Goal: Information Seeking & Learning: Learn about a topic

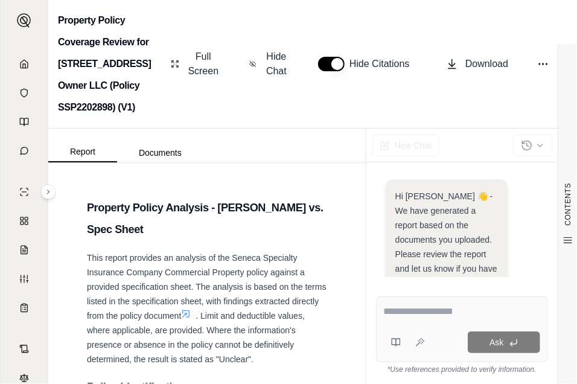
scroll to position [416, 0]
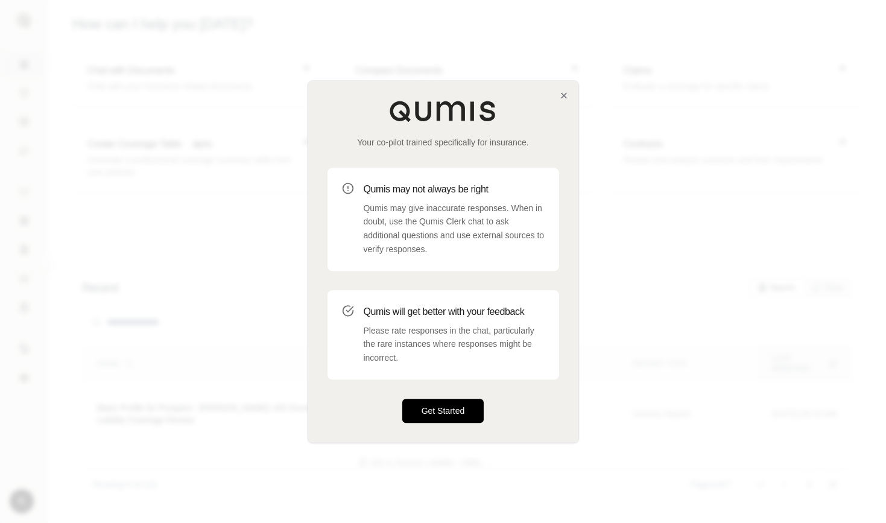
click at [435, 412] on button "Get Started" at bounding box center [443, 411] width 82 height 24
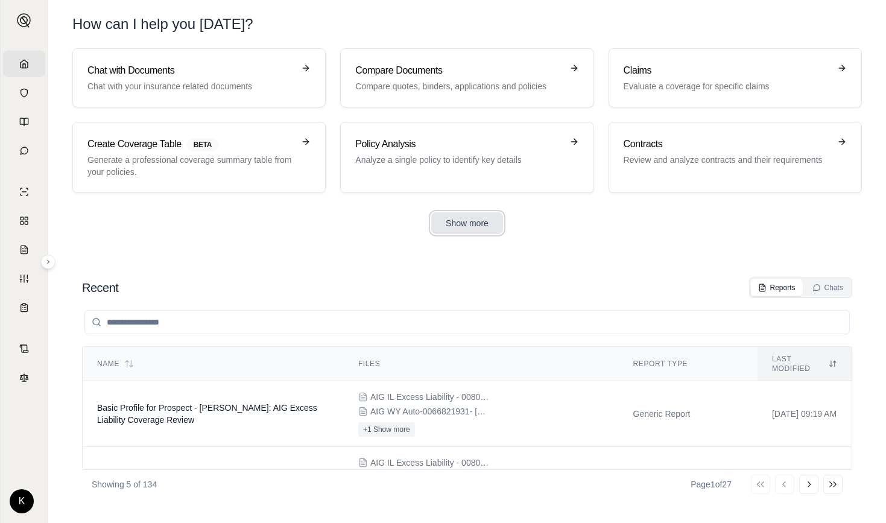
click at [452, 225] on button "Show more" at bounding box center [467, 223] width 72 height 22
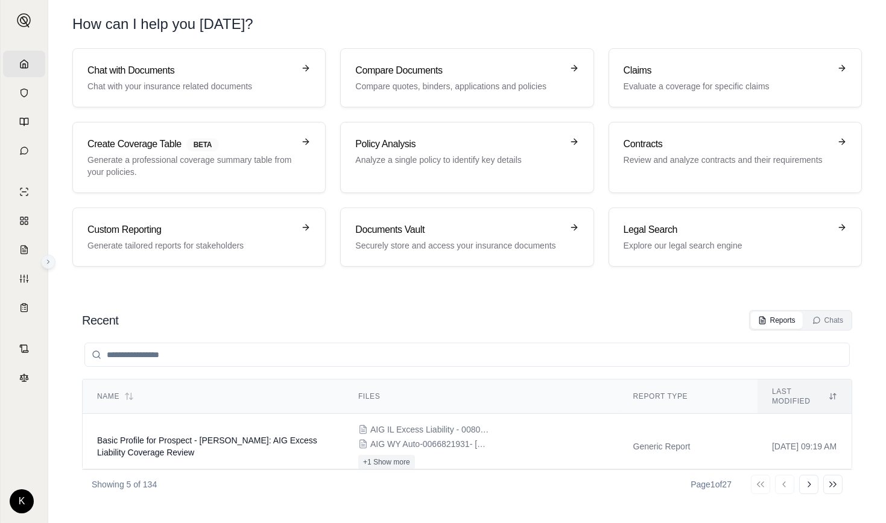
click at [46, 263] on icon at bounding box center [48, 261] width 7 height 7
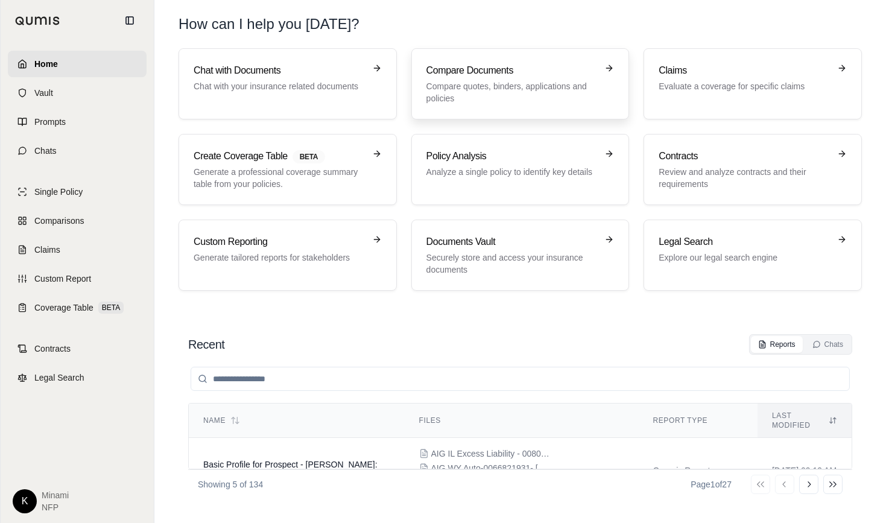
click at [459, 76] on h3 "Compare Documents" at bounding box center [511, 70] width 171 height 14
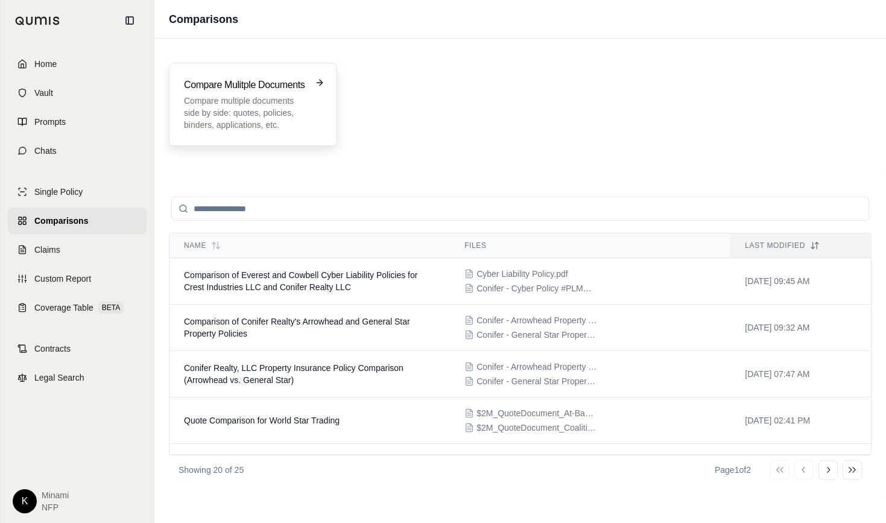
click at [226, 90] on h3 "Compare Mulitple Documents" at bounding box center [244, 85] width 121 height 14
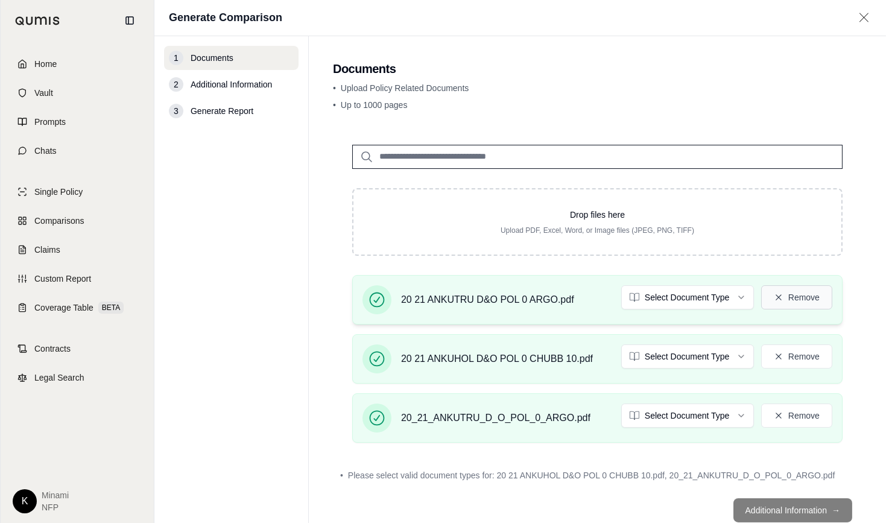
click at [787, 295] on button "Remove" at bounding box center [796, 297] width 71 height 24
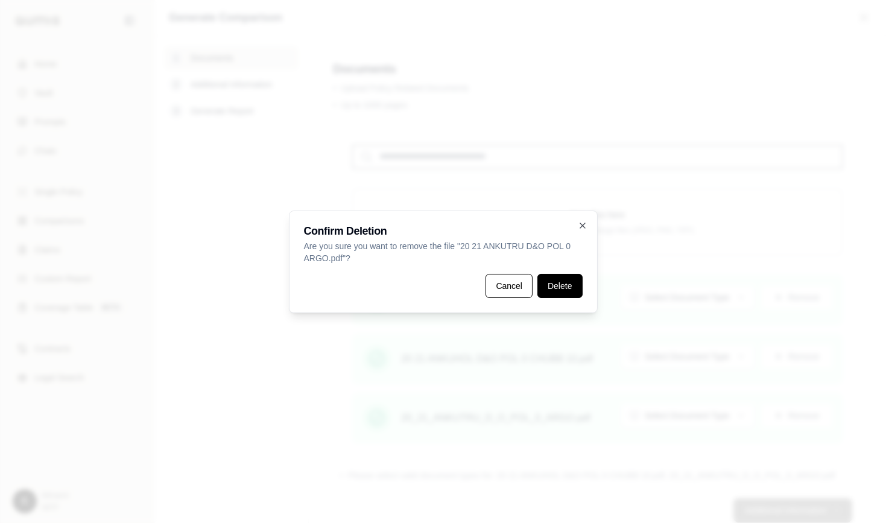
click at [551, 285] on button "Delete" at bounding box center [559, 286] width 45 height 24
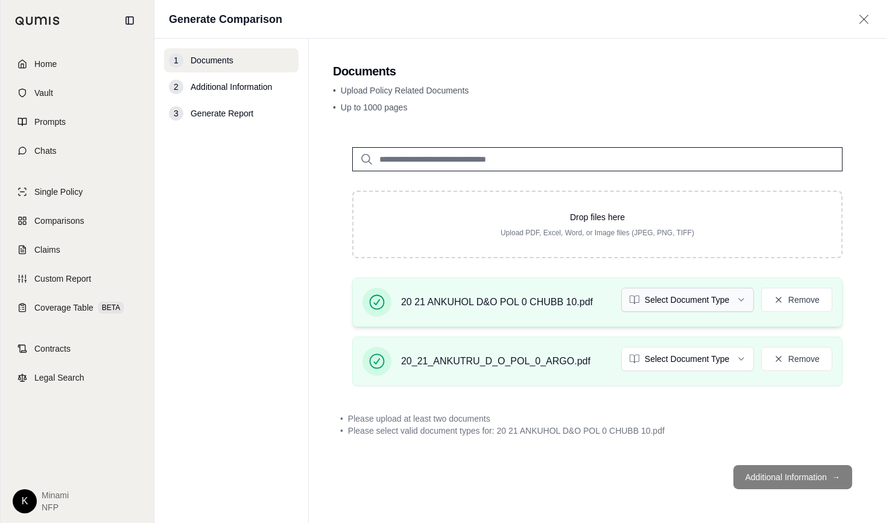
click at [685, 300] on html "Home Vault Prompts Chats Single Policy Comparisons Claims Custom Report Coverag…" at bounding box center [443, 261] width 886 height 523
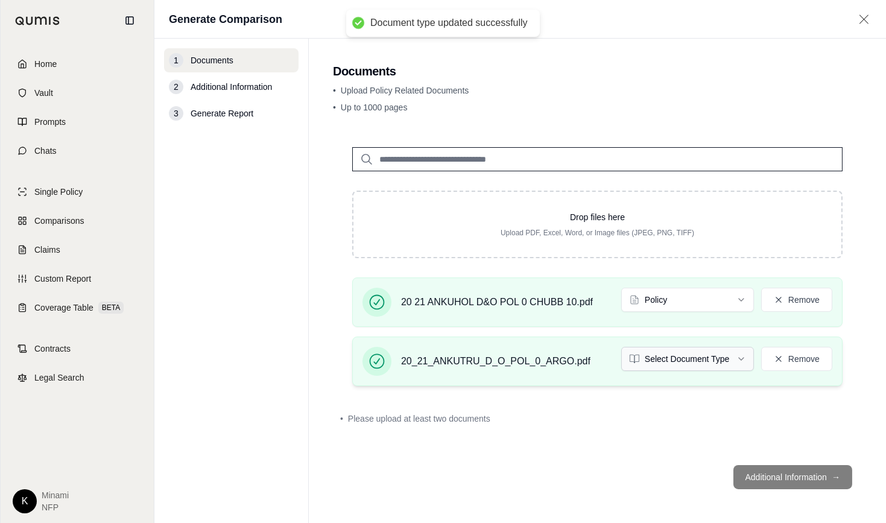
click at [691, 355] on html "Document type updated successfully Home Vault Prompts Chats Single Policy Compa…" at bounding box center [443, 261] width 886 height 523
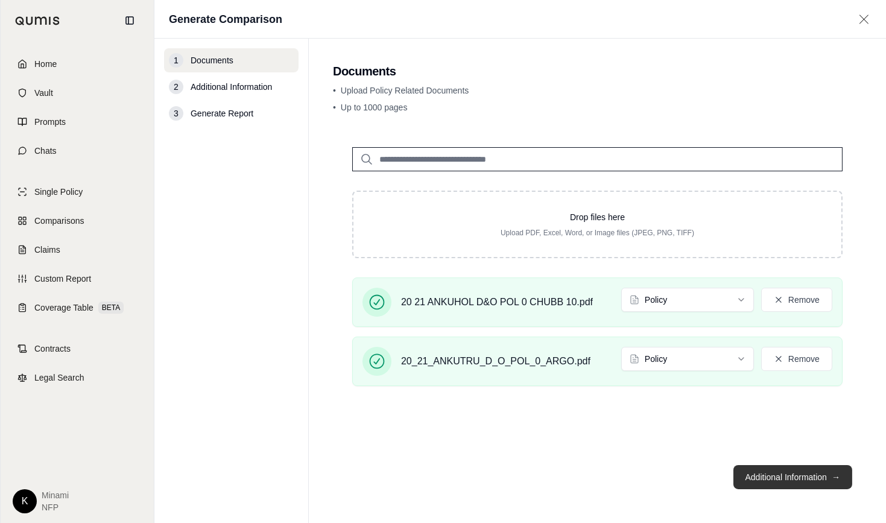
click at [780, 476] on button "Additional Information →" at bounding box center [792, 477] width 119 height 24
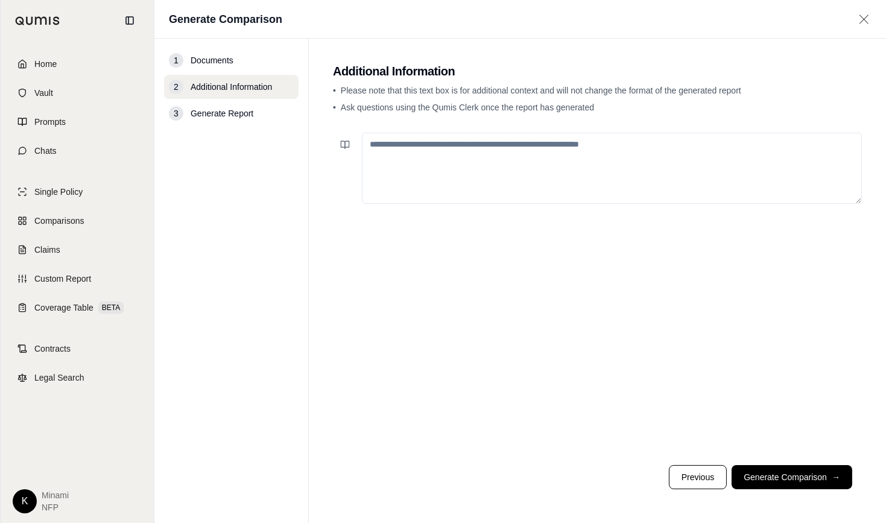
click at [467, 174] on textarea at bounding box center [612, 168] width 500 height 71
click at [799, 478] on button "Generate Comparison →" at bounding box center [792, 477] width 121 height 24
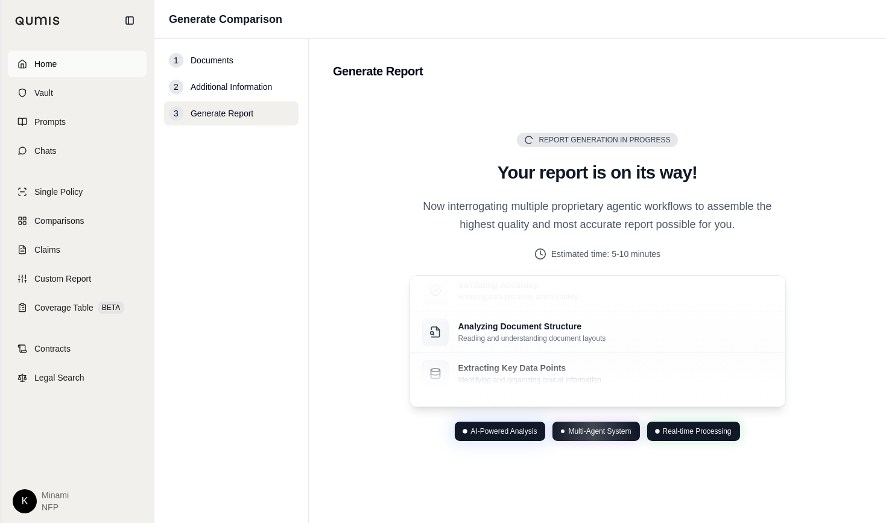
click at [51, 58] on span "Home" at bounding box center [45, 64] width 22 height 12
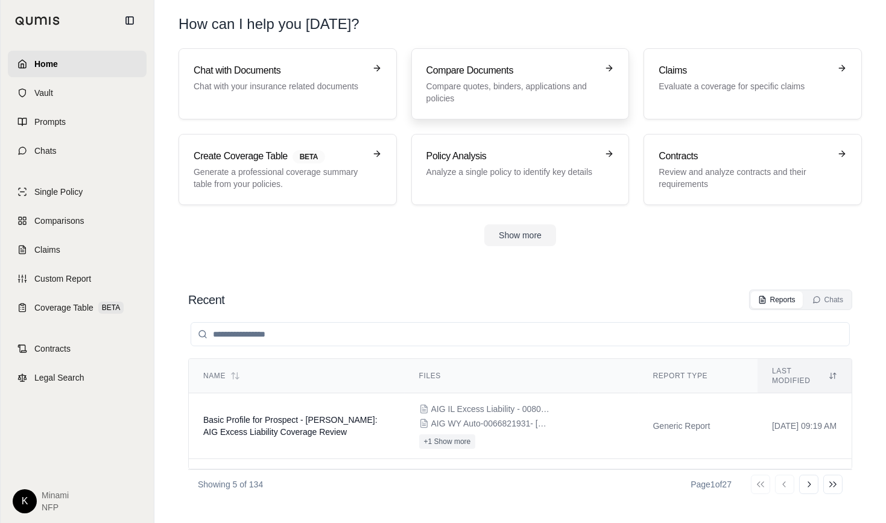
click at [478, 81] on p "Compare quotes, binders, applications and policies" at bounding box center [511, 92] width 171 height 24
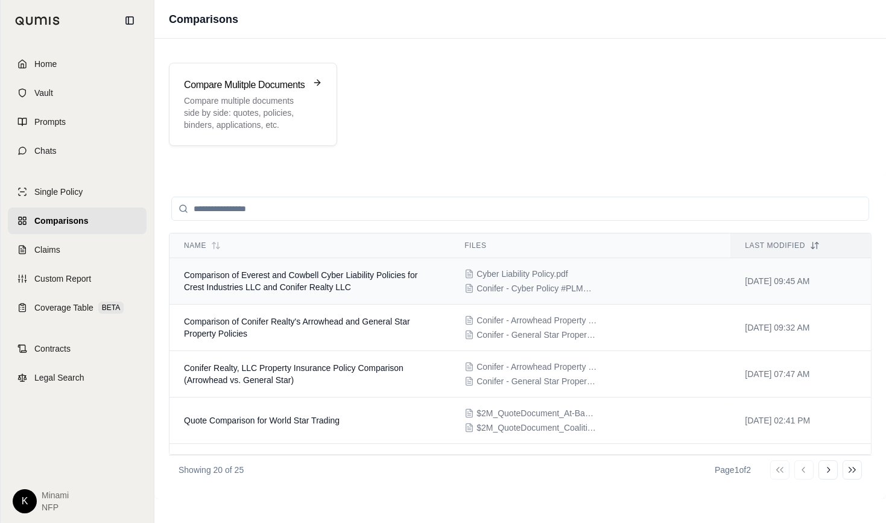
click at [306, 279] on td "Comparison of Everest and Cowbell Cyber Liability Policies for Crest Industries…" at bounding box center [309, 281] width 280 height 46
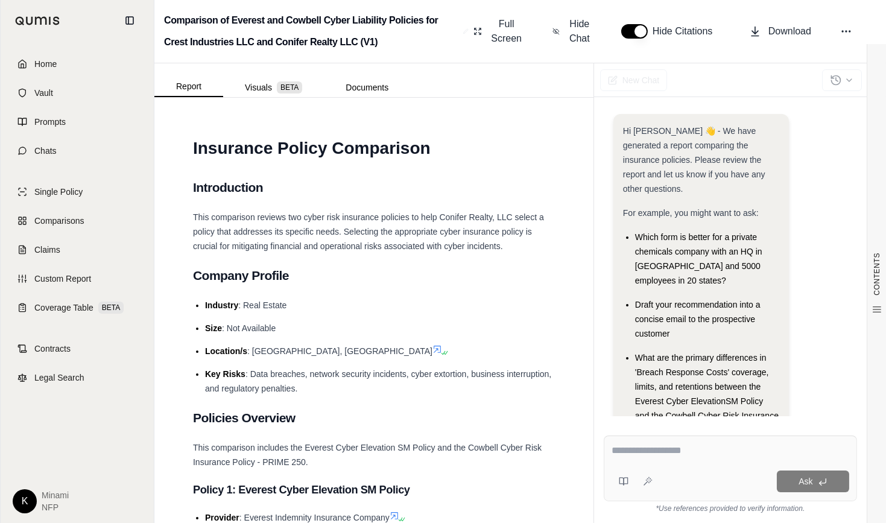
scroll to position [112, 0]
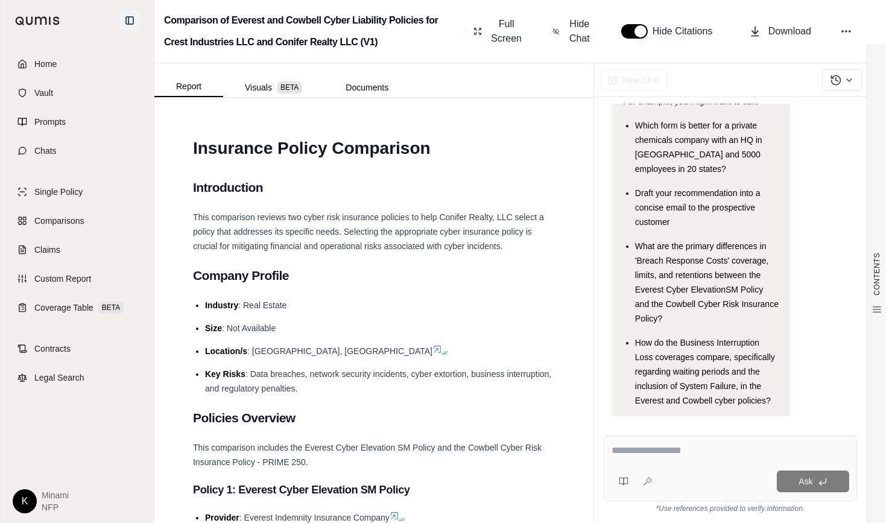
click at [130, 22] on icon at bounding box center [130, 21] width 10 height 10
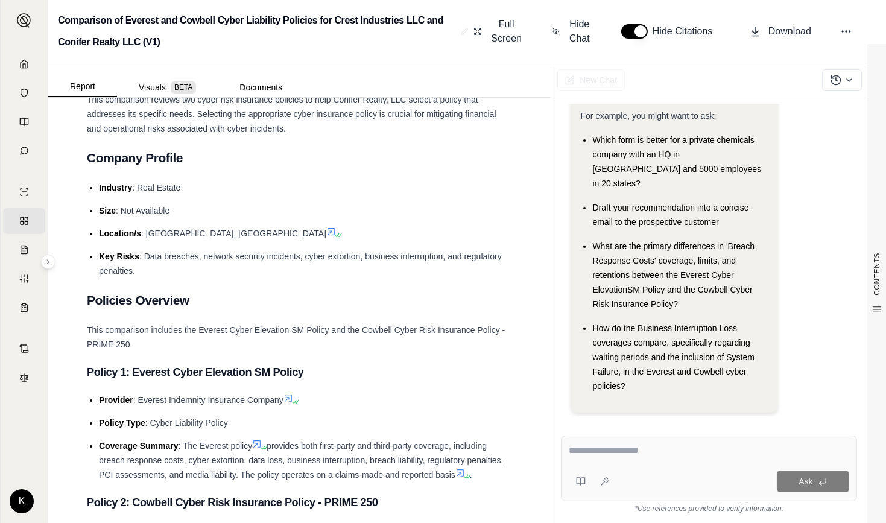
scroll to position [82, 0]
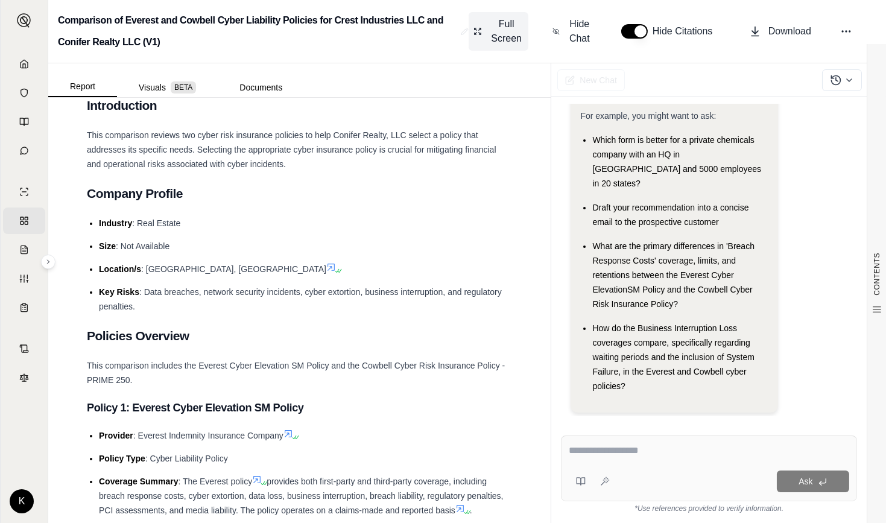
click at [513, 28] on span "Full Screen" at bounding box center [506, 31] width 34 height 29
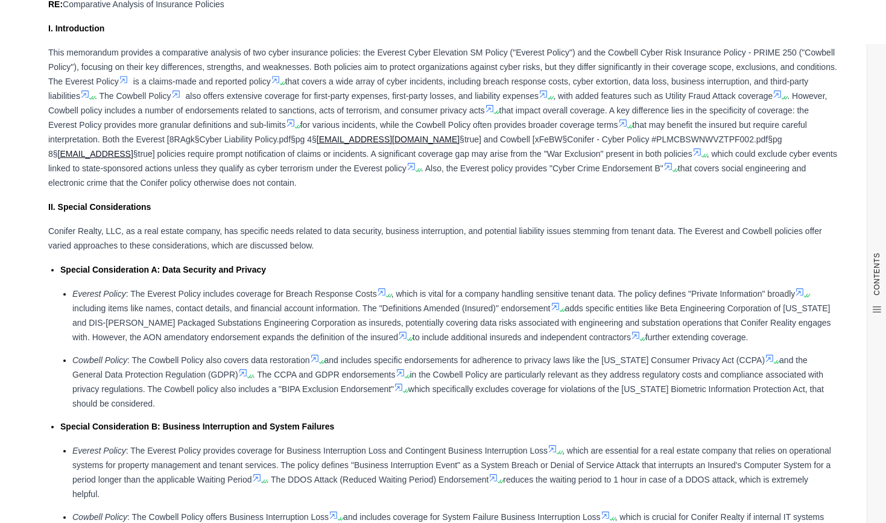
scroll to position [662, 0]
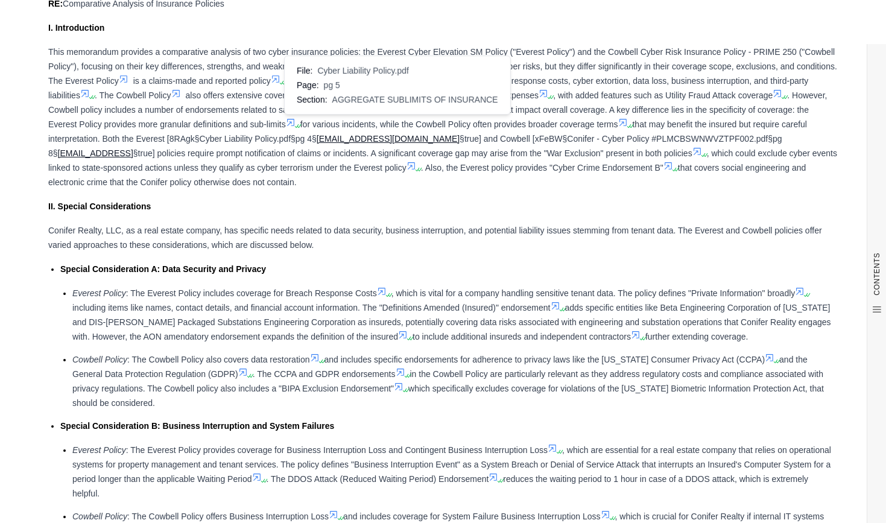
click at [296, 121] on icon at bounding box center [291, 123] width 10 height 10
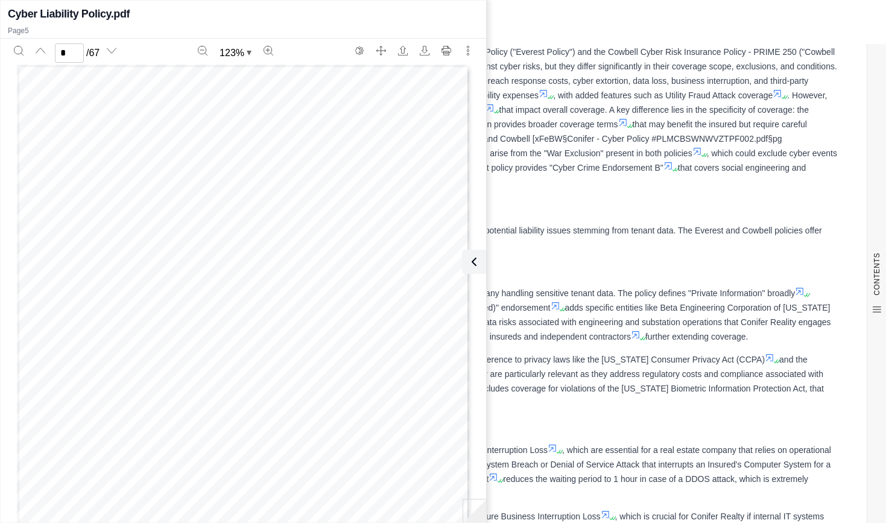
scroll to position [2424, 0]
type input "*"
click at [472, 259] on icon at bounding box center [472, 261] width 4 height 7
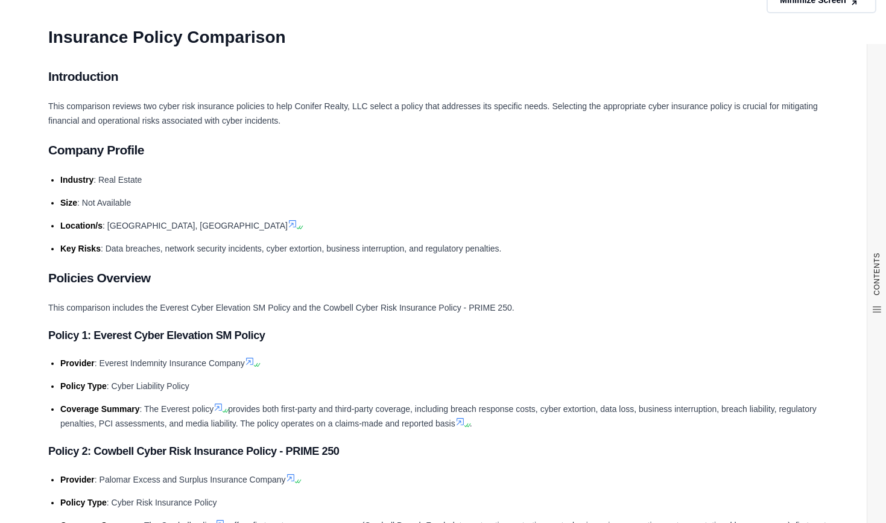
scroll to position [0, 0]
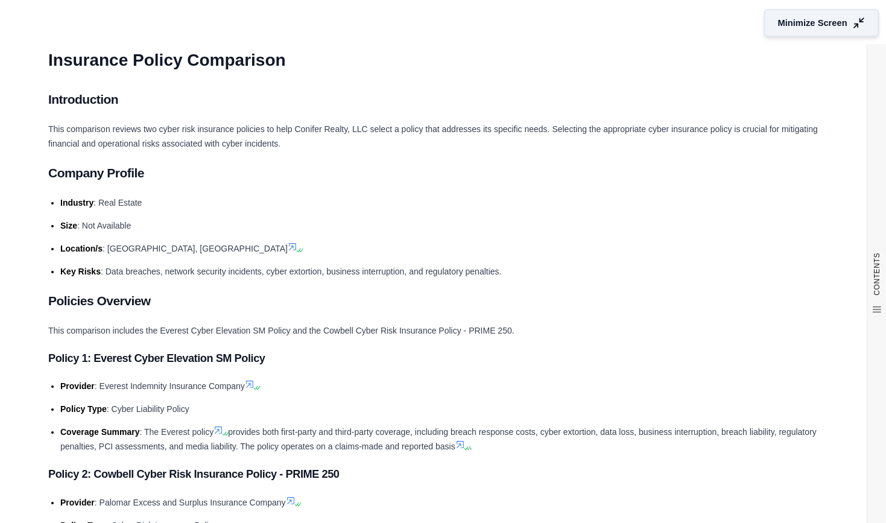
click at [810, 28] on span "Minimize Screen" at bounding box center [812, 23] width 69 height 13
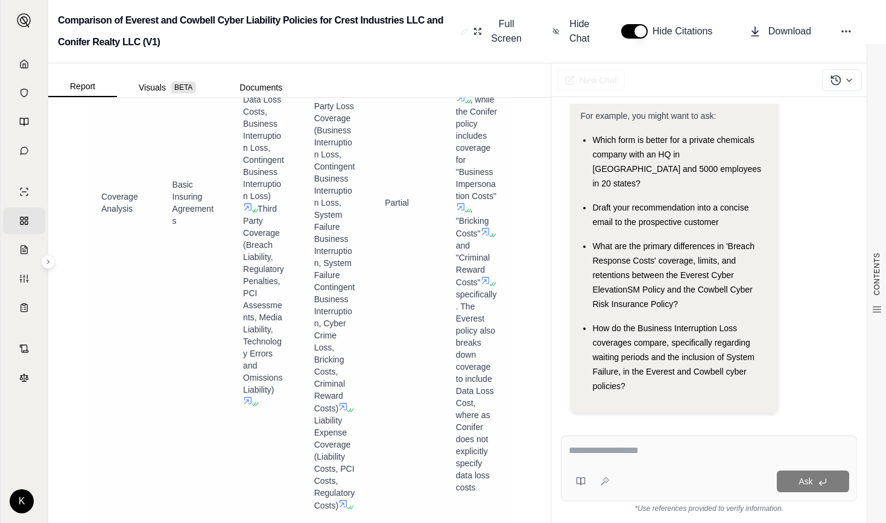
scroll to position [3459, 0]
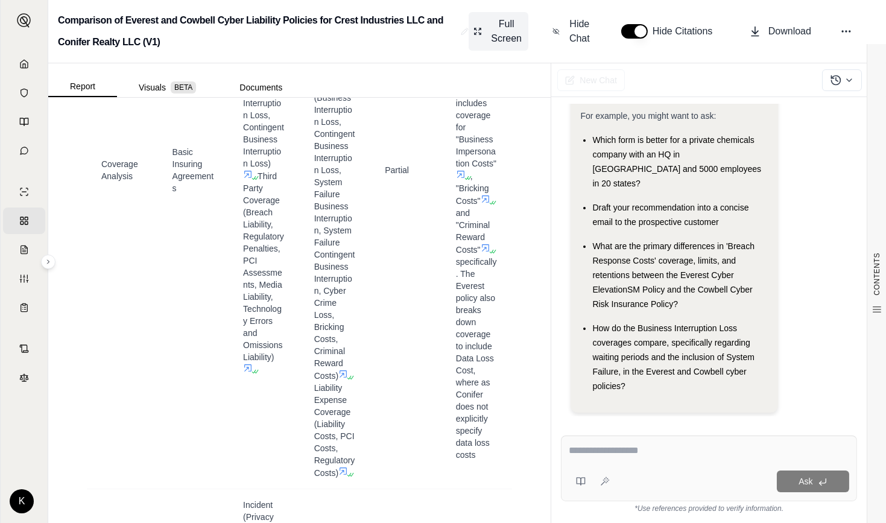
click at [496, 44] on span "Full Screen" at bounding box center [506, 31] width 34 height 29
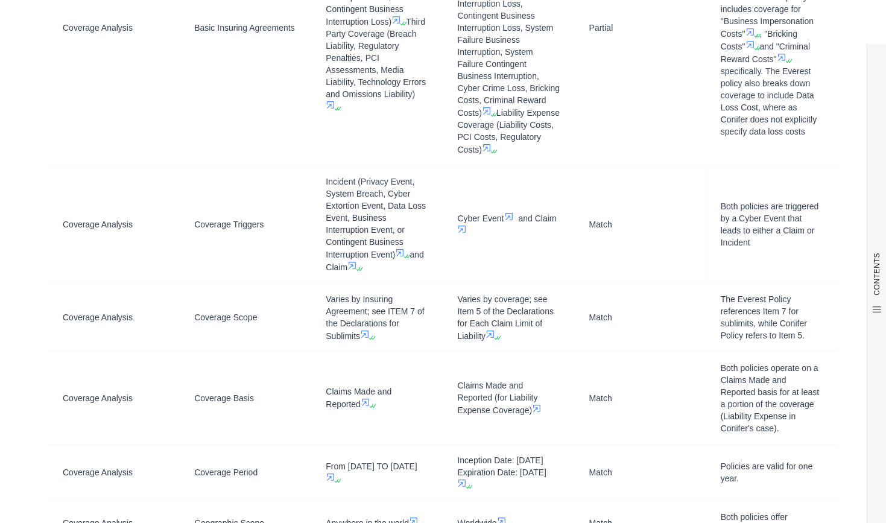
scroll to position [2487, 0]
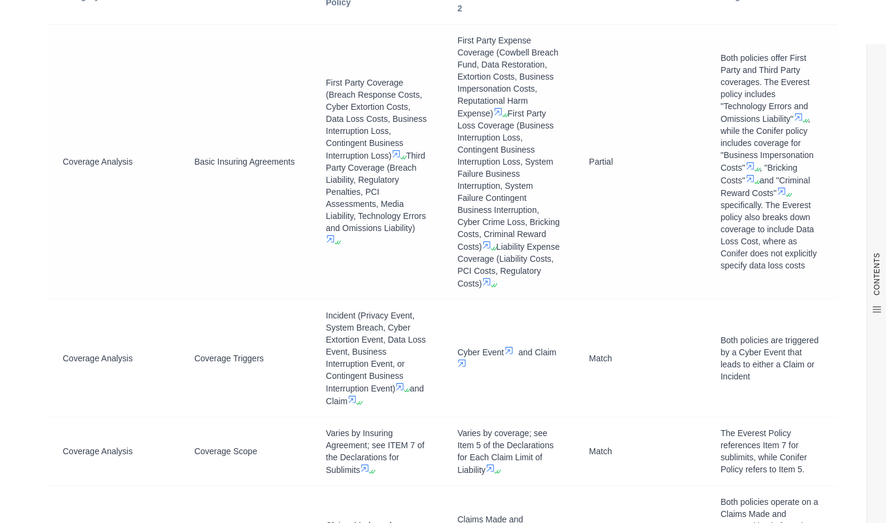
drag, startPoint x: 643, startPoint y: 227, endPoint x: 647, endPoint y: 283, distance: 56.2
click at [647, 283] on td "Partial" at bounding box center [640, 161] width 131 height 275
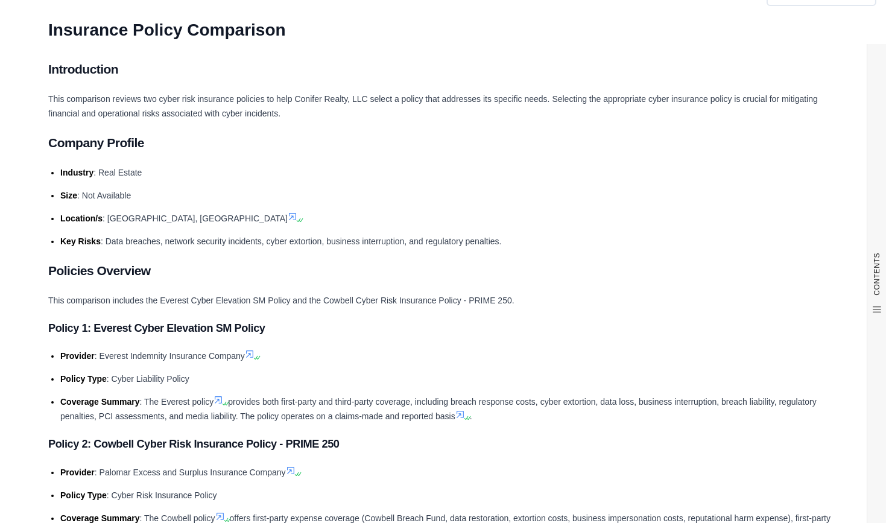
scroll to position [0, 0]
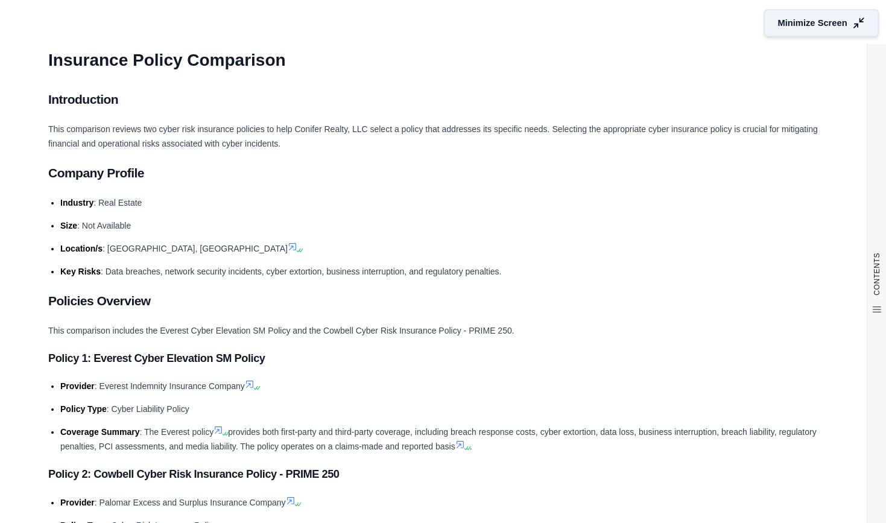
click at [797, 18] on span "Minimize Screen" at bounding box center [812, 23] width 69 height 13
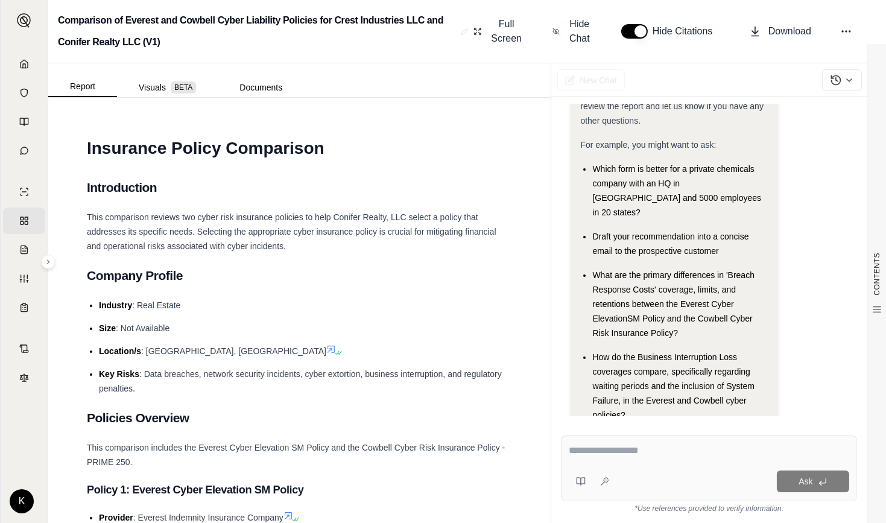
scroll to position [83, 0]
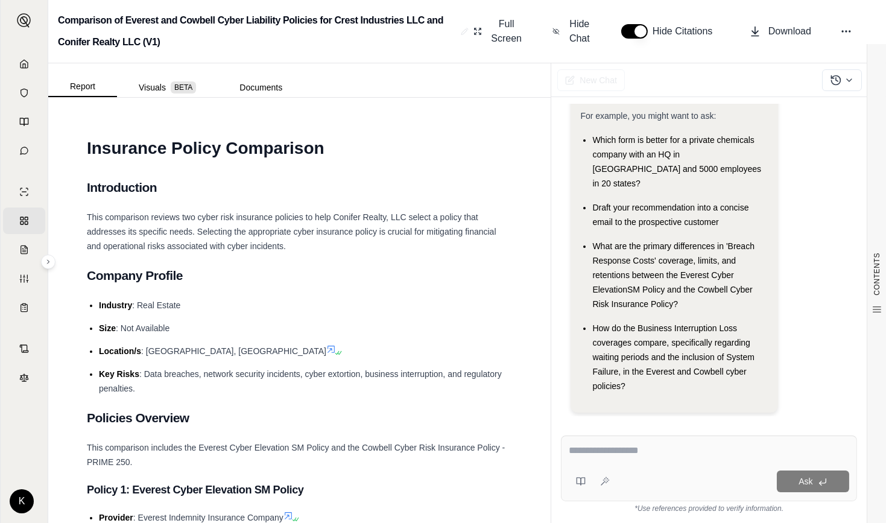
click at [626, 443] on textarea at bounding box center [709, 450] width 280 height 14
type textarea "*"
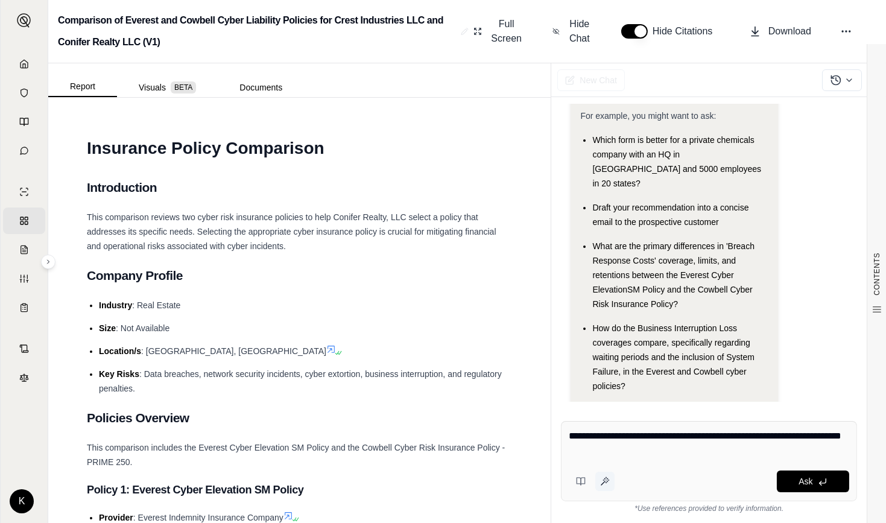
type textarea "**********"
click at [604, 482] on icon at bounding box center [605, 481] width 10 height 10
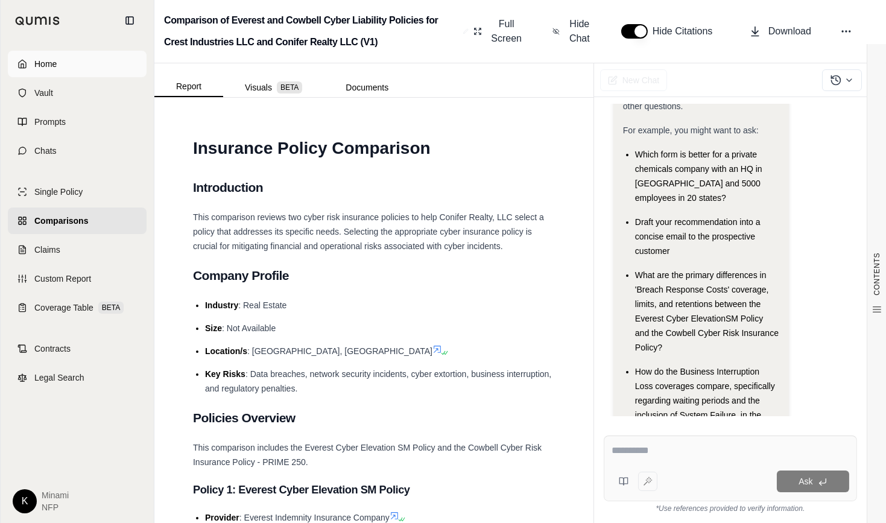
click at [26, 65] on link "Home" at bounding box center [77, 64] width 139 height 27
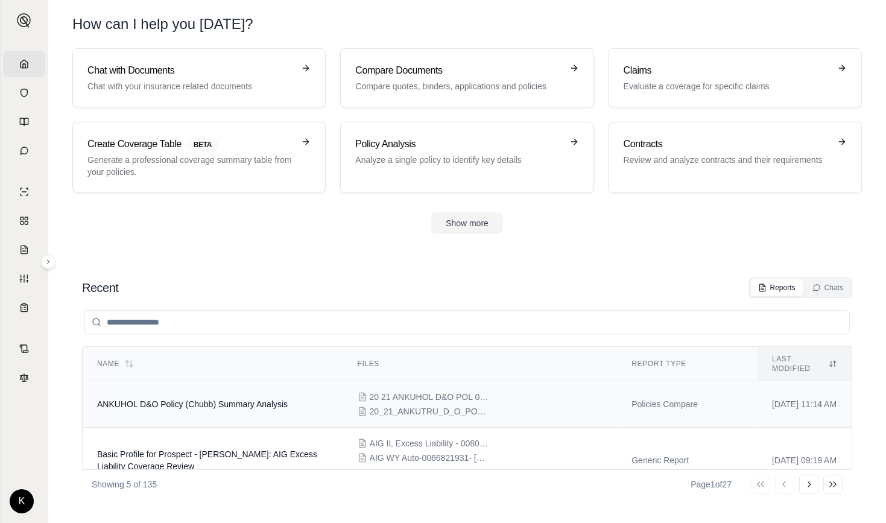
click at [174, 399] on span "ANKUHOL D&O Policy (Chubb) Summary Analysis" at bounding box center [192, 404] width 191 height 10
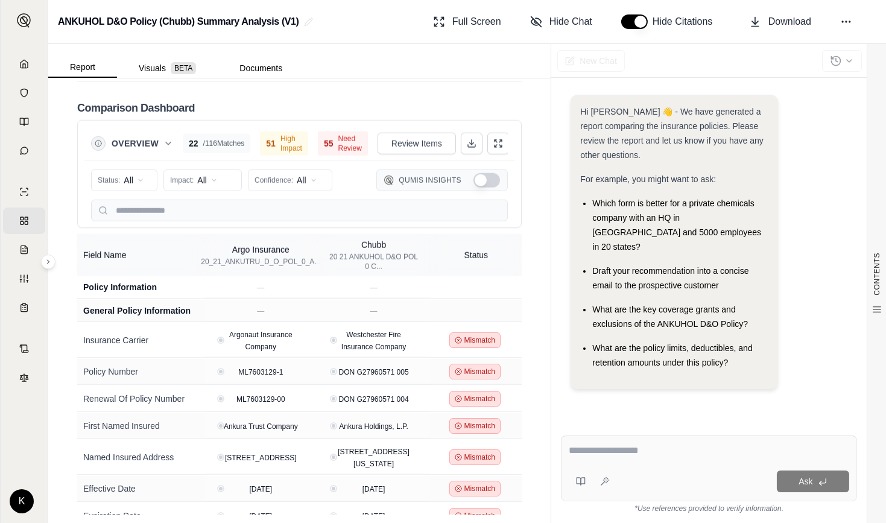
scroll to position [2881, 0]
click at [473, 16] on span "Full Screen" at bounding box center [476, 21] width 49 height 14
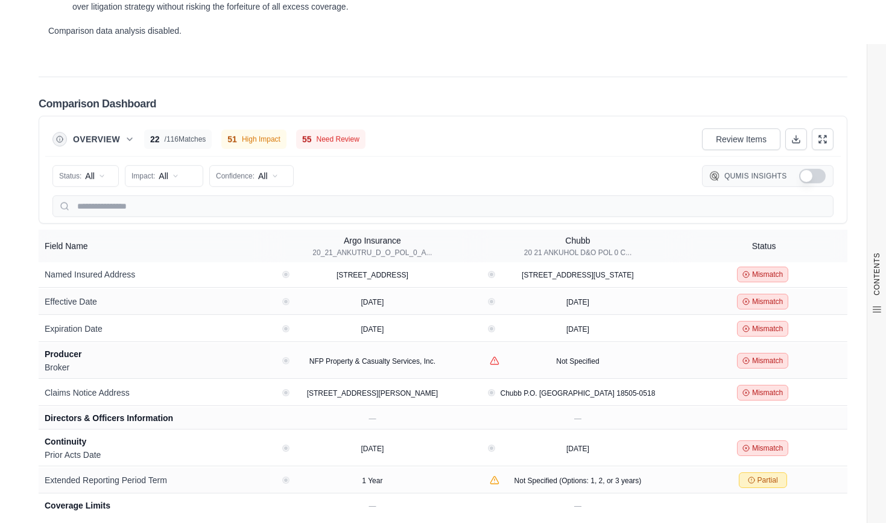
scroll to position [157, 0]
click at [92, 171] on span "All" at bounding box center [90, 176] width 10 height 12
click at [89, 257] on span "Mismatch" at bounding box center [84, 258] width 48 height 12
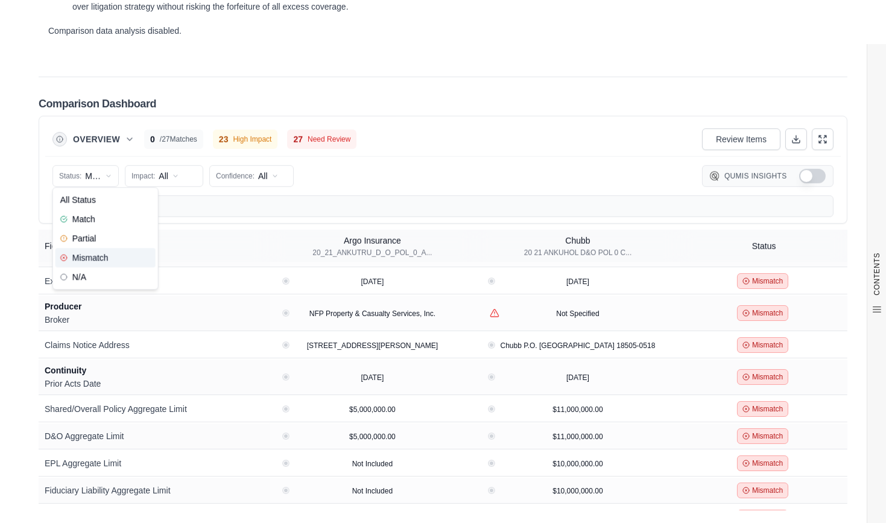
scroll to position [110, 0]
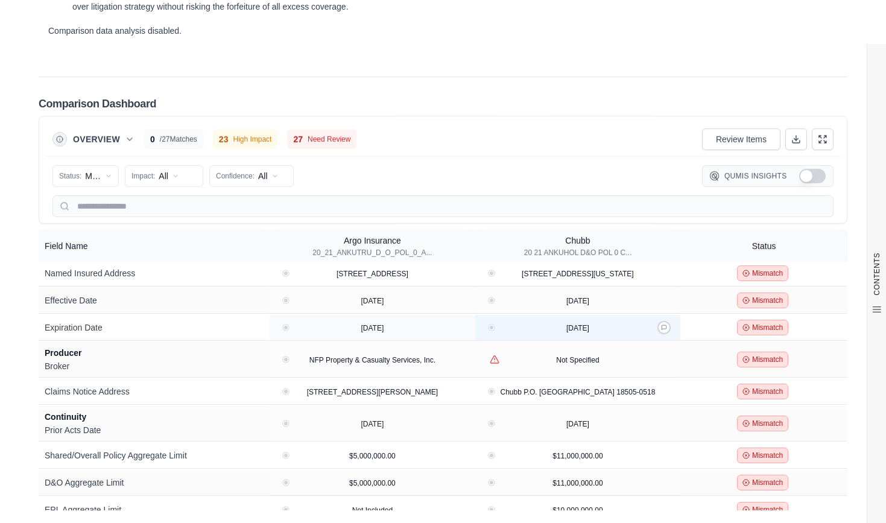
click at [586, 326] on div "2021-03-19" at bounding box center [577, 327] width 35 height 12
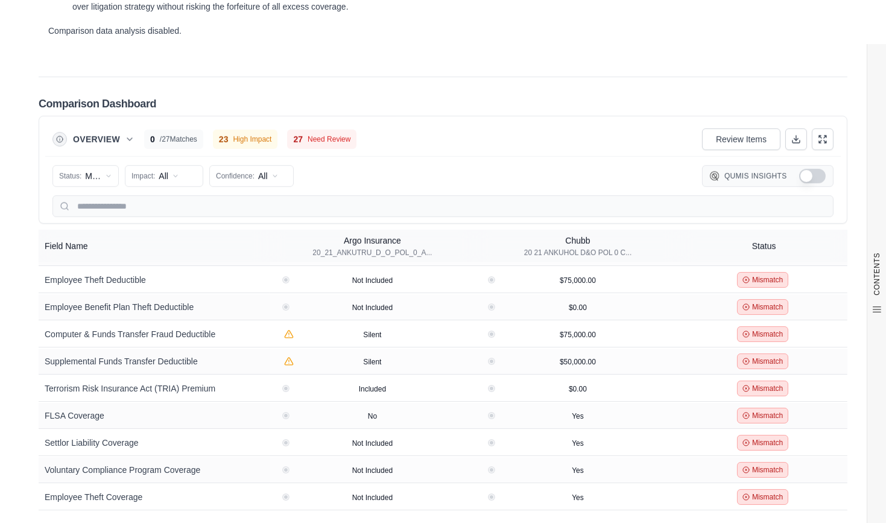
scroll to position [507, 0]
click at [791, 138] on icon at bounding box center [796, 139] width 10 height 10
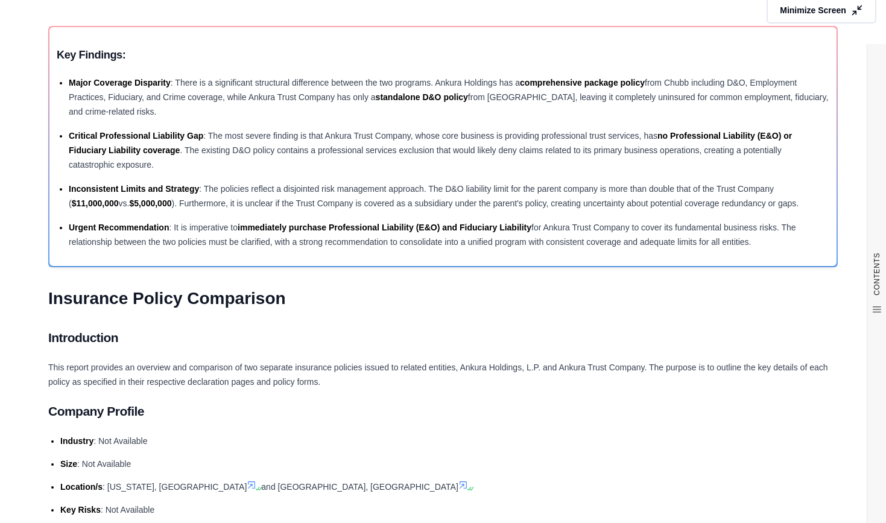
scroll to position [0, 0]
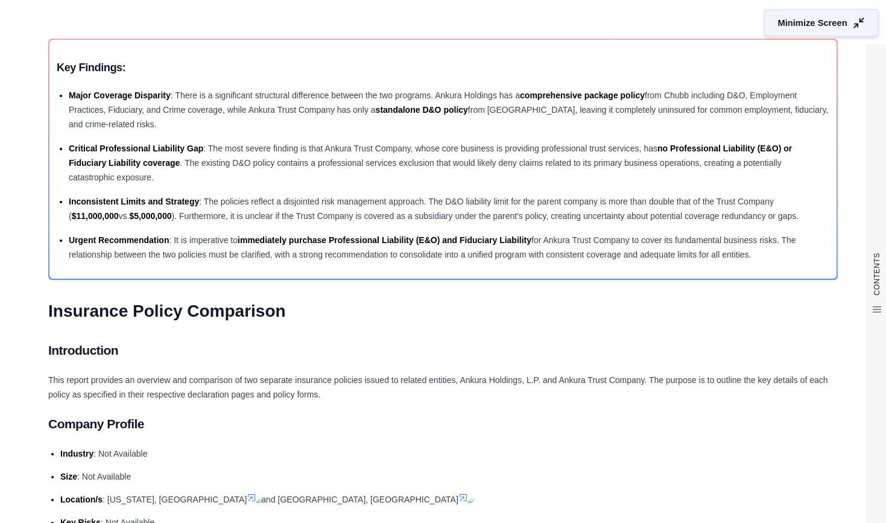
click at [793, 25] on span "Minimize Screen" at bounding box center [812, 23] width 69 height 13
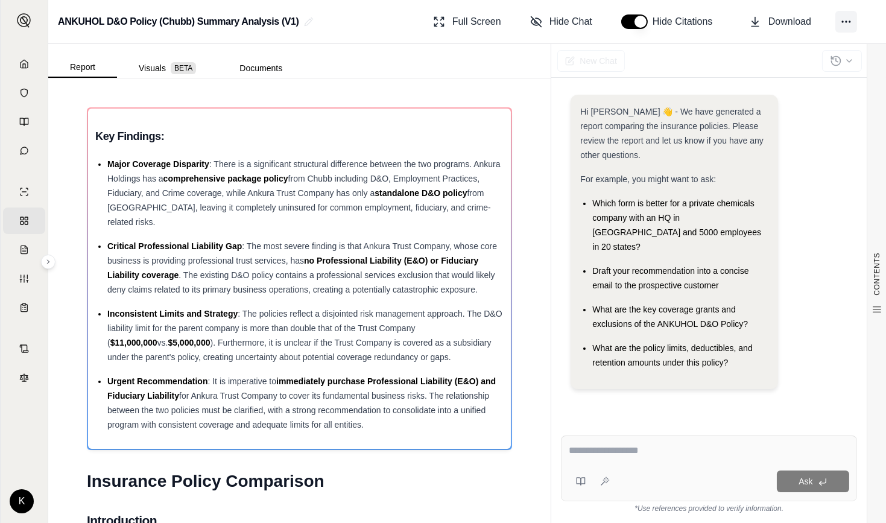
click at [850, 20] on icon at bounding box center [846, 22] width 12 height 12
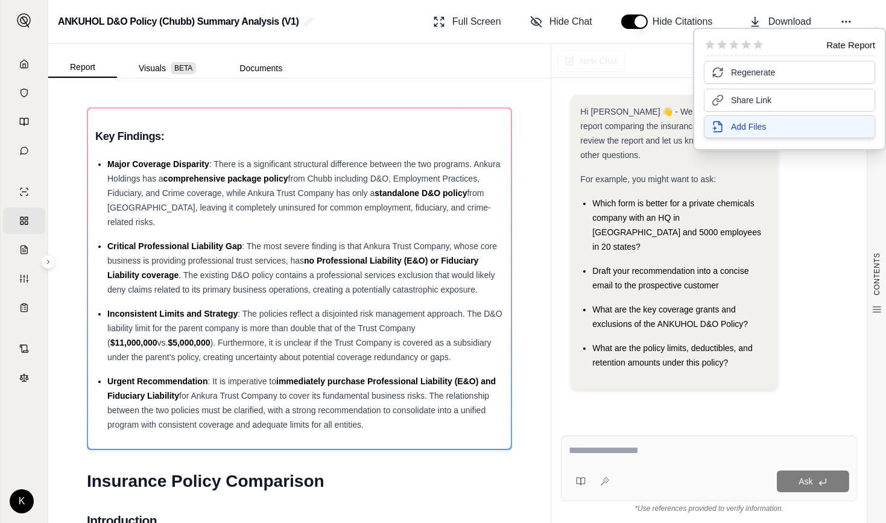
click at [761, 128] on span "Add Files" at bounding box center [748, 127] width 35 height 12
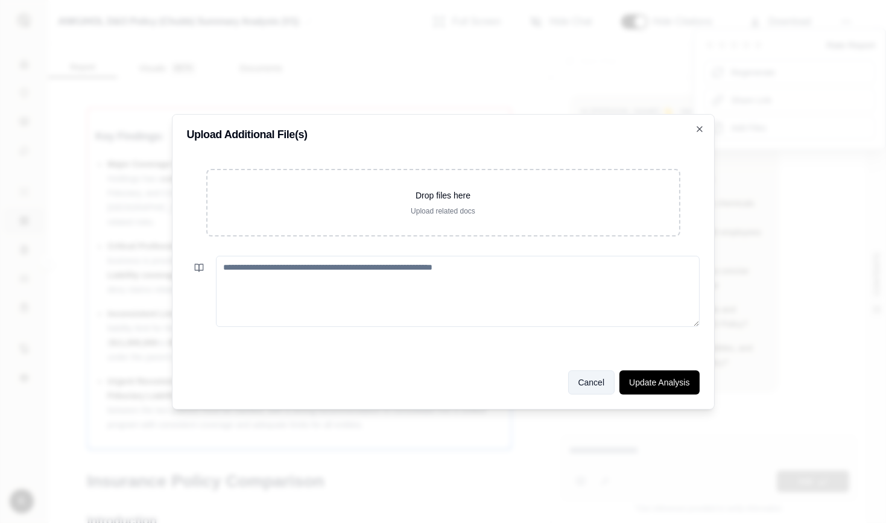
click at [599, 380] on button "Cancel" at bounding box center [591, 382] width 47 height 24
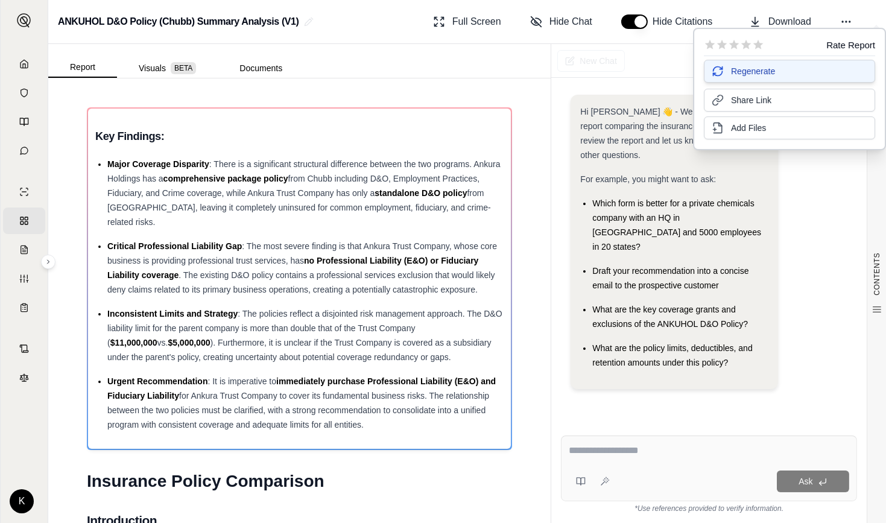
click at [785, 71] on button "Regenerate" at bounding box center [789, 71] width 171 height 23
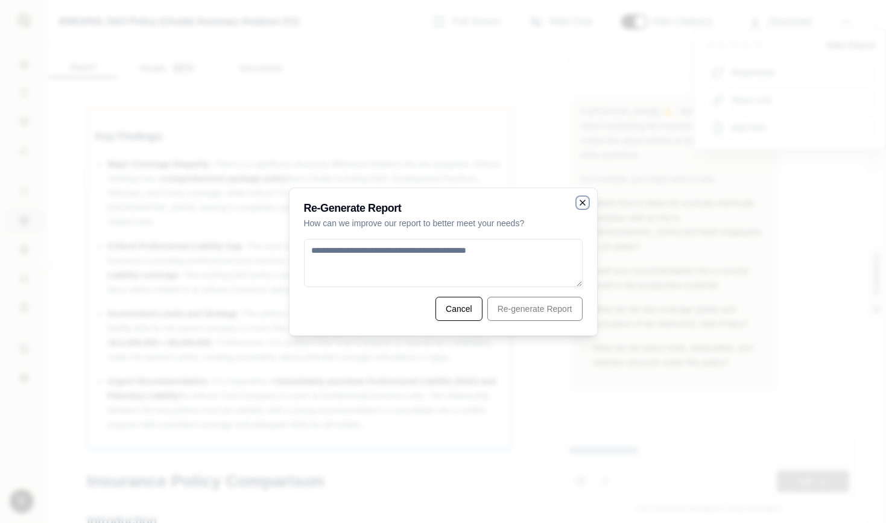
click at [581, 203] on icon "button" at bounding box center [582, 202] width 5 height 5
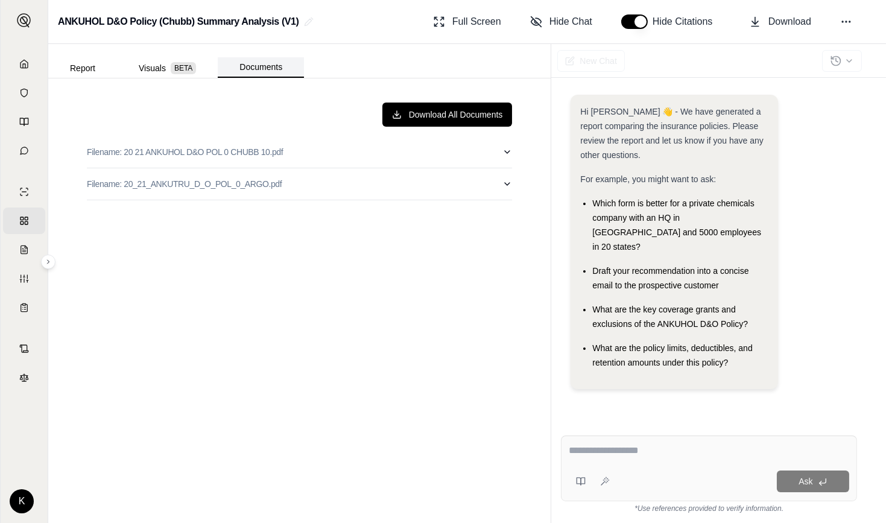
click at [259, 68] on button "Documents" at bounding box center [261, 67] width 86 height 21
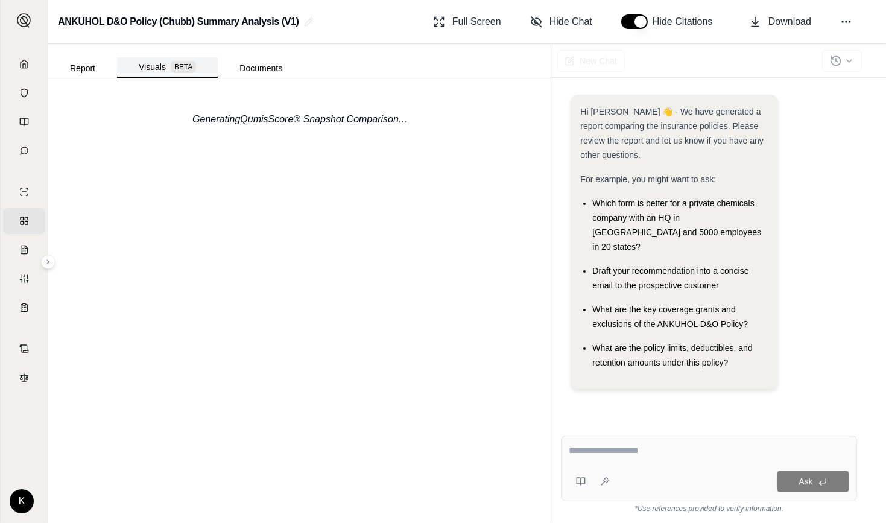
click at [157, 63] on button "Visuals BETA" at bounding box center [167, 67] width 101 height 21
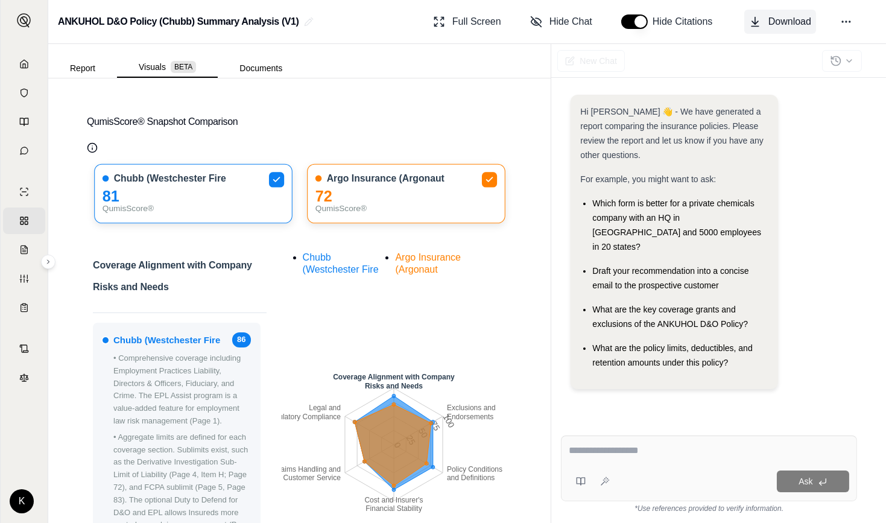
click at [776, 17] on span "Download" at bounding box center [789, 21] width 43 height 14
click at [90, 66] on button "Report" at bounding box center [82, 68] width 69 height 19
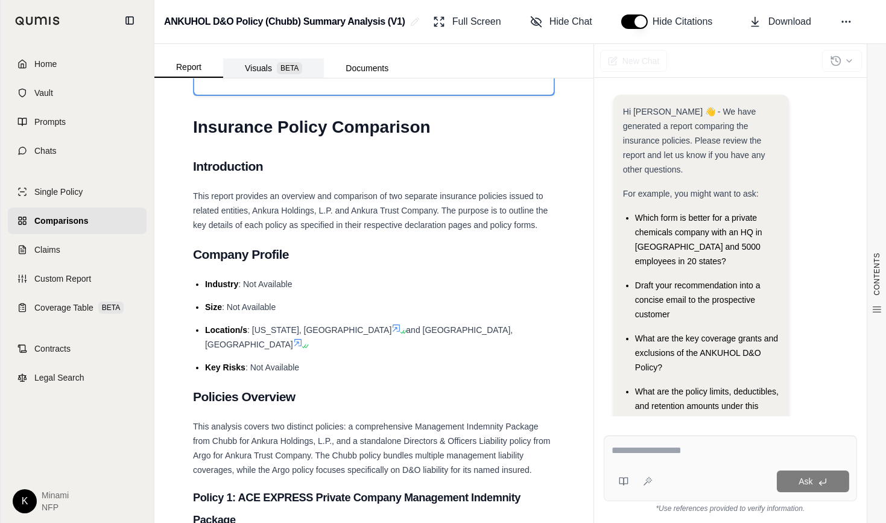
scroll to position [426, 0]
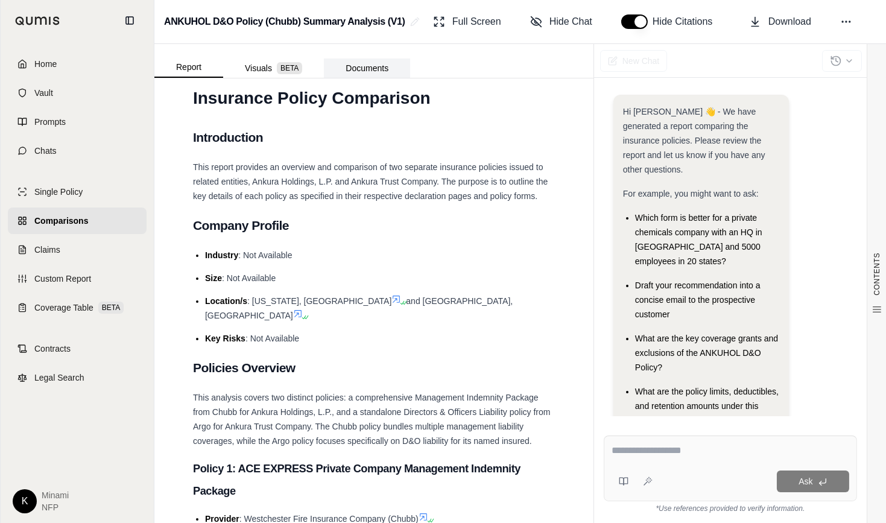
click at [362, 70] on button "Documents" at bounding box center [367, 68] width 86 height 19
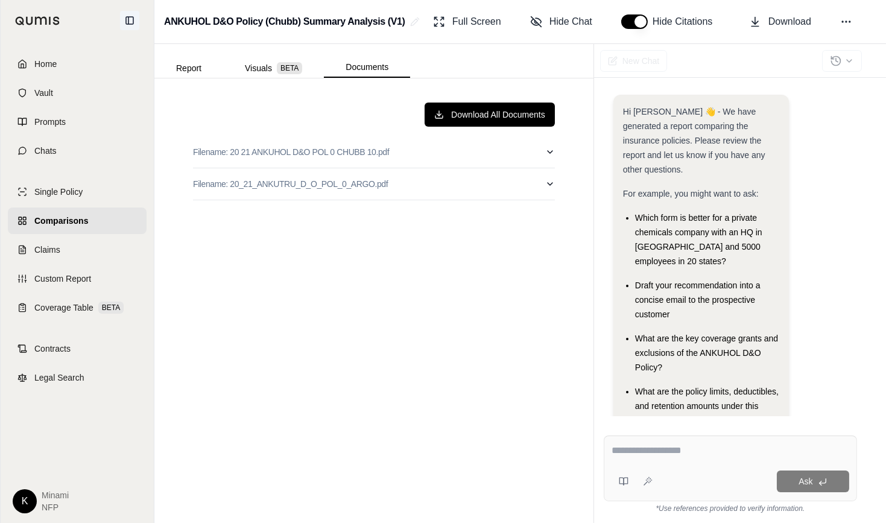
click at [130, 18] on icon at bounding box center [130, 21] width 10 height 10
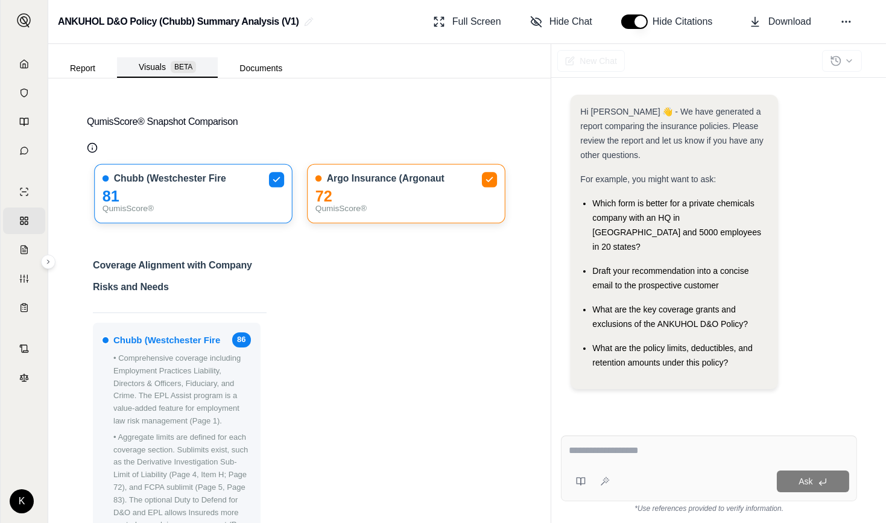
click at [145, 66] on button "Visuals BETA" at bounding box center [167, 67] width 101 height 21
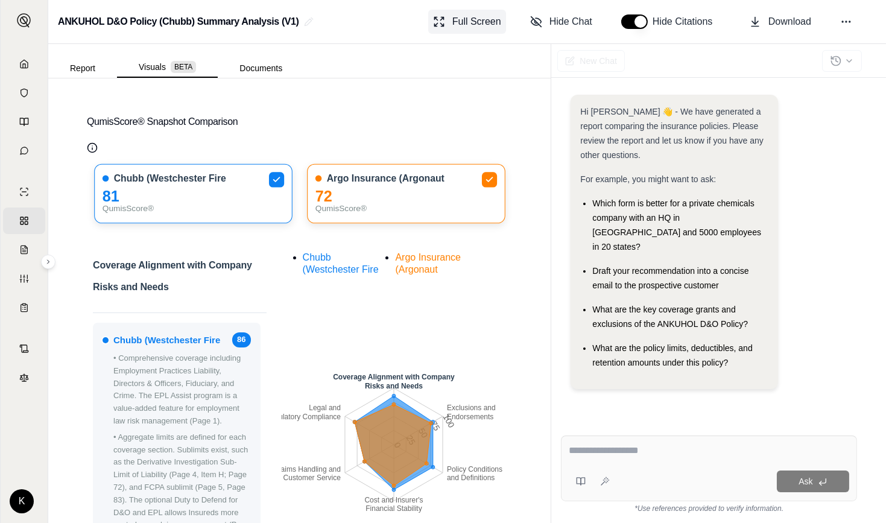
click at [467, 16] on span "Full Screen" at bounding box center [476, 21] width 49 height 14
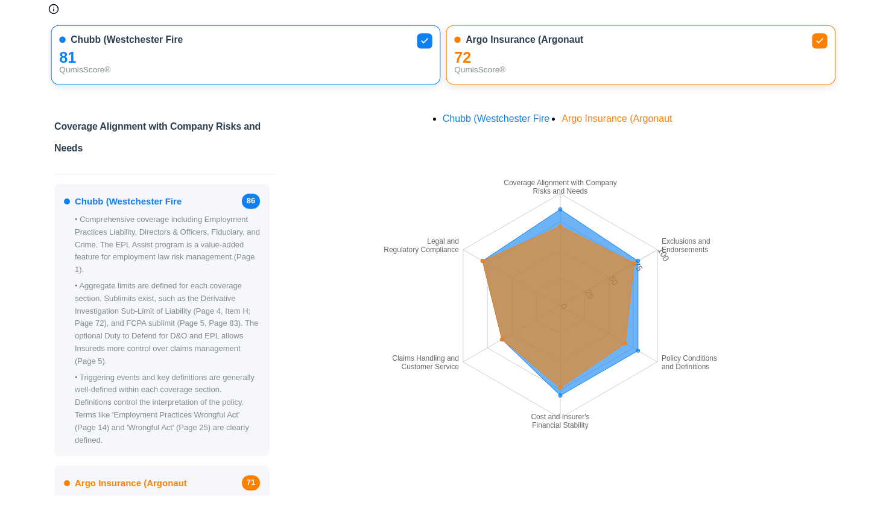
scroll to position [0, 0]
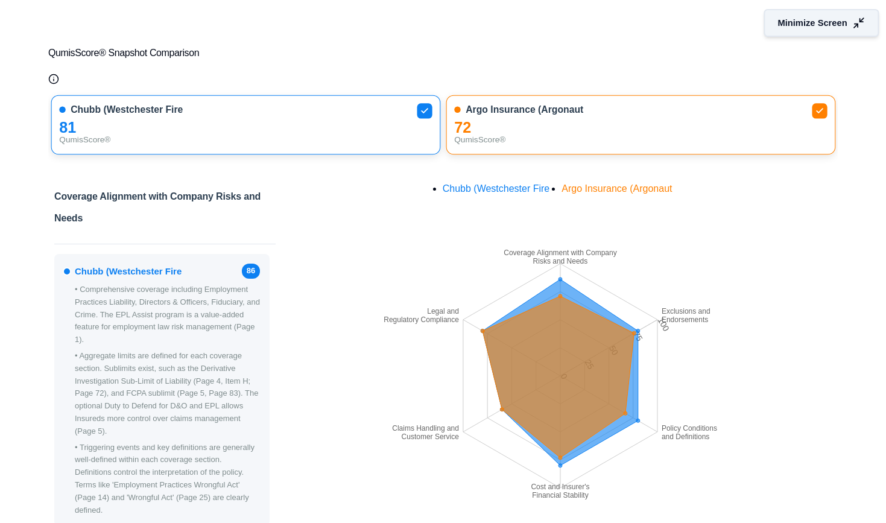
click at [797, 24] on span "Minimize Screen" at bounding box center [812, 23] width 69 height 13
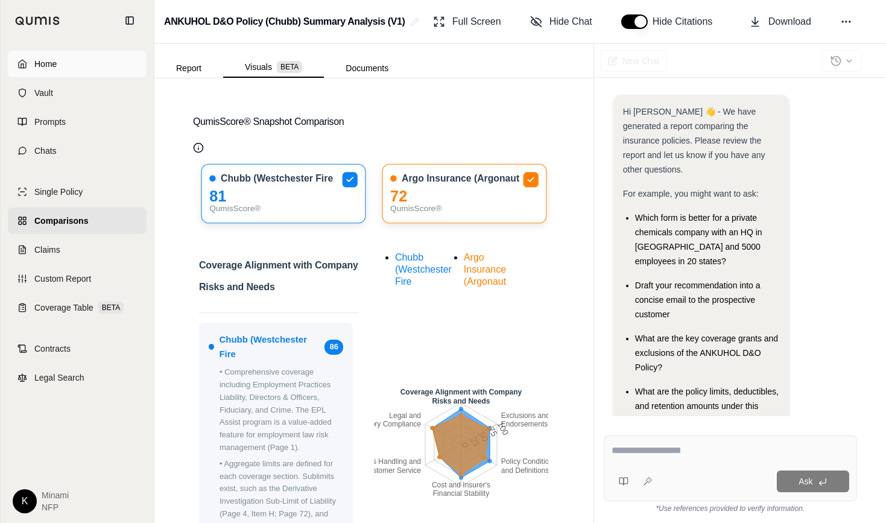
click at [28, 59] on link "Home" at bounding box center [77, 64] width 139 height 27
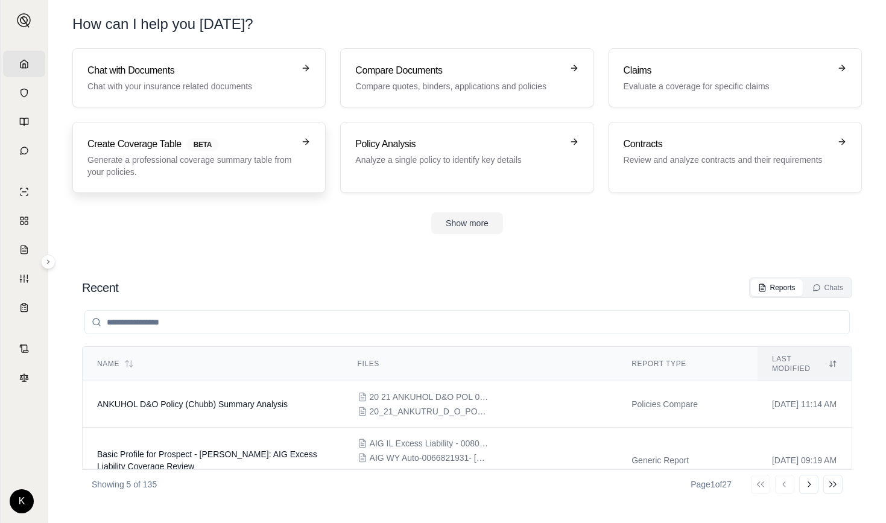
click at [176, 154] on p "Generate a professional coverage summary table from your policies." at bounding box center [190, 166] width 206 height 24
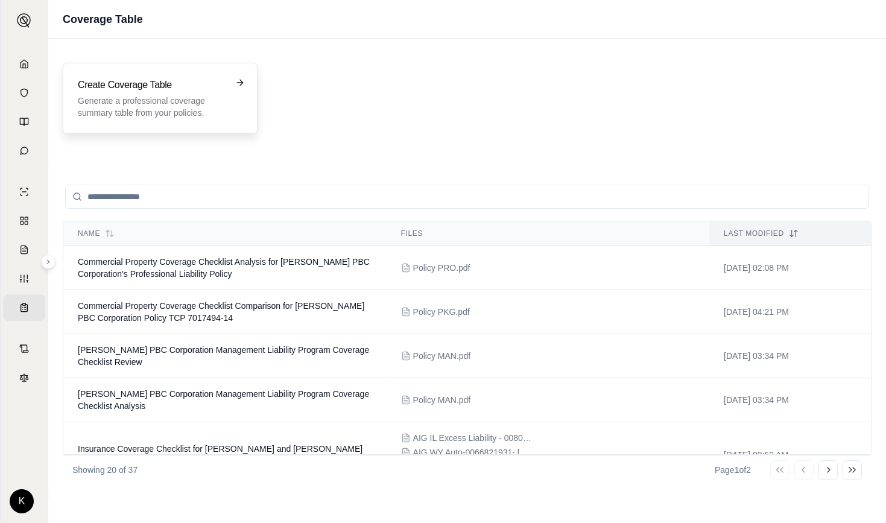
click at [128, 97] on p "Generate a professional coverage summary table from your policies." at bounding box center [152, 107] width 148 height 24
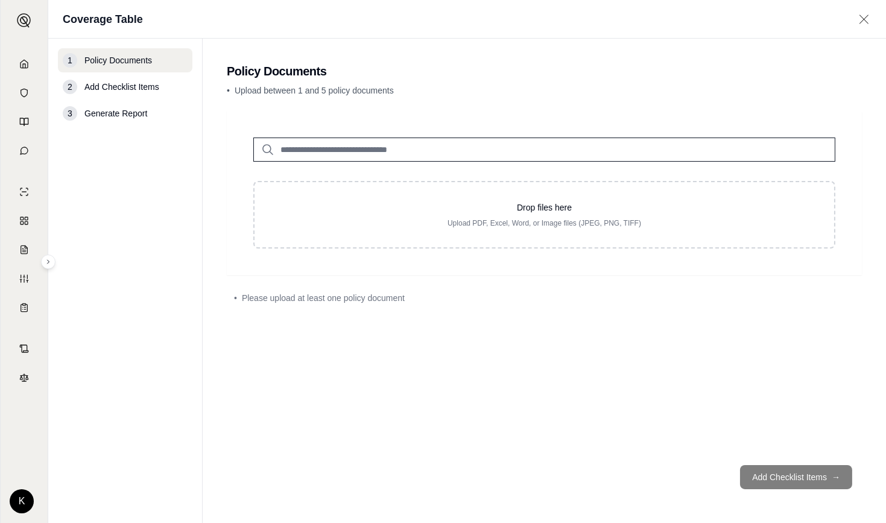
click at [370, 150] on input "search" at bounding box center [544, 150] width 582 height 24
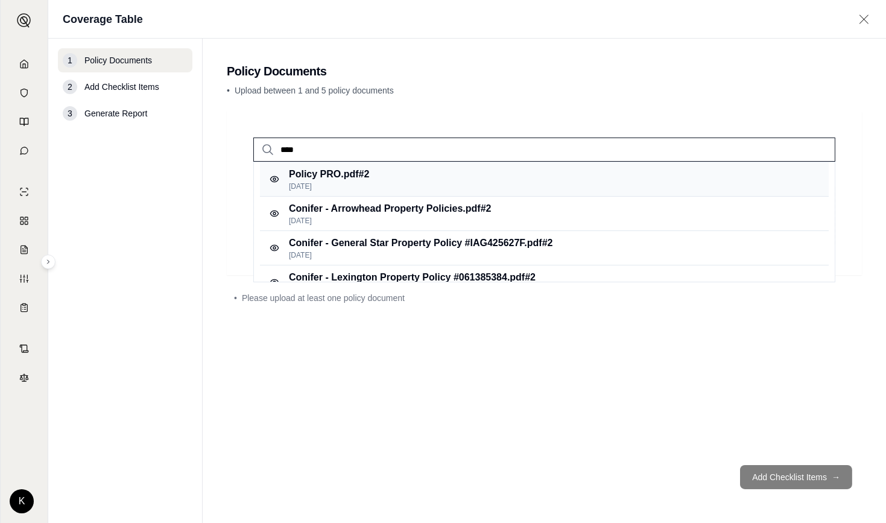
type input "****"
click at [305, 175] on p "Policy PRO.pdf #2" at bounding box center [329, 174] width 80 height 14
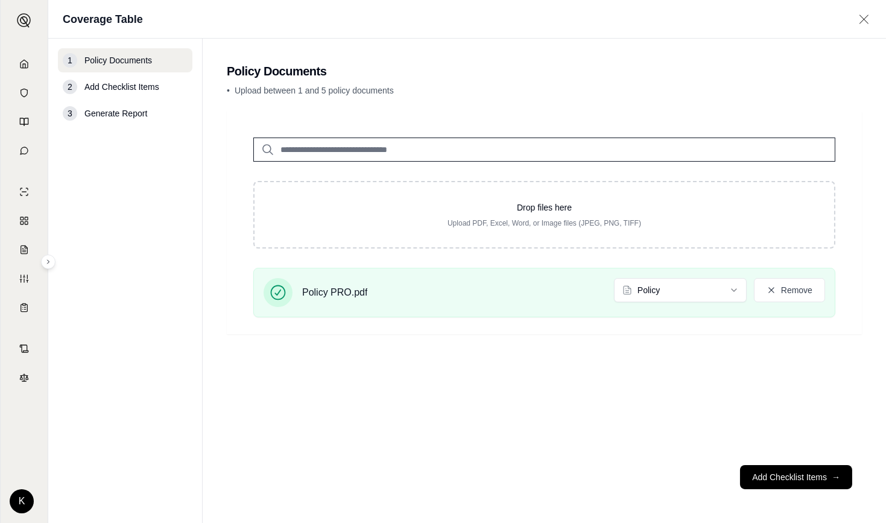
click at [147, 89] on span "Add Checklist Items" at bounding box center [121, 87] width 75 height 12
click at [792, 478] on button "Add Checklist Items →" at bounding box center [796, 477] width 112 height 24
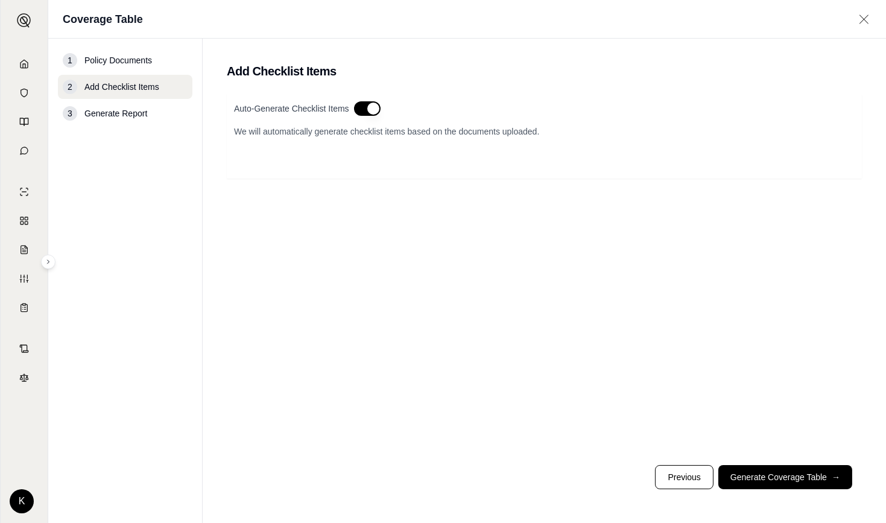
click at [364, 110] on button "button" at bounding box center [367, 108] width 27 height 14
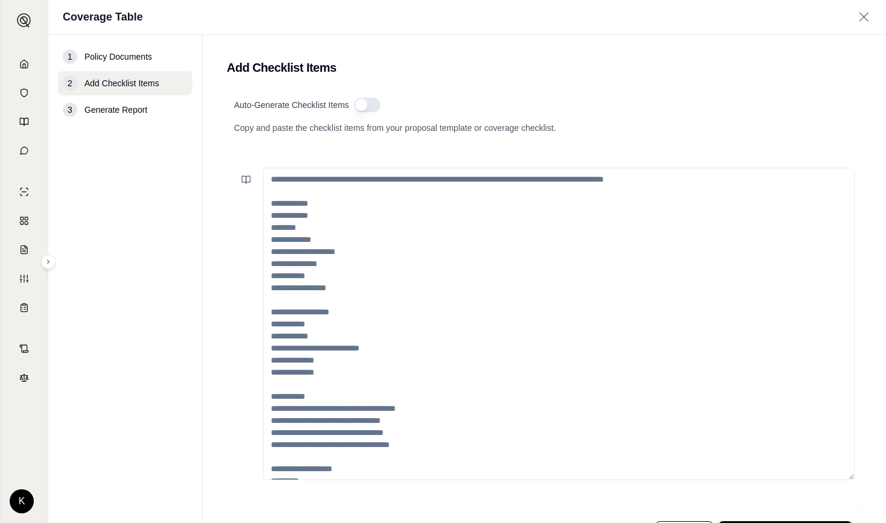
click at [345, 179] on textarea at bounding box center [559, 324] width 592 height 312
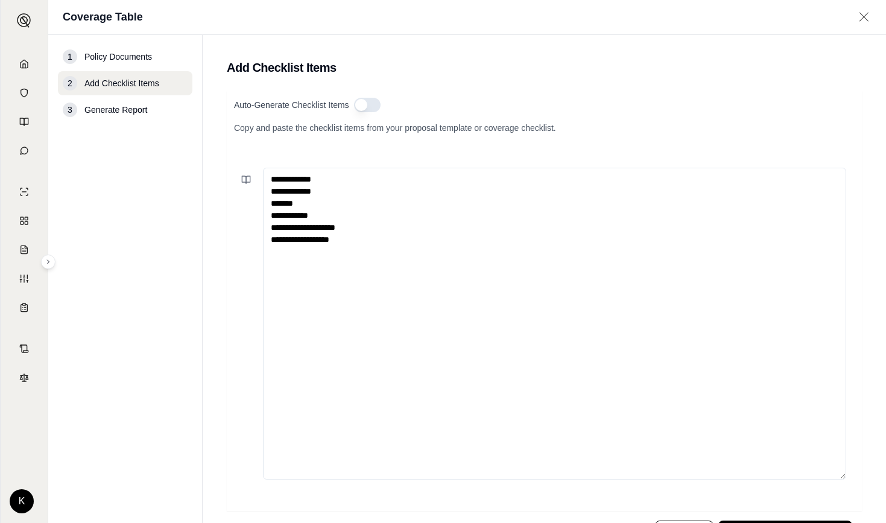
scroll to position [55, 0]
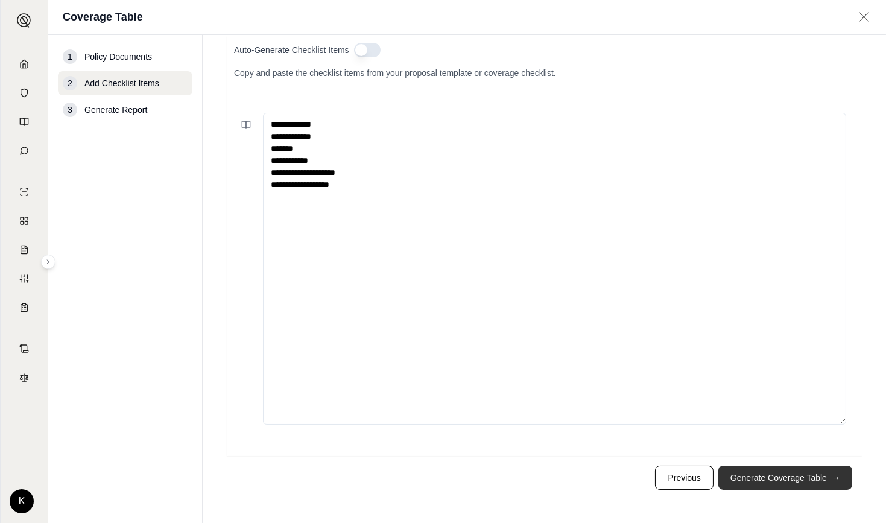
type textarea "**********"
click at [771, 475] on button "Generate Coverage Table →" at bounding box center [785, 478] width 134 height 24
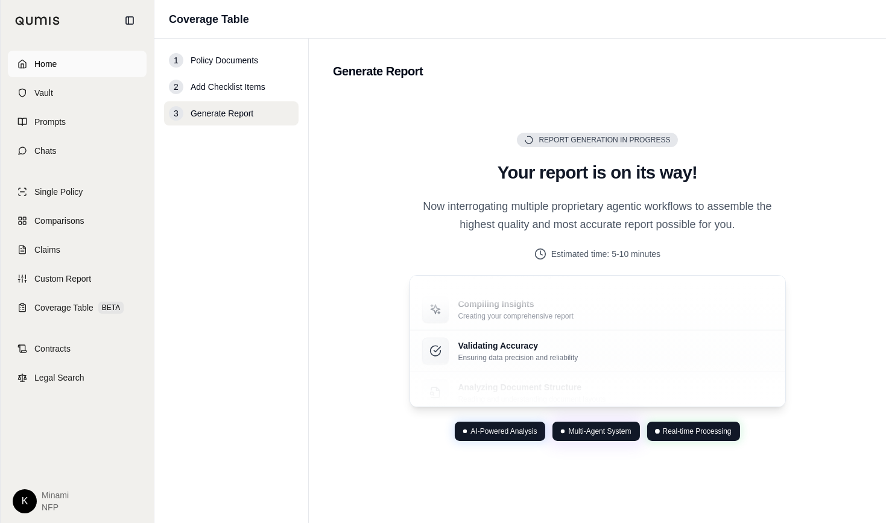
click at [24, 63] on icon at bounding box center [22, 64] width 10 height 10
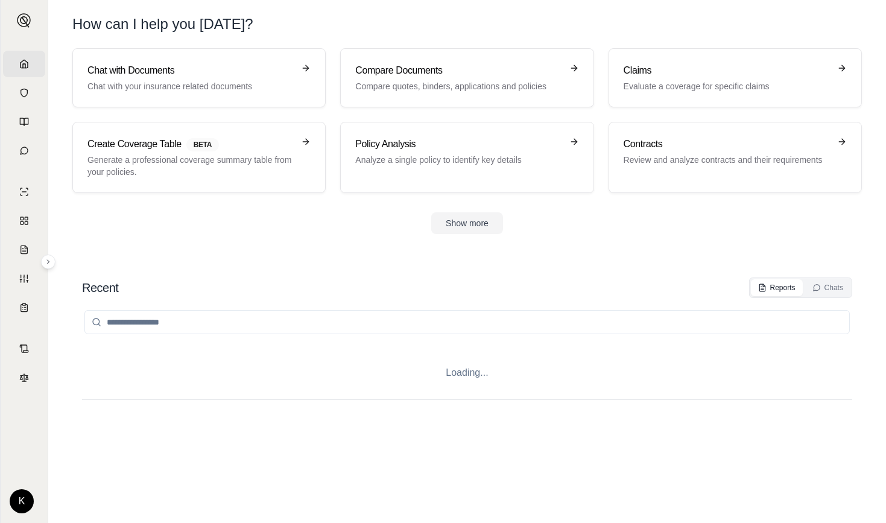
click at [24, 63] on icon at bounding box center [24, 64] width 10 height 10
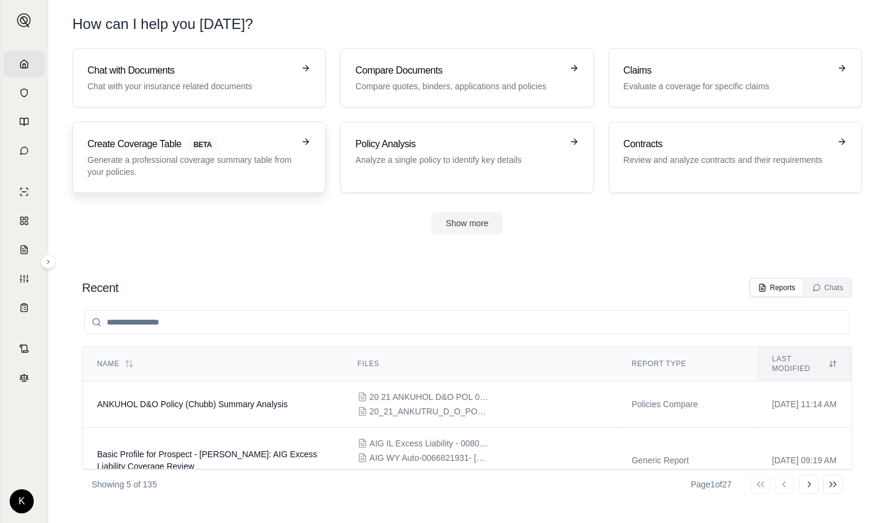
click at [197, 156] on p "Generate a professional coverage summary table from your policies." at bounding box center [190, 166] width 206 height 24
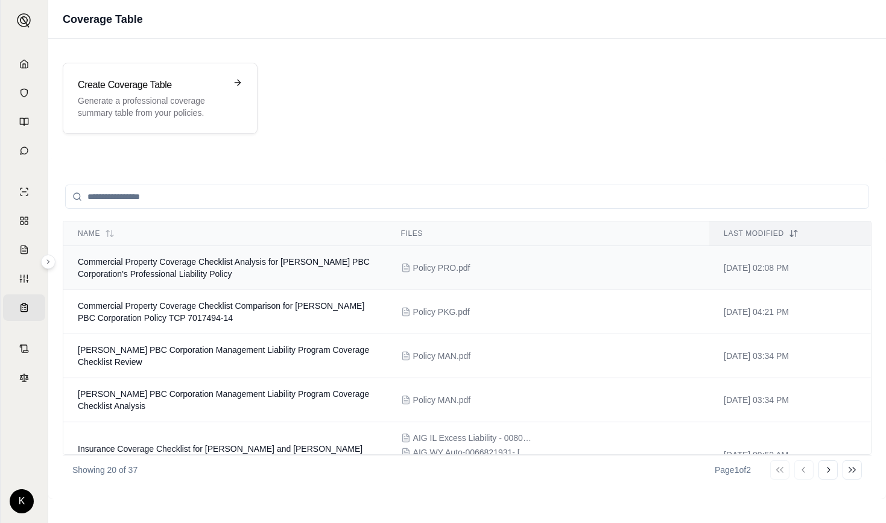
click at [162, 267] on td "Commercial Property Coverage Checklist Analysis for Nava PBC Corporation's Prof…" at bounding box center [224, 268] width 323 height 44
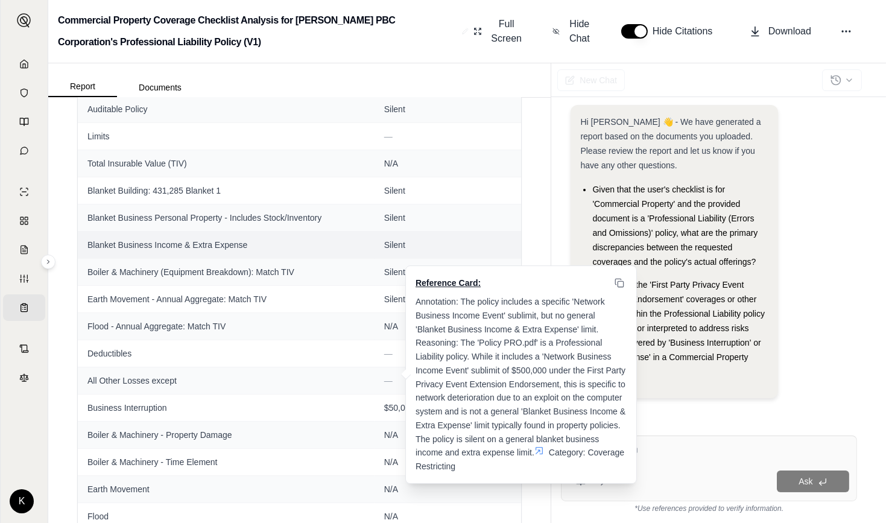
scroll to position [140, 0]
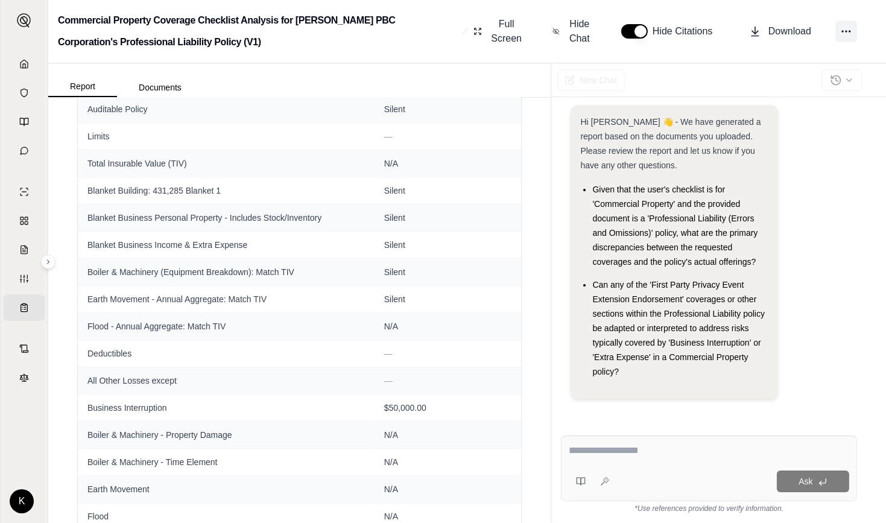
click at [848, 30] on icon at bounding box center [846, 31] width 12 height 12
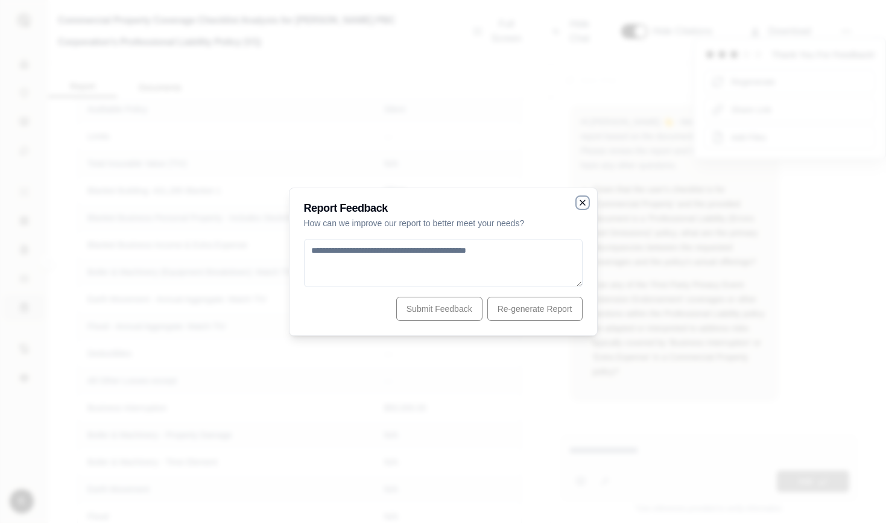
click at [581, 201] on icon "button" at bounding box center [582, 202] width 5 height 5
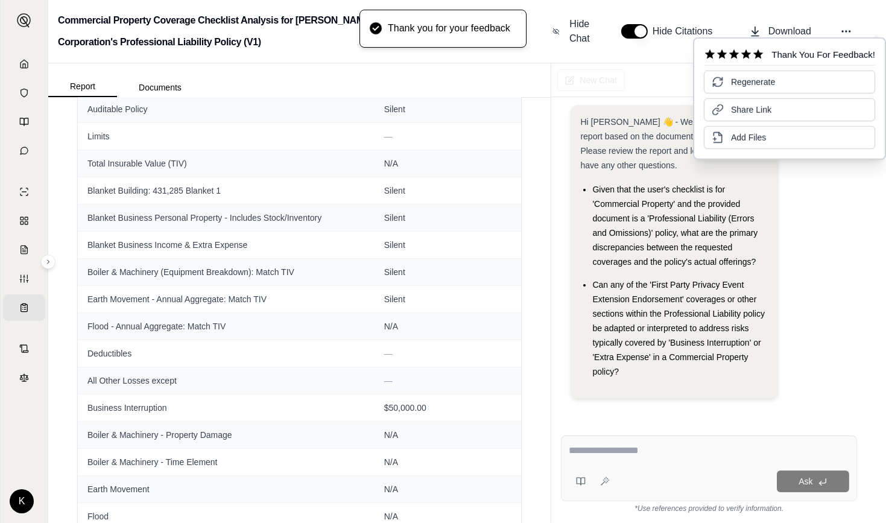
click at [849, 174] on div "Hi Minami 👋 - We have generated a report based on the documents you uploaded. P…" at bounding box center [709, 260] width 296 height 312
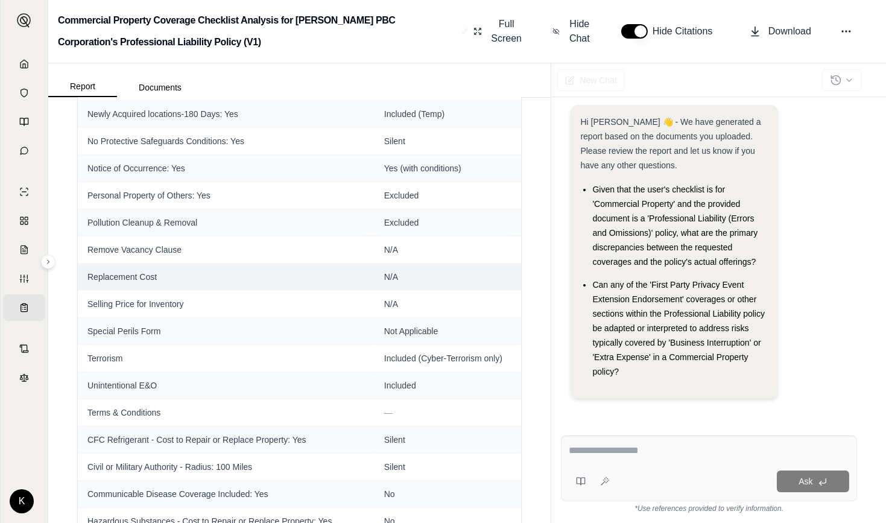
scroll to position [1167, 0]
click at [795, 28] on span "Download" at bounding box center [789, 31] width 43 height 14
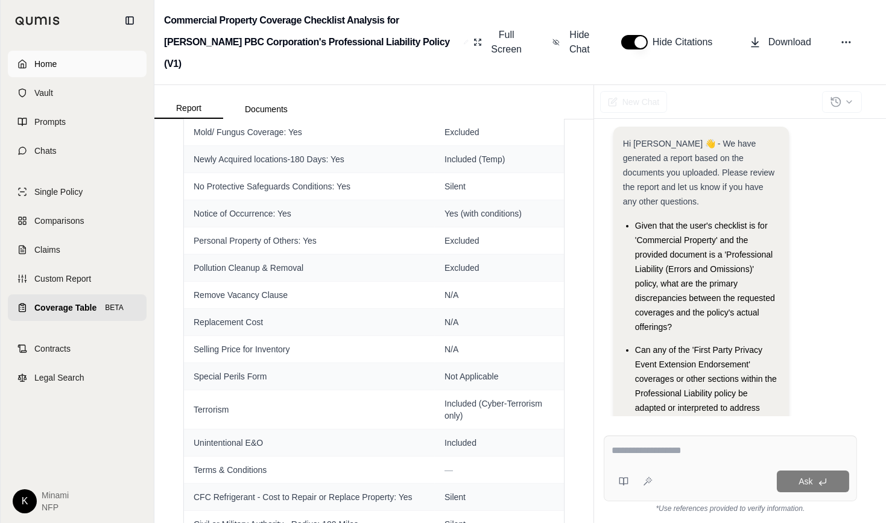
click at [19, 62] on link "Home" at bounding box center [77, 64] width 139 height 27
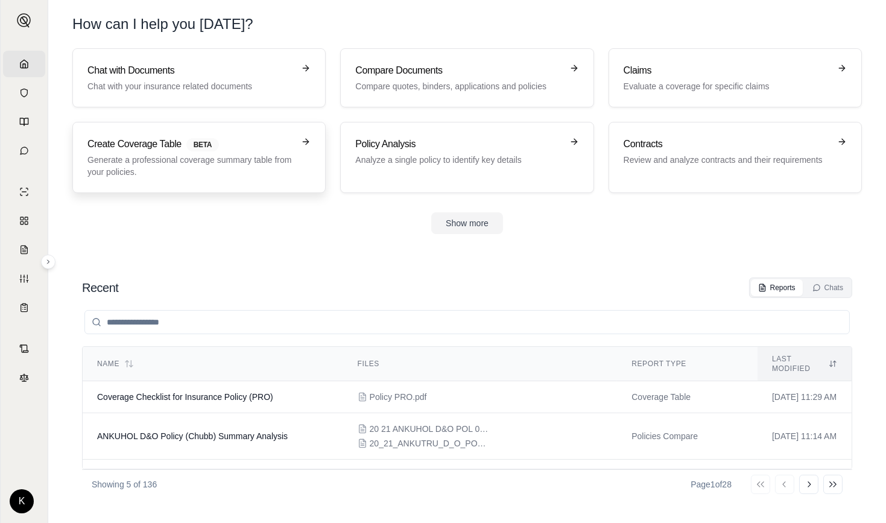
click at [189, 157] on p "Generate a professional coverage summary table from your policies." at bounding box center [190, 166] width 206 height 24
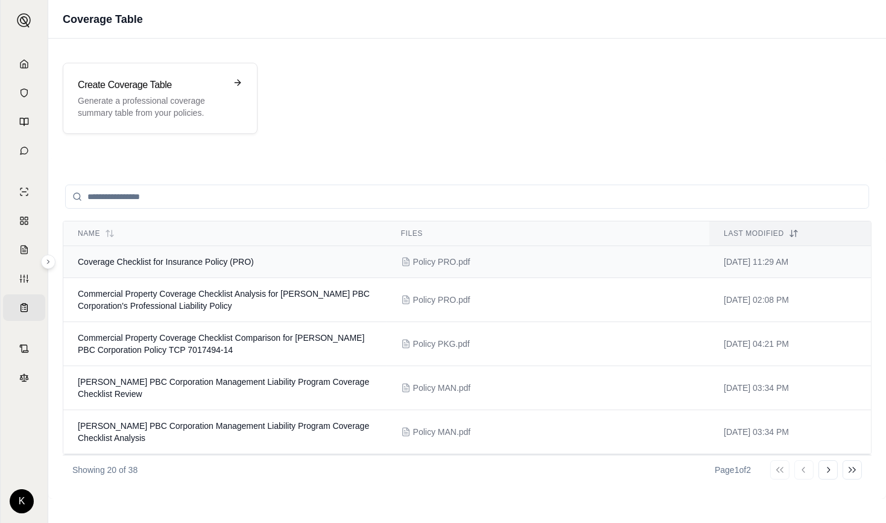
click at [183, 258] on span "Coverage Checklist for Insurance Policy (PRO)" at bounding box center [166, 262] width 176 height 10
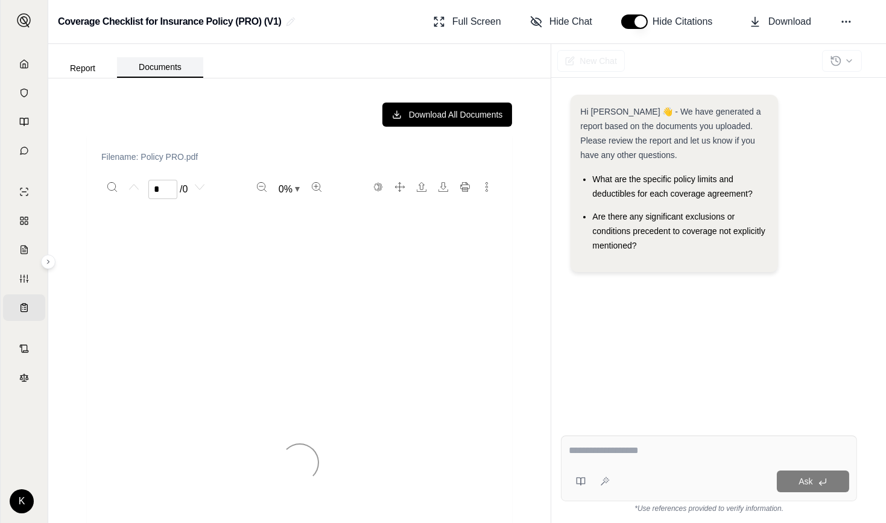
click at [151, 66] on button "Documents" at bounding box center [160, 67] width 86 height 21
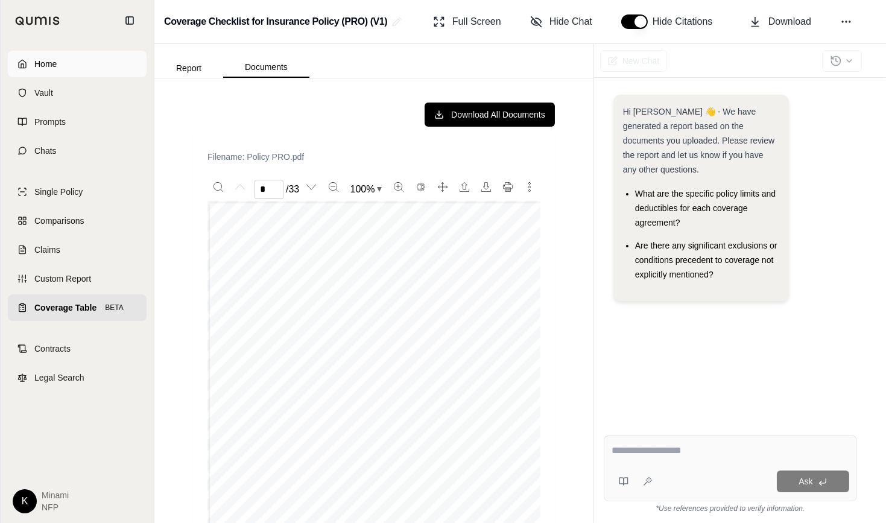
click at [19, 65] on icon at bounding box center [22, 64] width 10 height 10
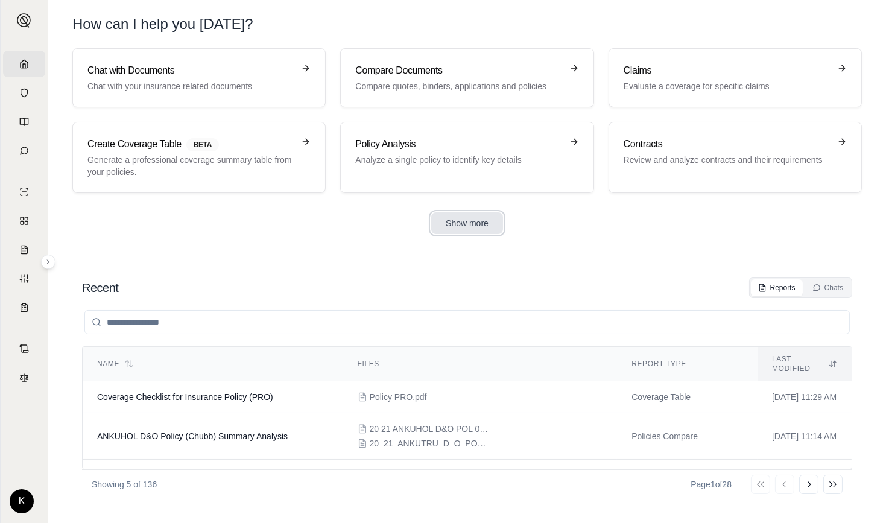
click at [458, 228] on button "Show more" at bounding box center [467, 223] width 72 height 22
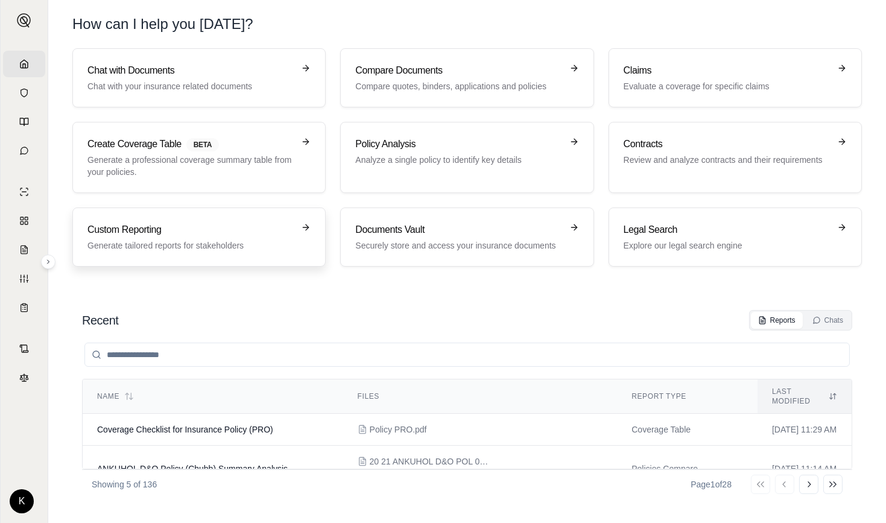
click at [191, 232] on h3 "Custom Reporting" at bounding box center [190, 230] width 206 height 14
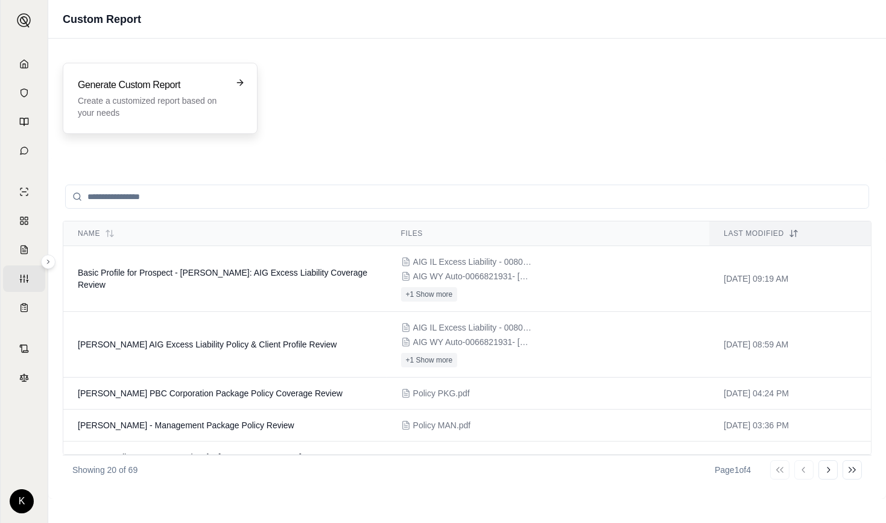
click at [152, 92] on h3 "Generate Custom Report" at bounding box center [152, 85] width 148 height 14
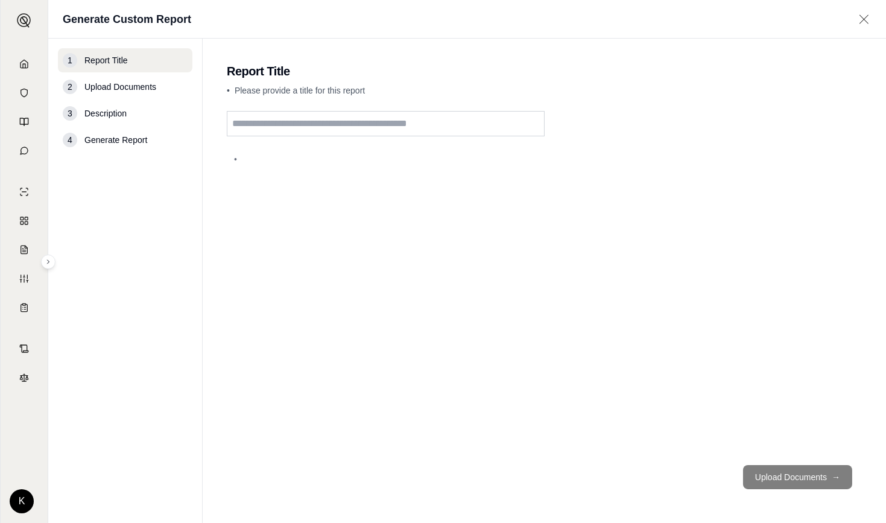
click at [316, 125] on input "text" at bounding box center [386, 123] width 318 height 25
type input "**********"
click at [812, 477] on button "Upload Documents →" at bounding box center [797, 477] width 109 height 24
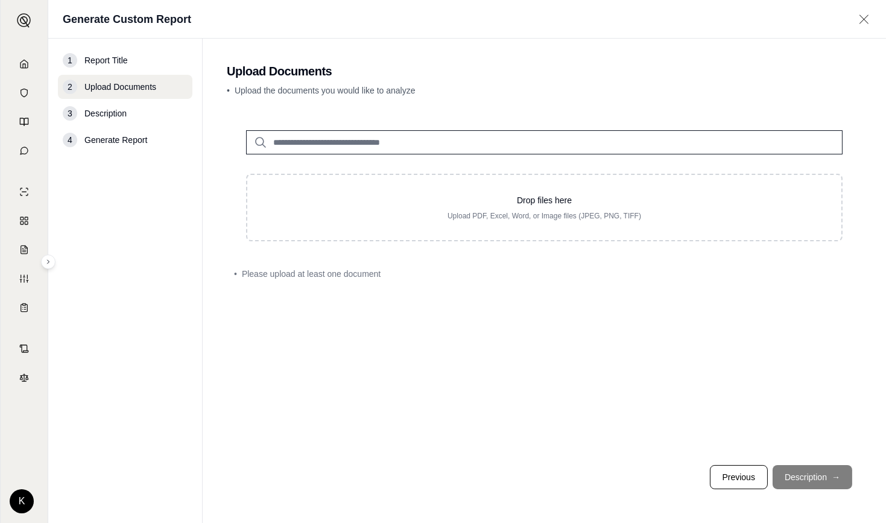
click at [473, 142] on input "search" at bounding box center [544, 142] width 596 height 24
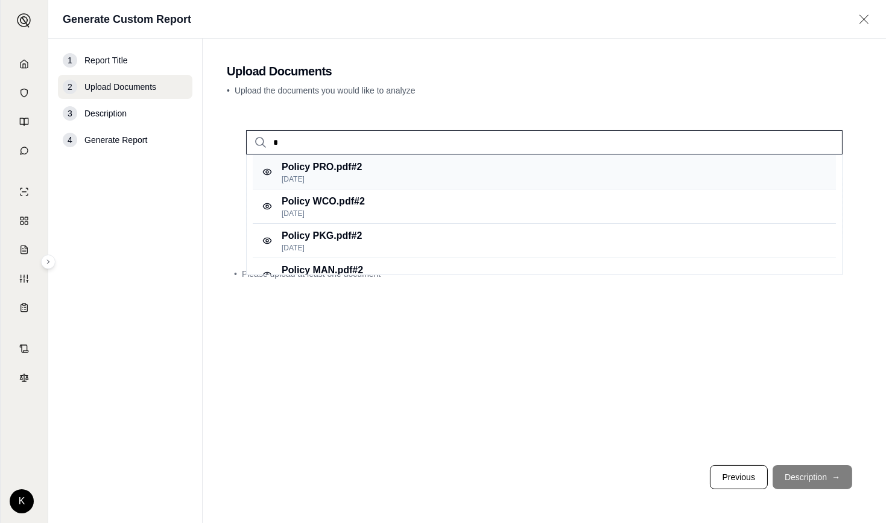
type input "*"
click at [320, 162] on p "Policy PRO.pdf #2" at bounding box center [322, 167] width 80 height 14
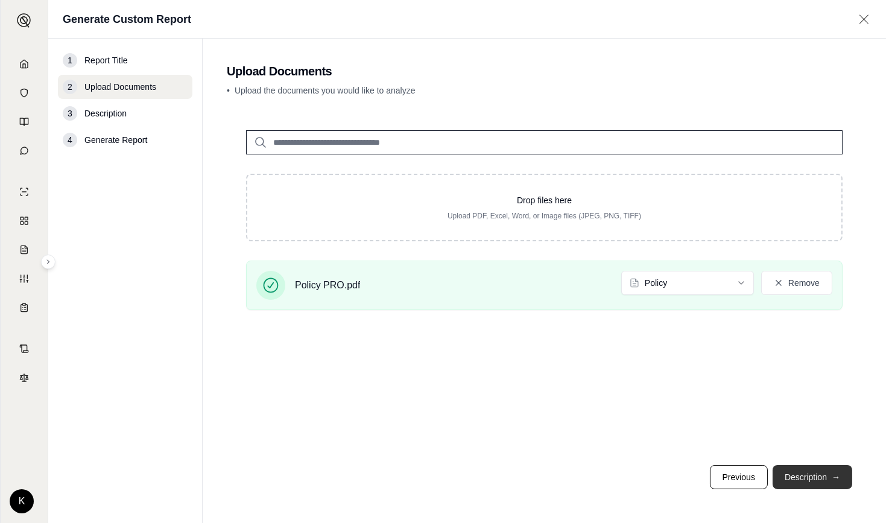
click at [816, 481] on button "Description →" at bounding box center [813, 477] width 80 height 24
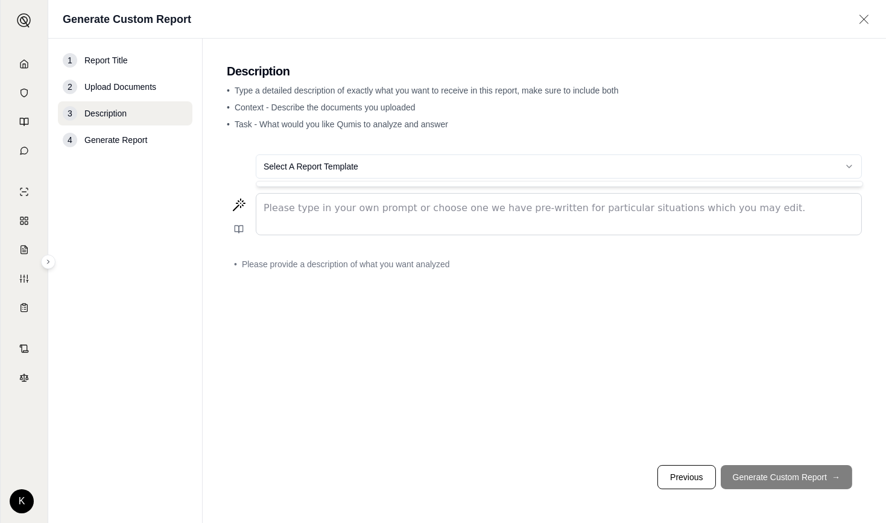
click at [361, 168] on html "Home Vault Prompts Chats Single Policy Comparisons Claims Custom Report Coverag…" at bounding box center [443, 261] width 886 height 523
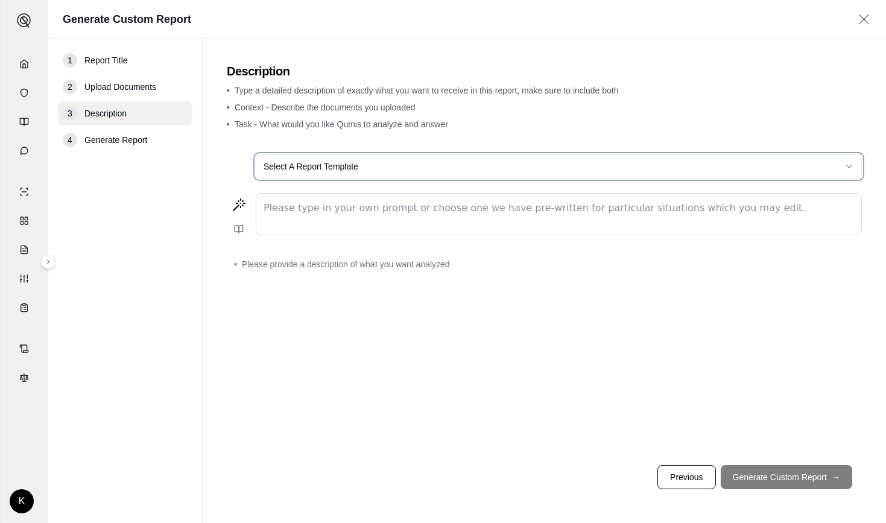
click at [441, 168] on html "Home Vault Prompts Chats Single Policy Comparisons Claims Custom Report Coverag…" at bounding box center [443, 261] width 886 height 523
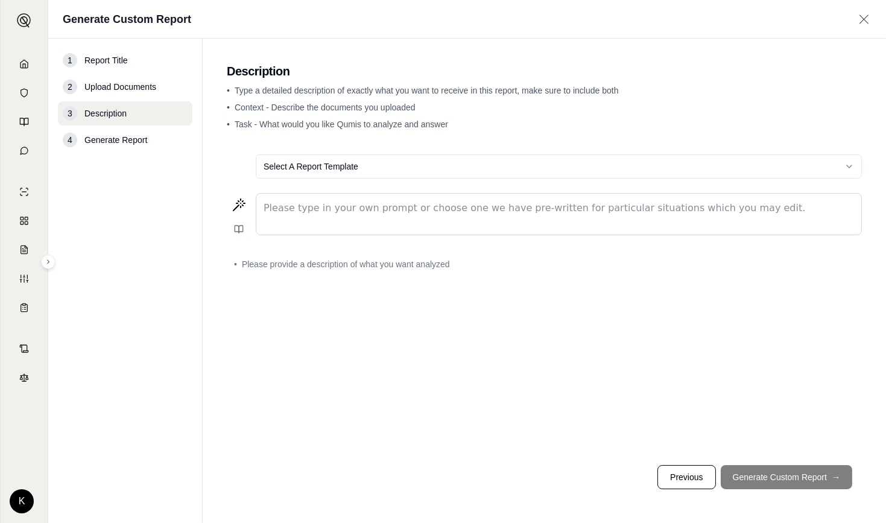
click at [338, 216] on div "editable markdown" at bounding box center [558, 214] width 605 height 41
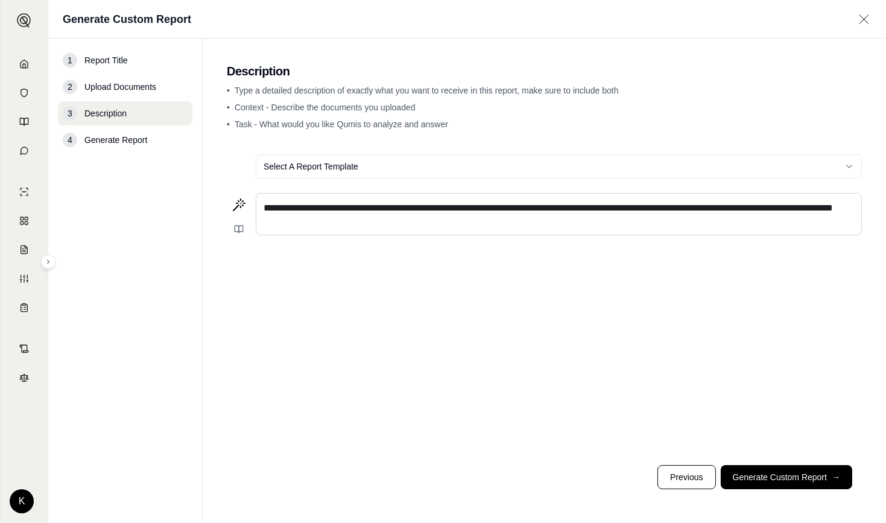
click at [604, 209] on span "**********" at bounding box center [548, 207] width 569 height 9
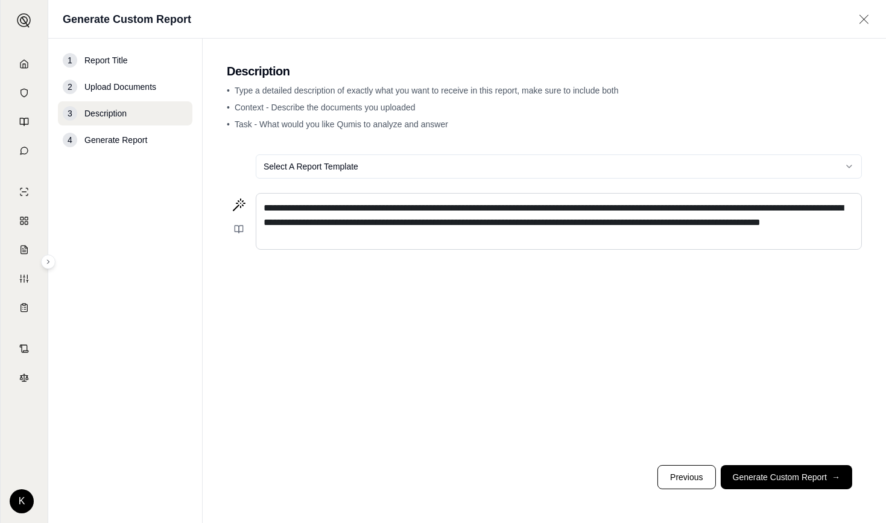
click at [418, 247] on div "**********" at bounding box center [558, 221] width 605 height 55
click at [768, 479] on button "Generate Custom Report →" at bounding box center [786, 477] width 131 height 24
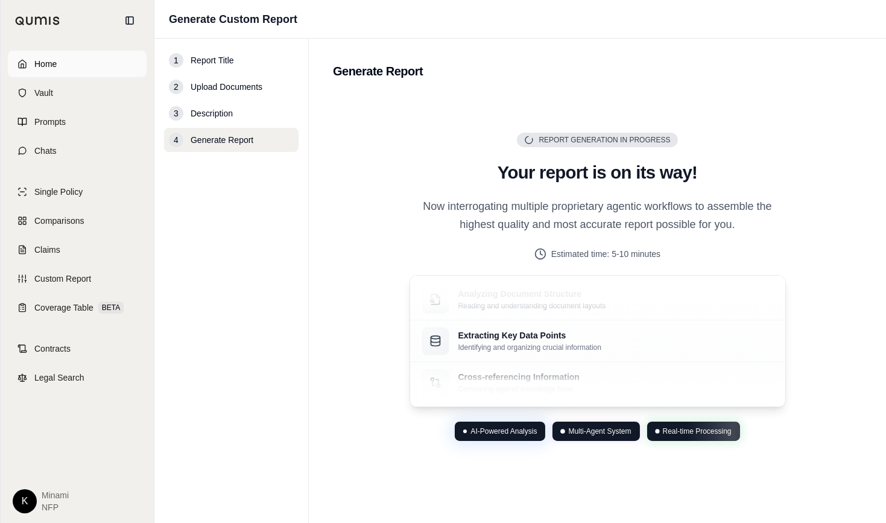
click at [27, 65] on icon at bounding box center [22, 64] width 10 height 10
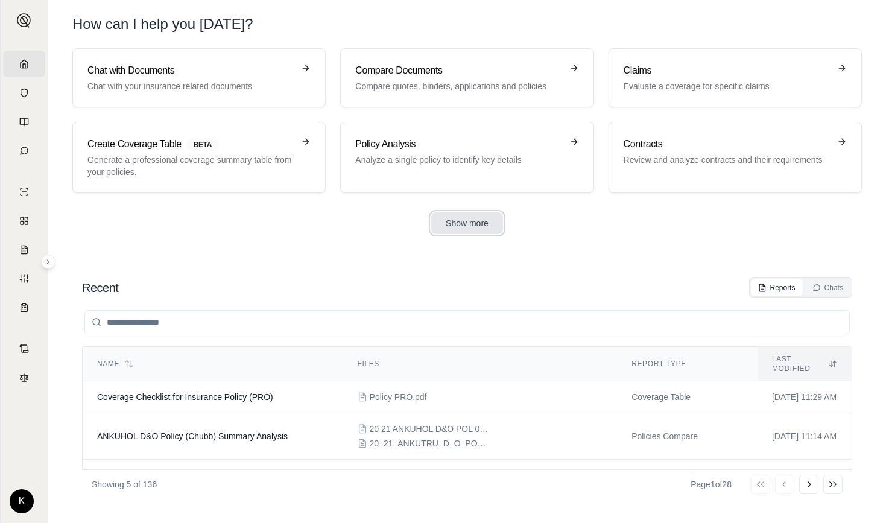
click at [475, 223] on button "Show more" at bounding box center [467, 223] width 72 height 22
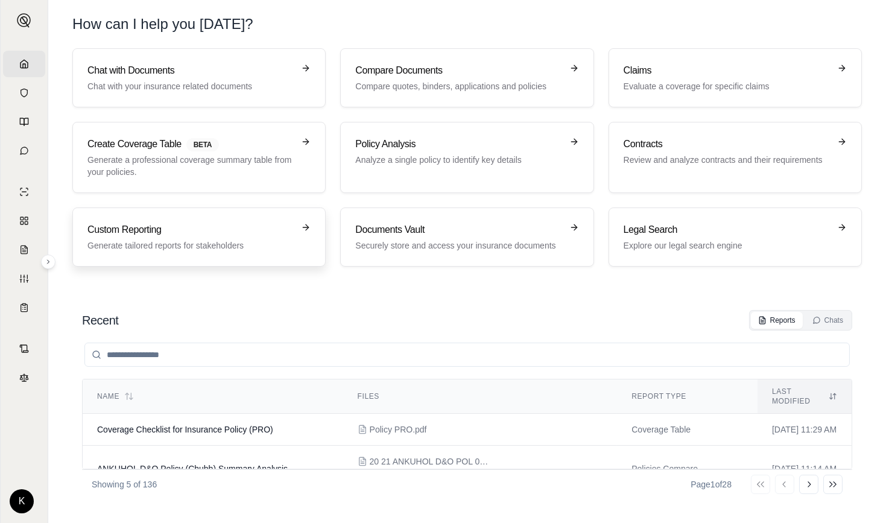
click at [204, 233] on h3 "Custom Reporting" at bounding box center [190, 230] width 206 height 14
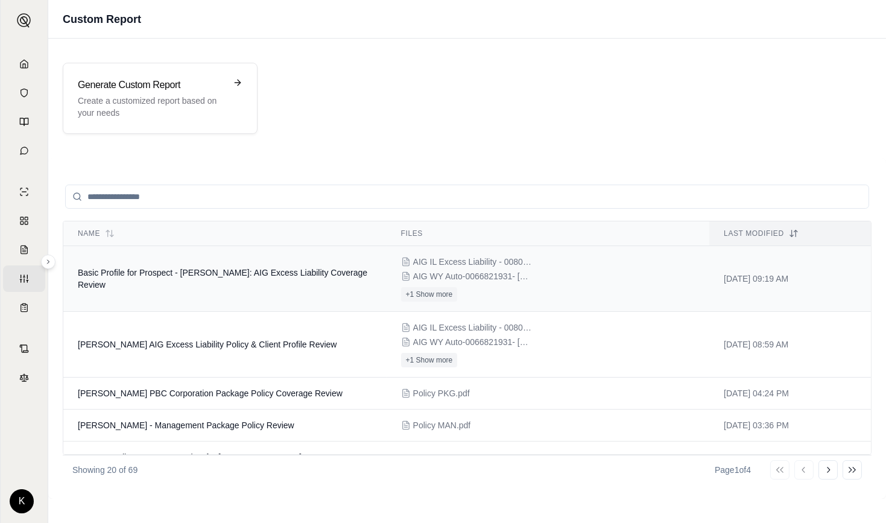
click at [211, 279] on span "Basic Profile for Prospect - [PERSON_NAME]: AIG Excess Liability Coverage Review" at bounding box center [222, 279] width 289 height 22
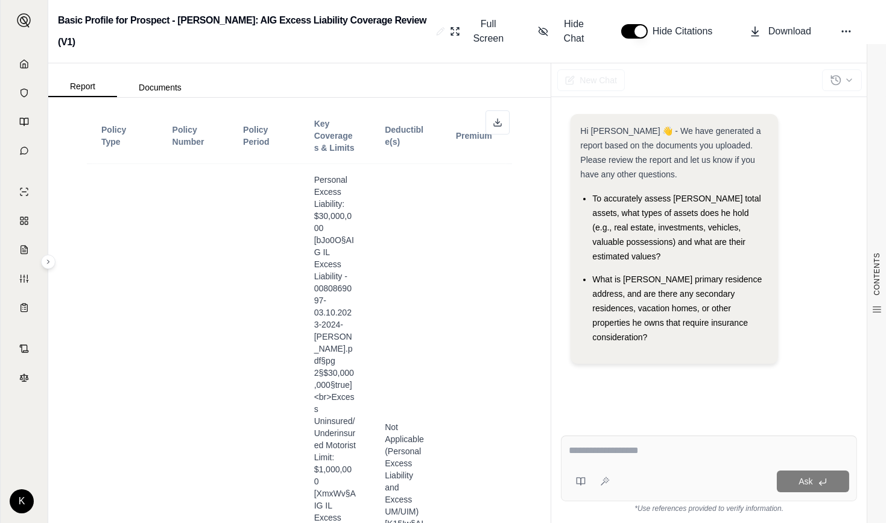
scroll to position [542, 0]
click at [486, 17] on span "Full Screen" at bounding box center [488, 31] width 42 height 29
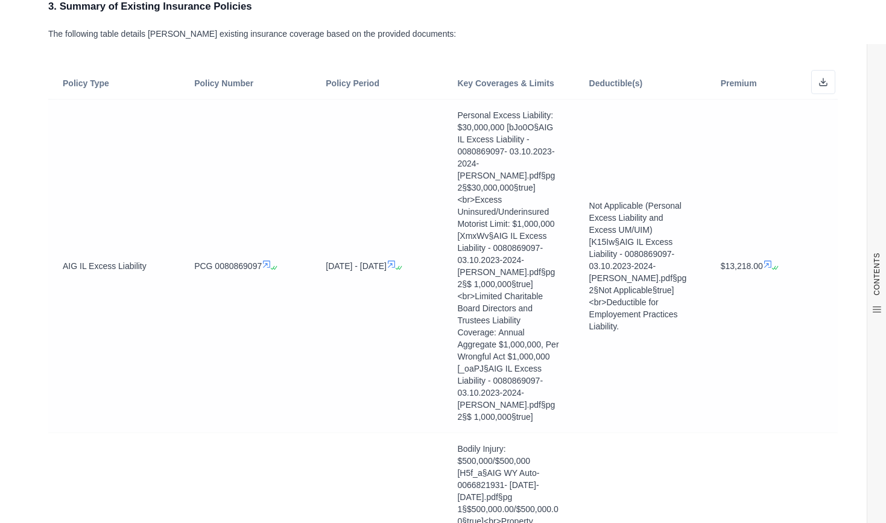
scroll to position [399, 0]
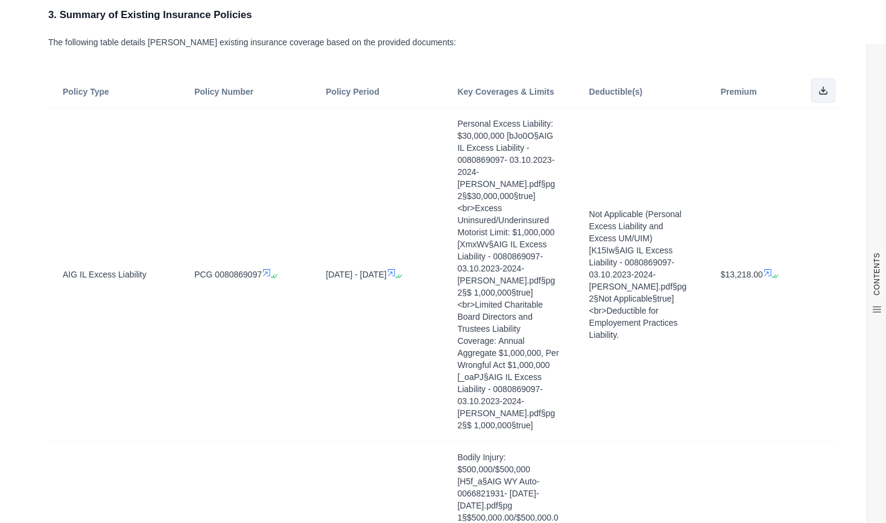
click at [818, 87] on icon at bounding box center [823, 91] width 10 height 10
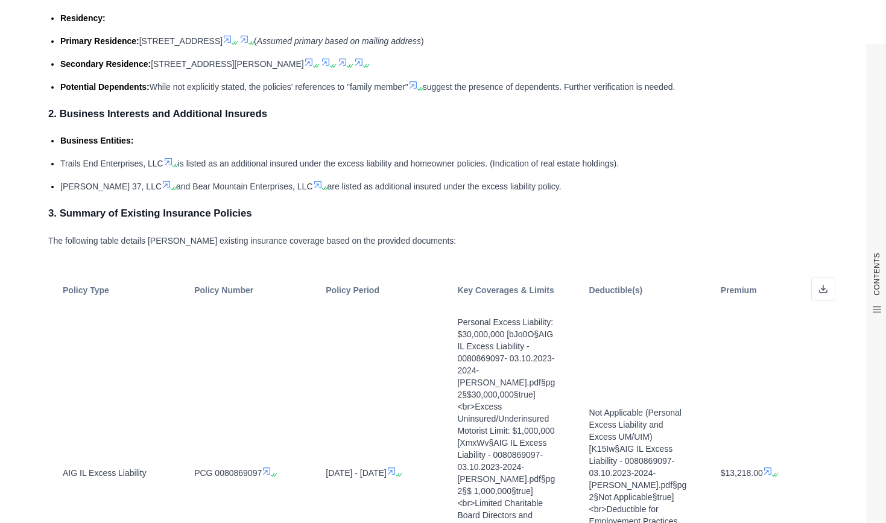
scroll to position [0, 0]
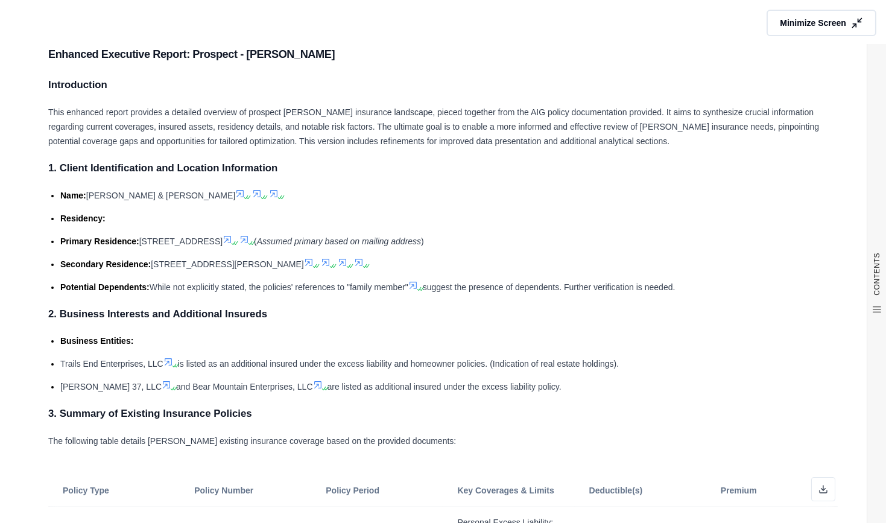
click at [800, 16] on button "Minimize Screen" at bounding box center [821, 23] width 115 height 28
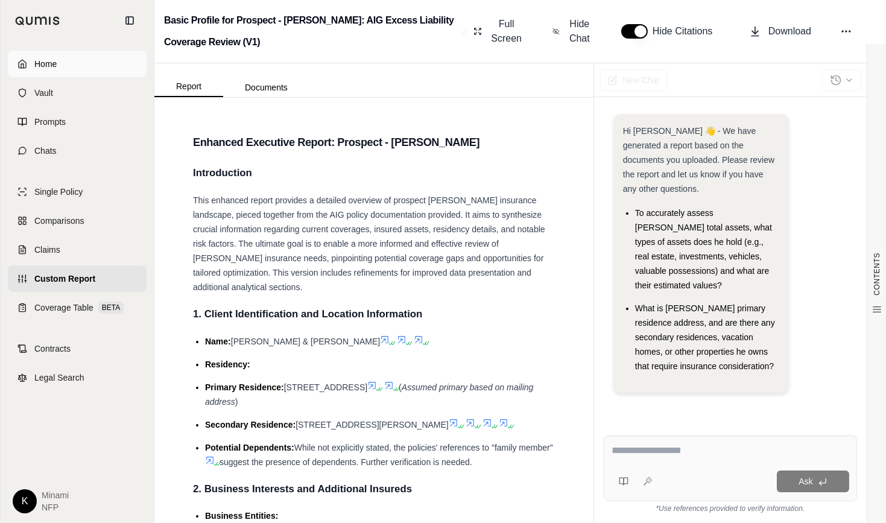
click at [16, 63] on link "Home" at bounding box center [77, 64] width 139 height 27
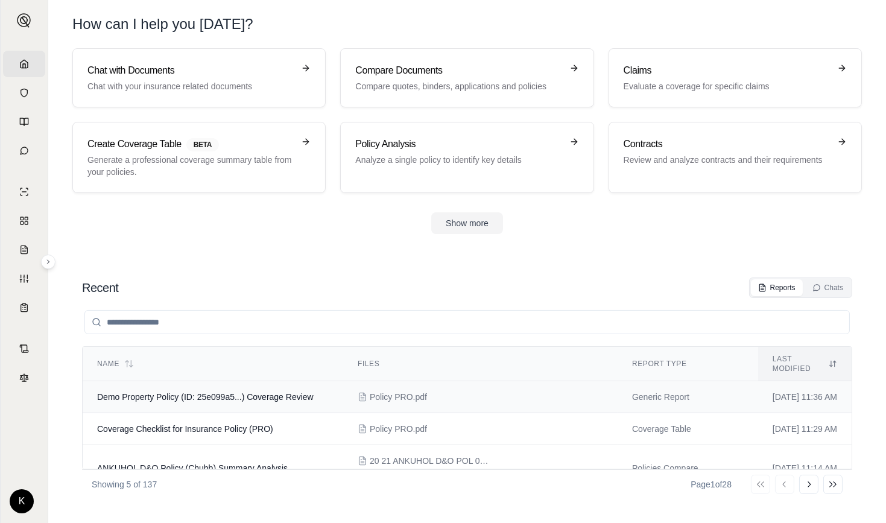
click at [202, 392] on span "Demo Property Policy (ID: 25e099a5...) Coverage Review" at bounding box center [205, 397] width 217 height 10
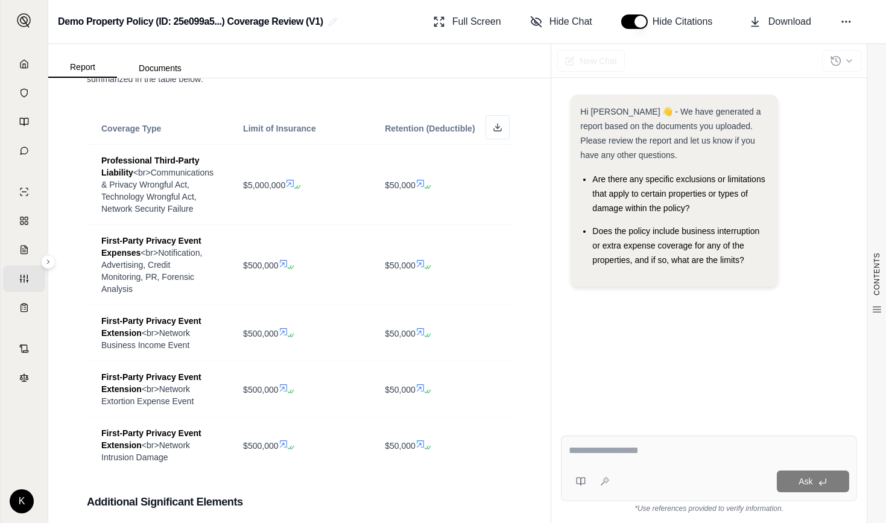
scroll to position [459, 0]
click at [472, 22] on span "Full Screen" at bounding box center [476, 21] width 49 height 14
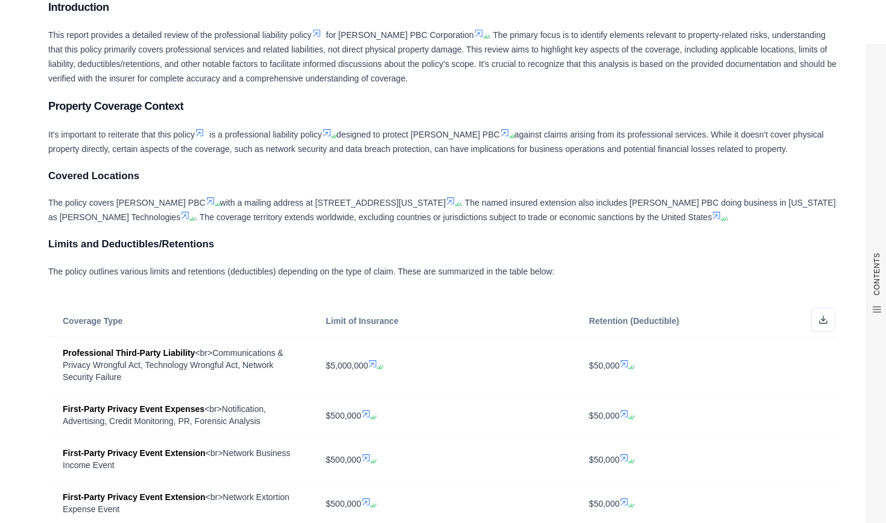
scroll to position [0, 0]
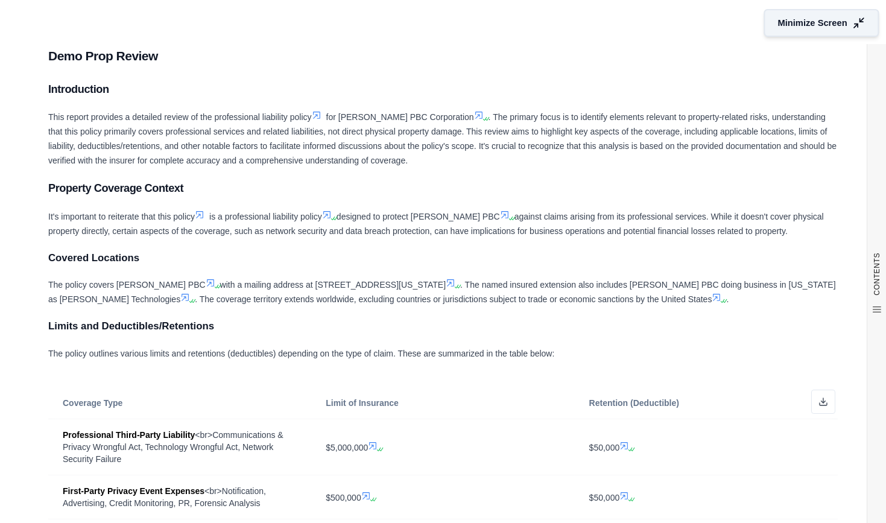
click at [808, 17] on span "Minimize Screen" at bounding box center [812, 23] width 69 height 13
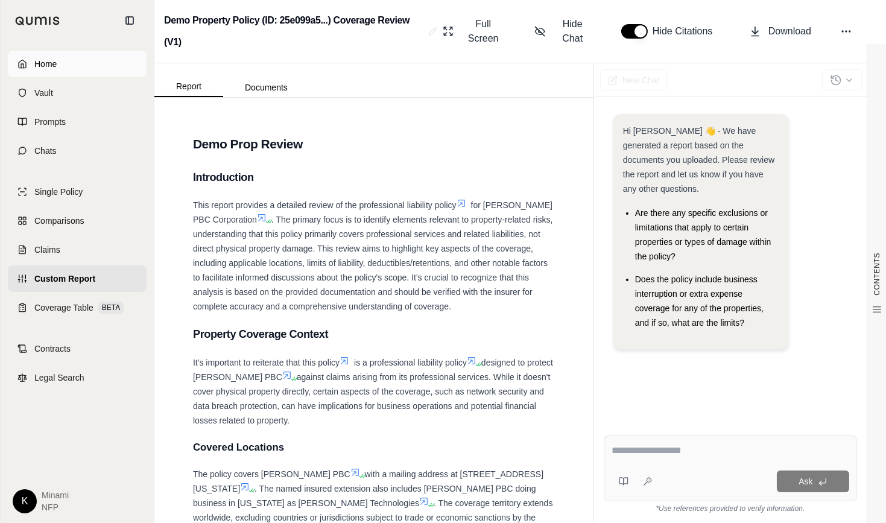
click at [19, 62] on icon at bounding box center [22, 64] width 10 height 10
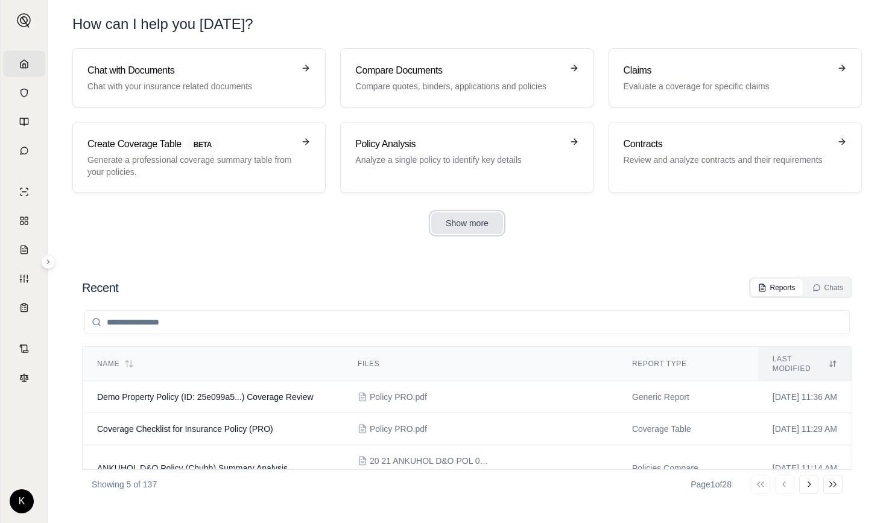
click at [472, 221] on button "Show more" at bounding box center [467, 223] width 72 height 22
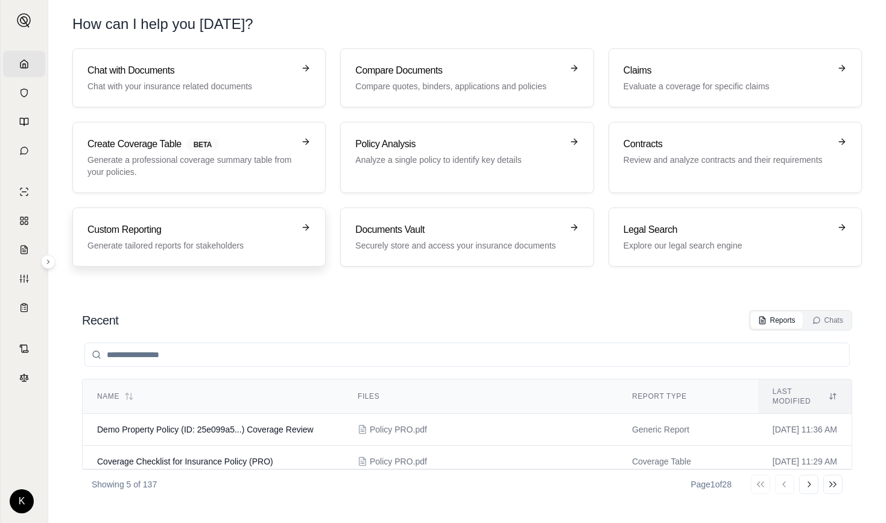
click at [162, 226] on h3 "Custom Reporting" at bounding box center [190, 230] width 206 height 14
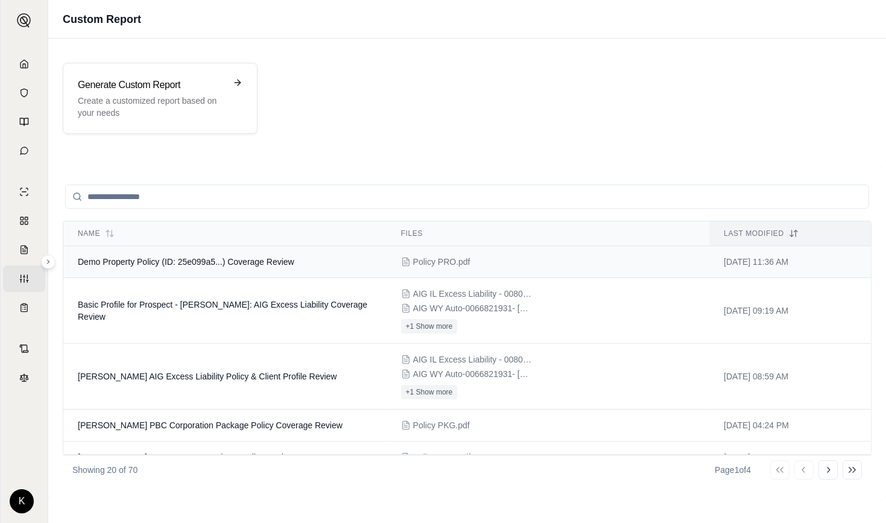
click at [256, 261] on span "Demo Property Policy (ID: 25e099a5...) Coverage Review" at bounding box center [186, 262] width 217 height 10
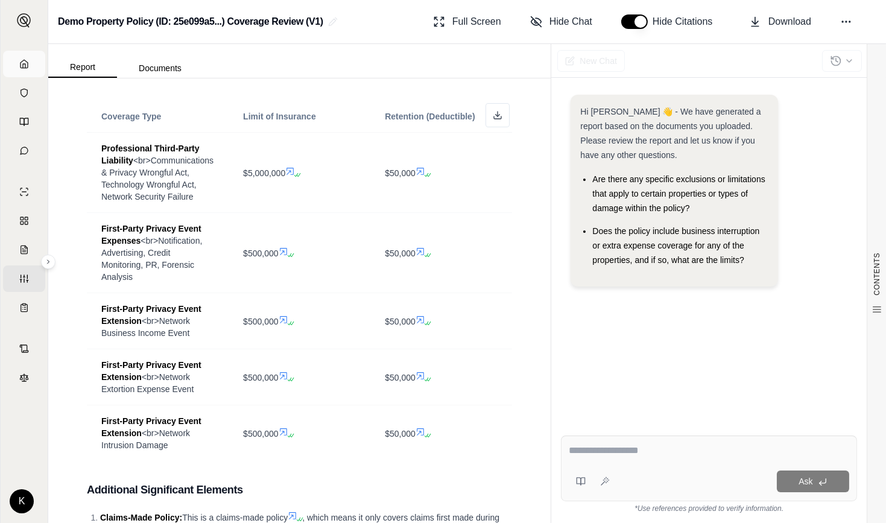
scroll to position [514, 0]
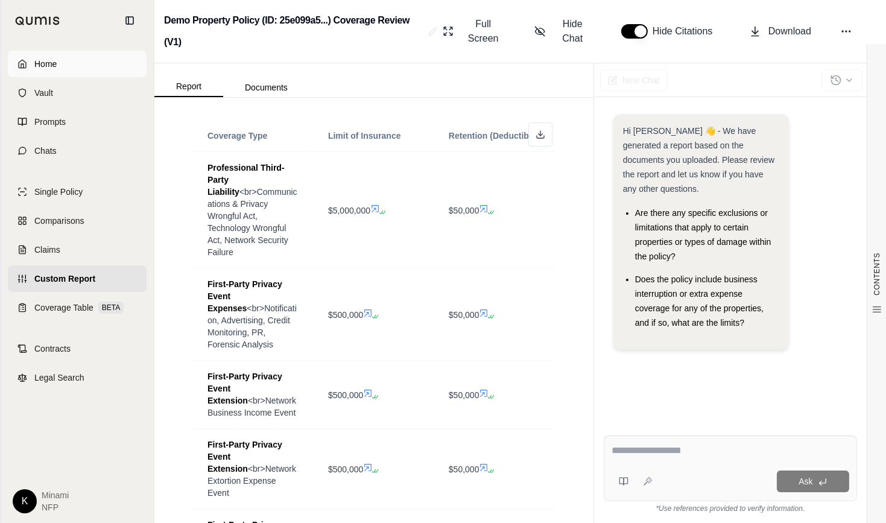
click at [21, 67] on link "Home" at bounding box center [77, 64] width 139 height 27
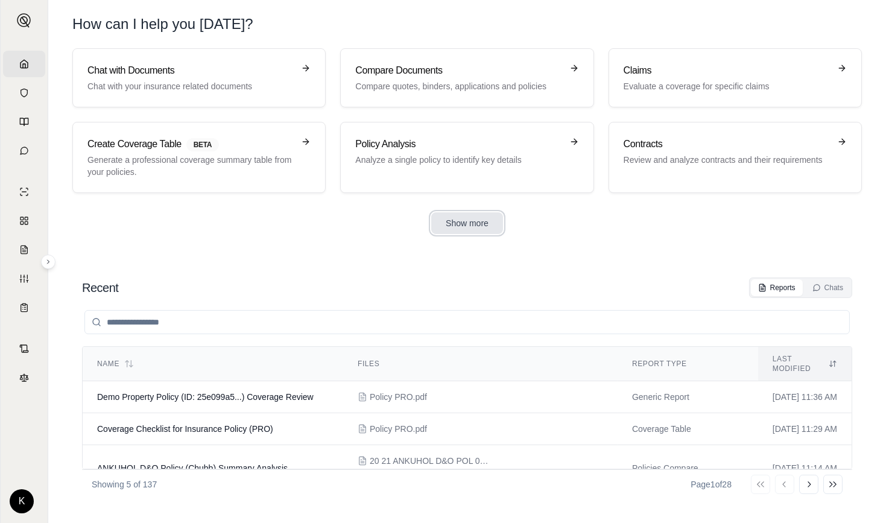
click at [466, 223] on button "Show more" at bounding box center [467, 223] width 72 height 22
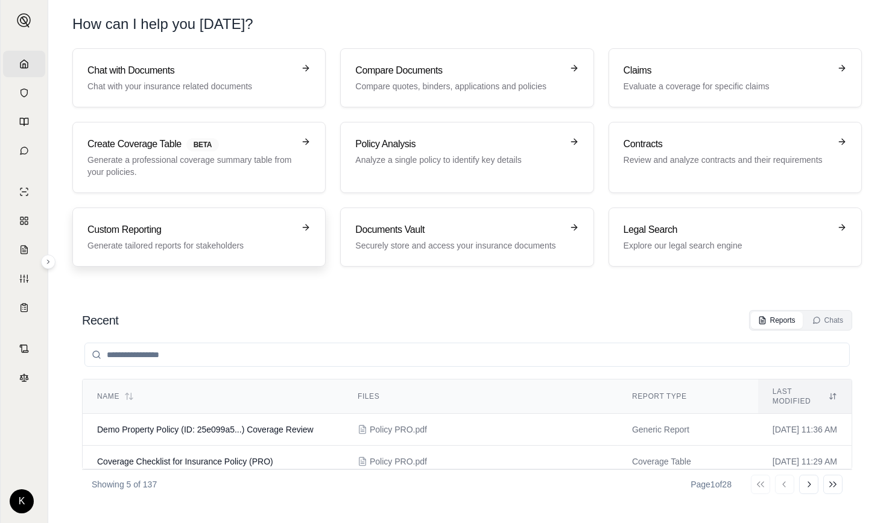
click at [187, 228] on h3 "Custom Reporting" at bounding box center [190, 230] width 206 height 14
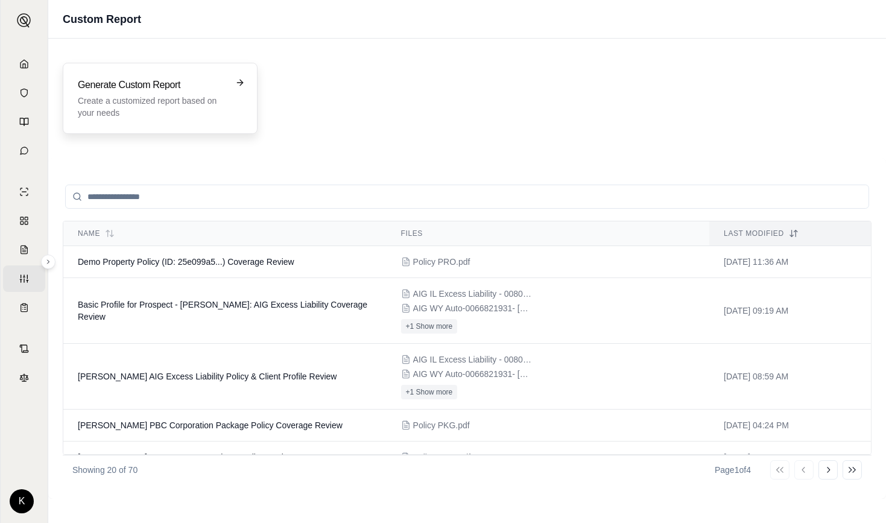
click at [200, 95] on p "Create a customized report based on your needs" at bounding box center [152, 107] width 148 height 24
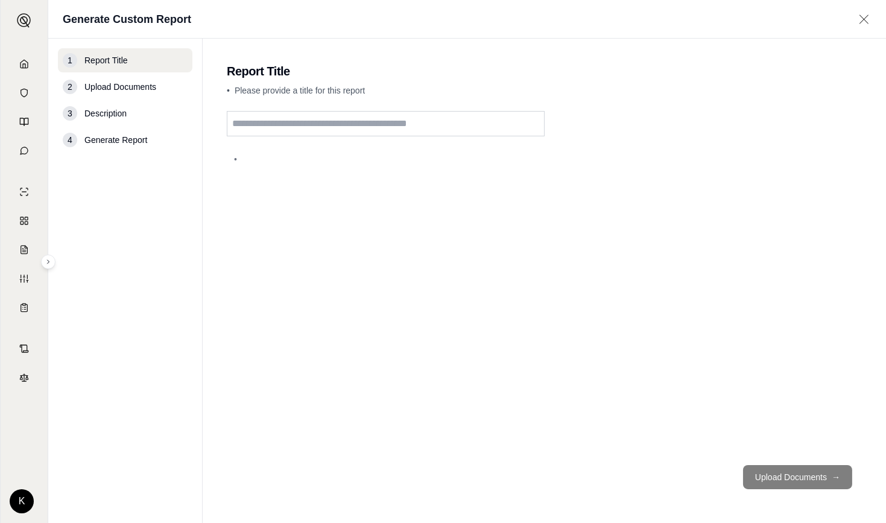
click at [320, 121] on input "text" at bounding box center [386, 123] width 318 height 25
type input "**********"
click at [805, 479] on button "Upload Documents →" at bounding box center [797, 477] width 109 height 24
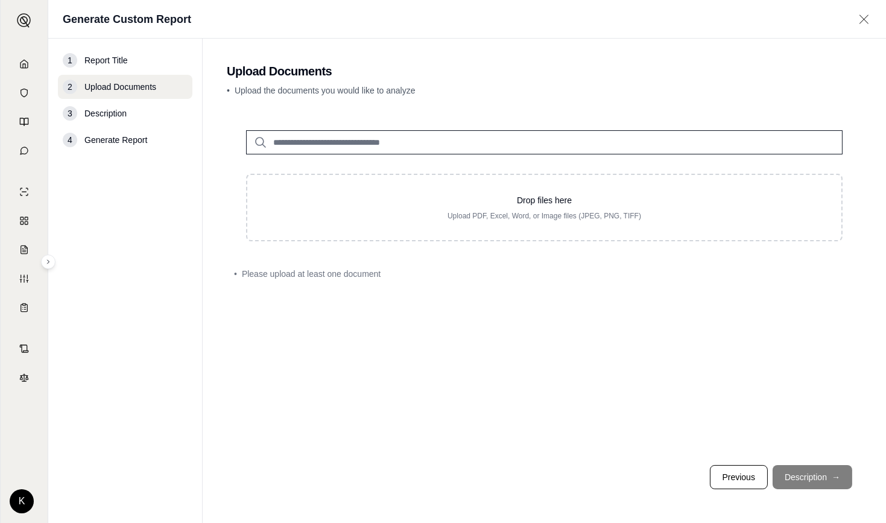
click at [456, 134] on input "search" at bounding box center [544, 142] width 596 height 24
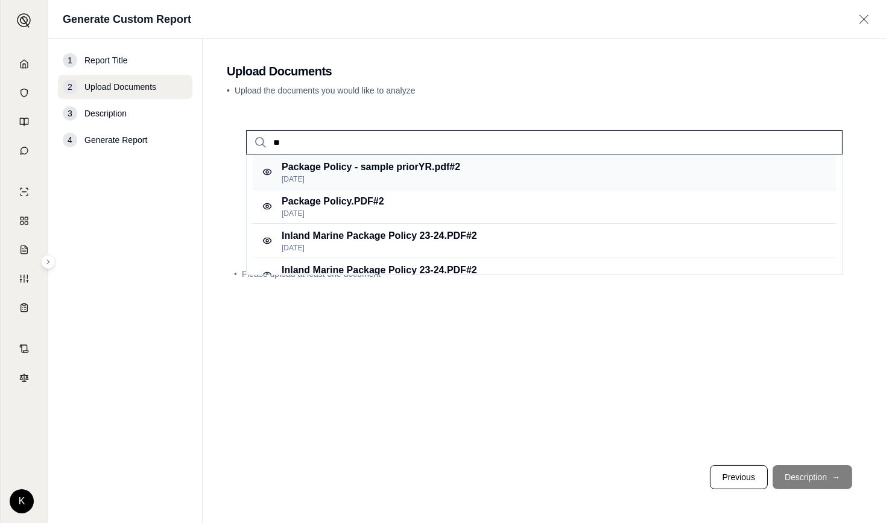
type input "*"
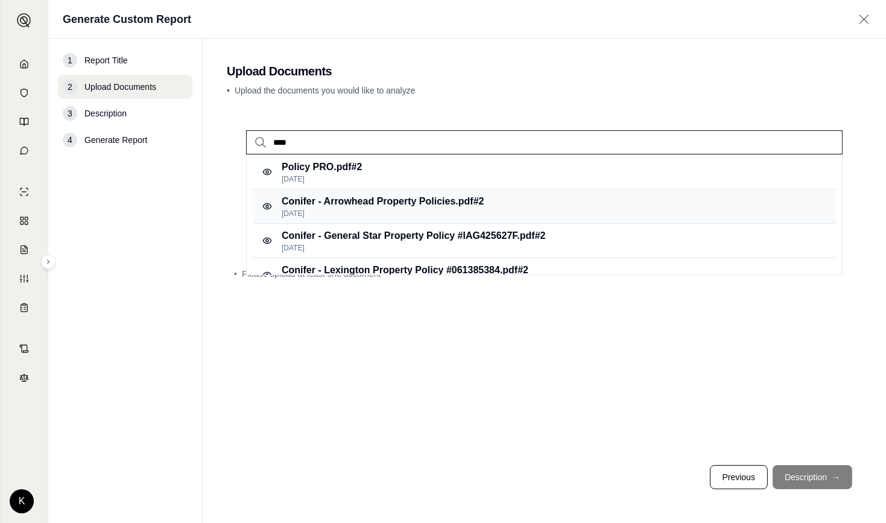
type input "****"
click at [402, 202] on p "Conifer - Arrowhead Property Policies.pdf #2" at bounding box center [383, 201] width 202 height 14
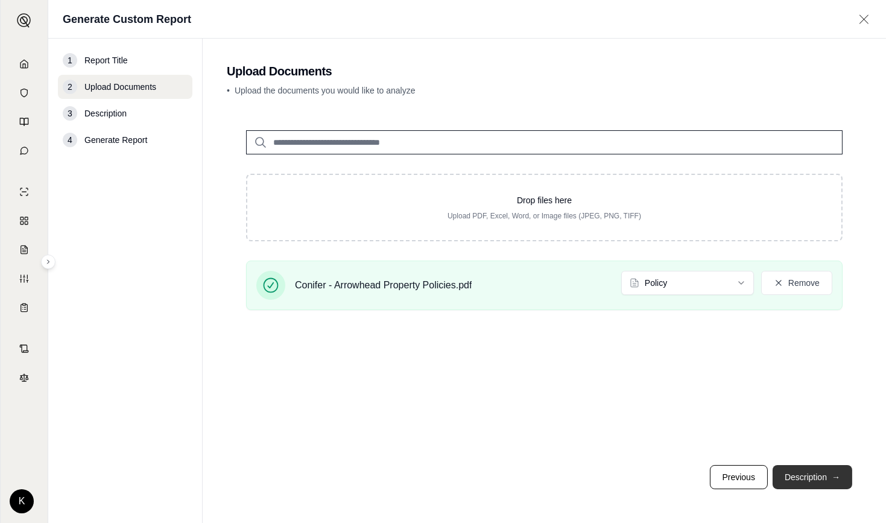
click at [817, 481] on button "Description →" at bounding box center [813, 477] width 80 height 24
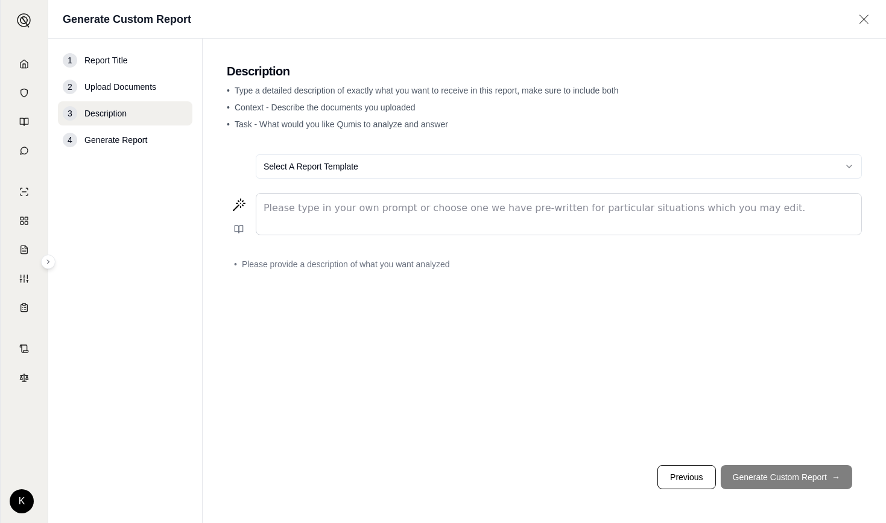
click at [442, 215] on div "editable markdown" at bounding box center [558, 214] width 605 height 41
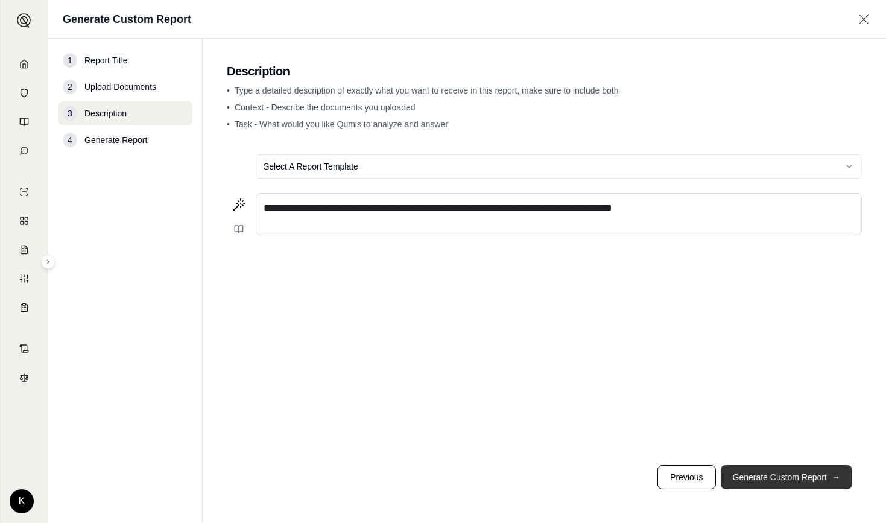
click at [762, 485] on button "Generate Custom Report →" at bounding box center [786, 477] width 131 height 24
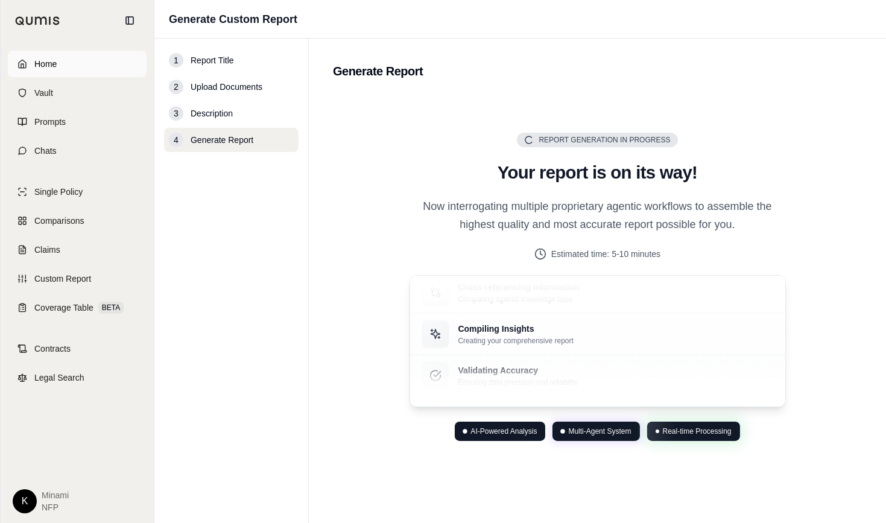
click at [28, 66] on link "Home" at bounding box center [77, 64] width 139 height 27
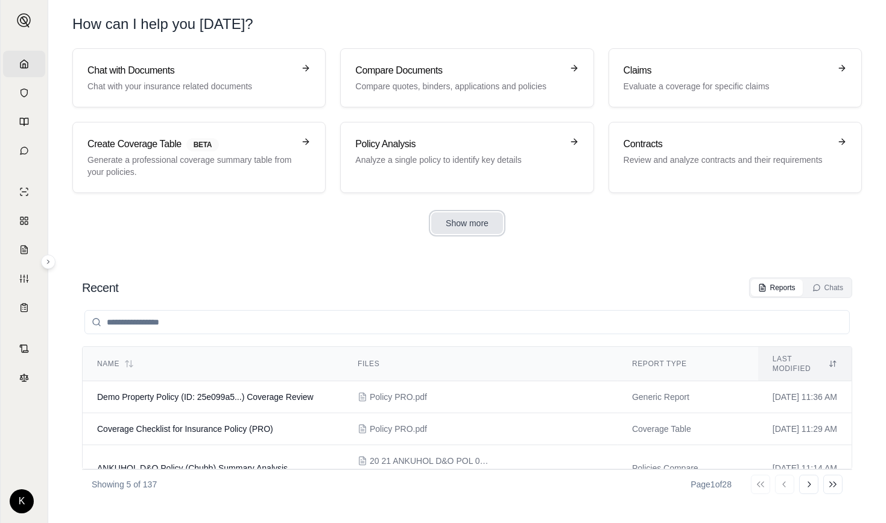
click at [464, 223] on button "Show more" at bounding box center [467, 223] width 72 height 22
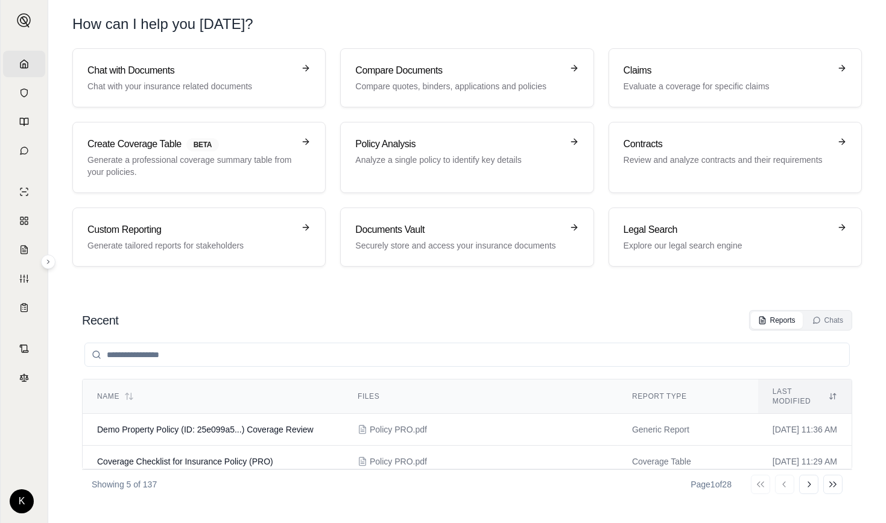
click at [317, 358] on input "search" at bounding box center [466, 355] width 765 height 24
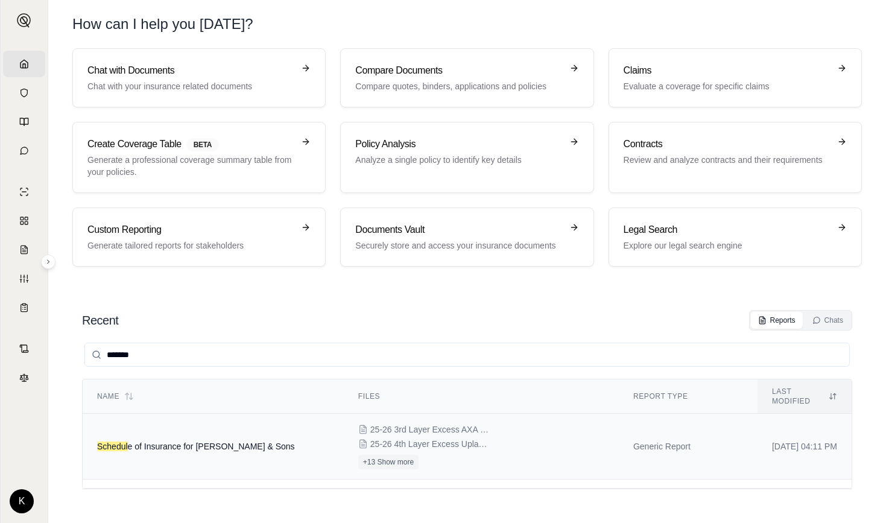
type input "*******"
click at [172, 425] on td "Schedul e of Insurance for Emery Sapp & Sons" at bounding box center [213, 447] width 261 height 66
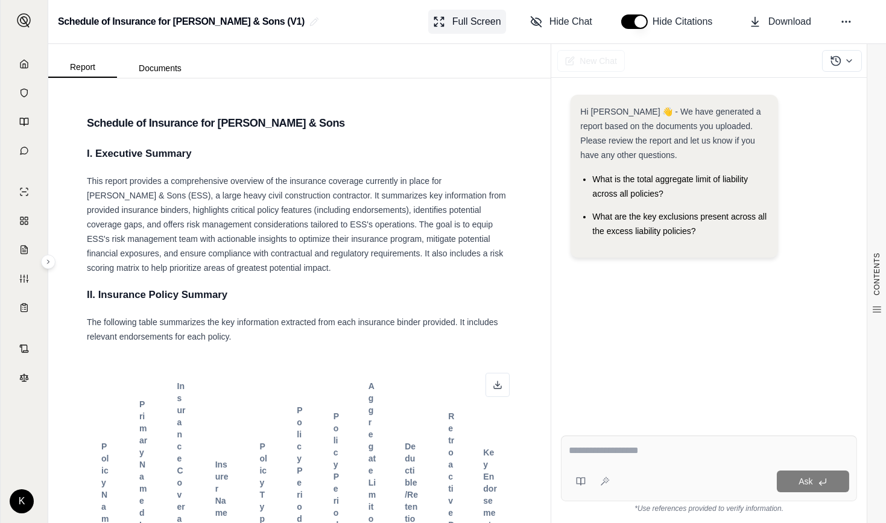
click at [456, 16] on span "Full Screen" at bounding box center [476, 21] width 49 height 14
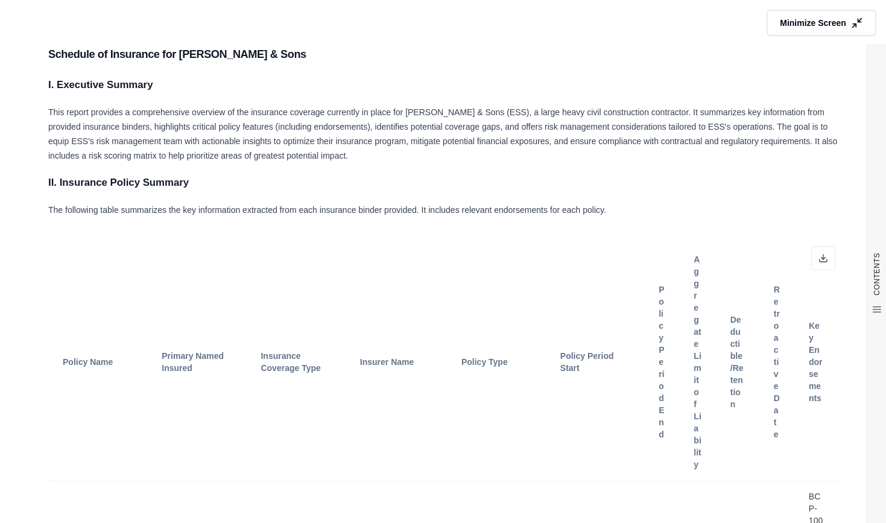
scroll to position [1, 0]
click at [818, 257] on icon at bounding box center [823, 258] width 10 height 10
click at [818, 261] on icon at bounding box center [823, 258] width 10 height 10
click at [550, 57] on h3 "Schedule of Insurance for Emery Sapp & Sons" at bounding box center [442, 54] width 789 height 22
click at [800, 22] on span "Minimize Screen" at bounding box center [812, 22] width 69 height 13
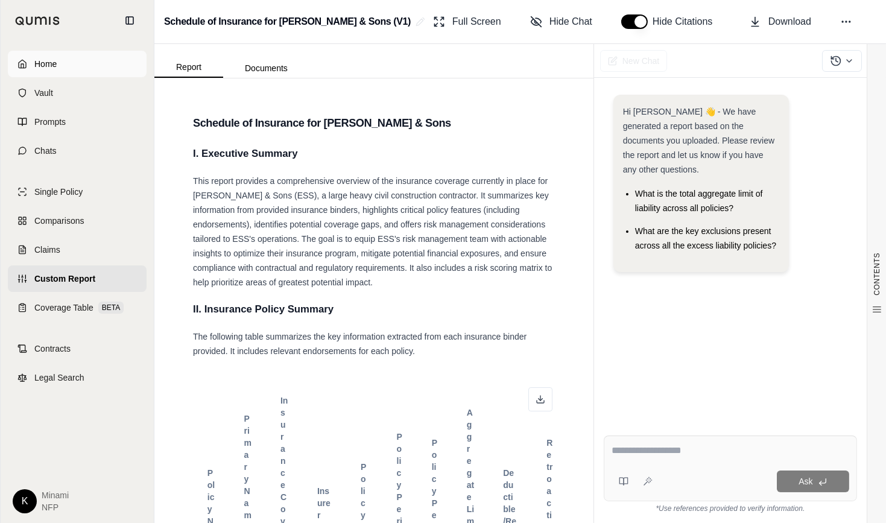
click at [16, 65] on link "Home" at bounding box center [77, 64] width 139 height 27
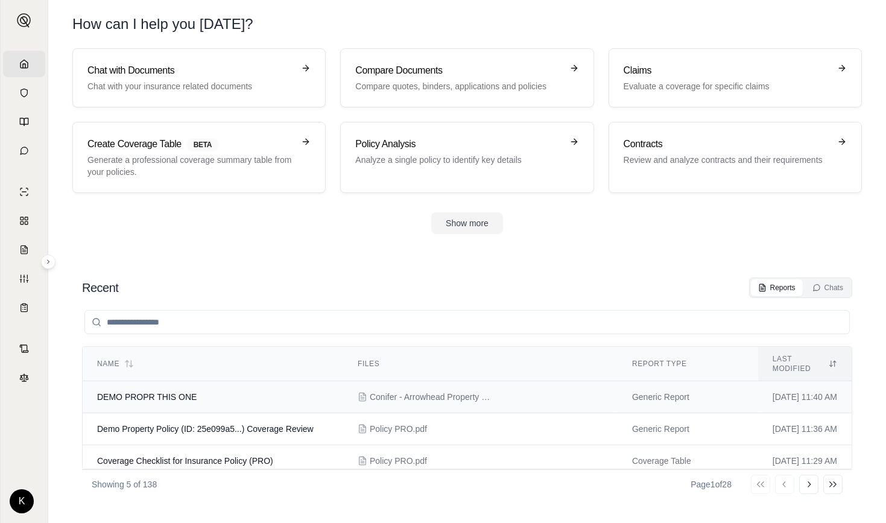
click at [142, 392] on span "DEMO PROPR THIS ONE" at bounding box center [147, 397] width 100 height 10
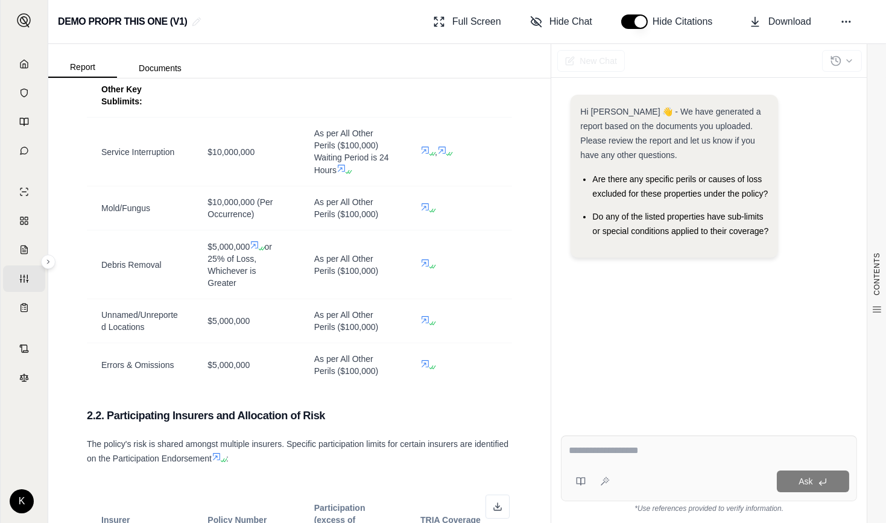
scroll to position [1189, 0]
click at [473, 22] on span "Full Screen" at bounding box center [476, 21] width 49 height 14
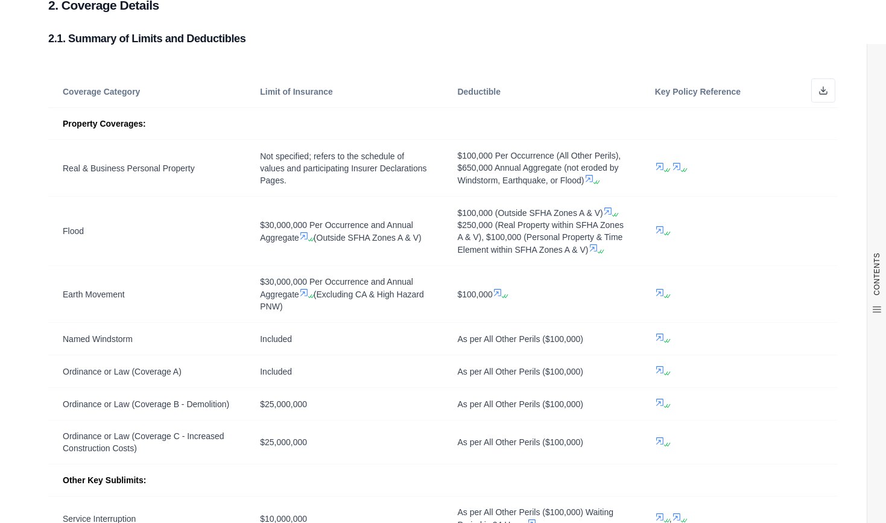
scroll to position [416, 0]
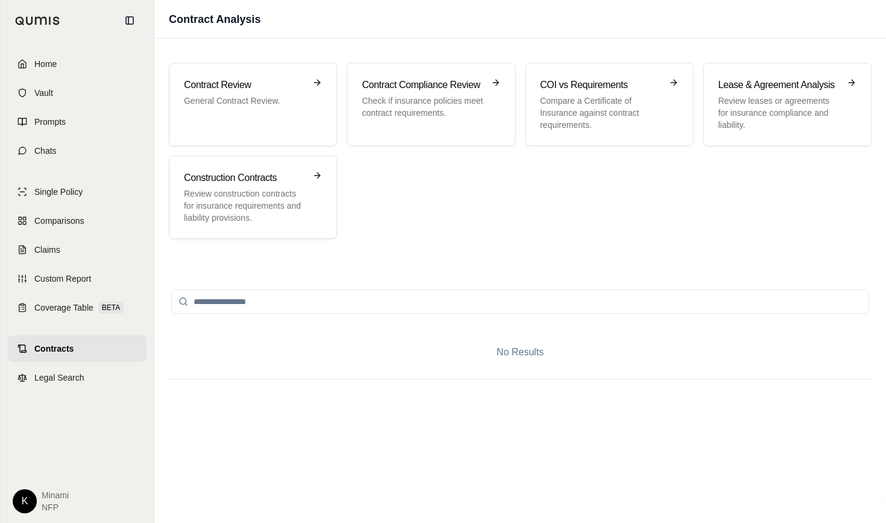
click at [16, 384] on html "Home Vault Prompts Chats Single Policy Comparisons Claims Custom Report Coverag…" at bounding box center [443, 261] width 886 height 523
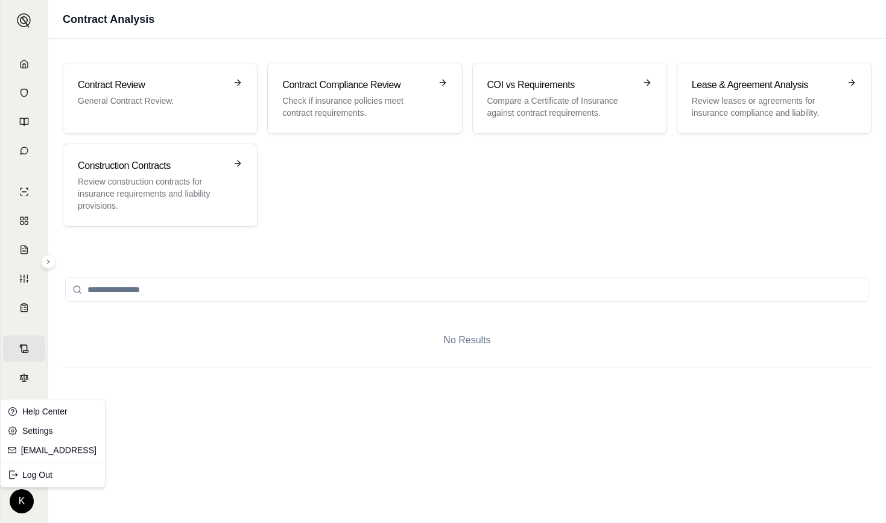
click at [229, 384] on html "Home Vault Prompts Chats Single Policy Comparisons Claims Custom Report Coverag…" at bounding box center [443, 261] width 886 height 523
click at [17, 384] on html "Home Vault Prompts Chats Single Policy Comparisons Claims Custom Report Coverag…" at bounding box center [443, 261] width 886 height 523
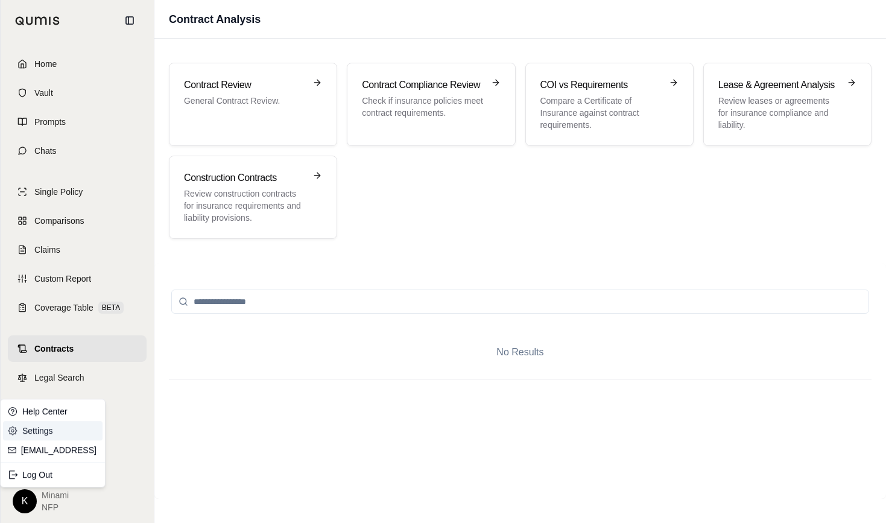
click at [46, 384] on link "Settings" at bounding box center [53, 430] width 100 height 19
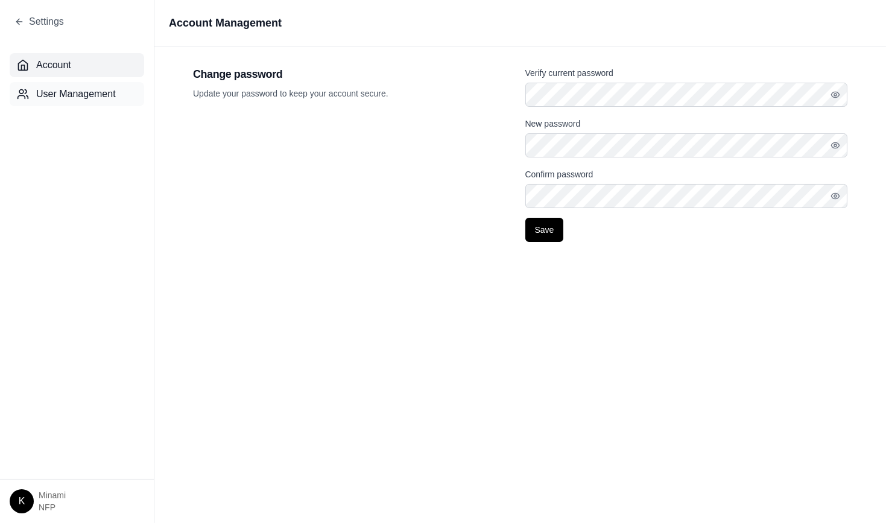
click at [61, 95] on span "User Management" at bounding box center [76, 94] width 80 height 14
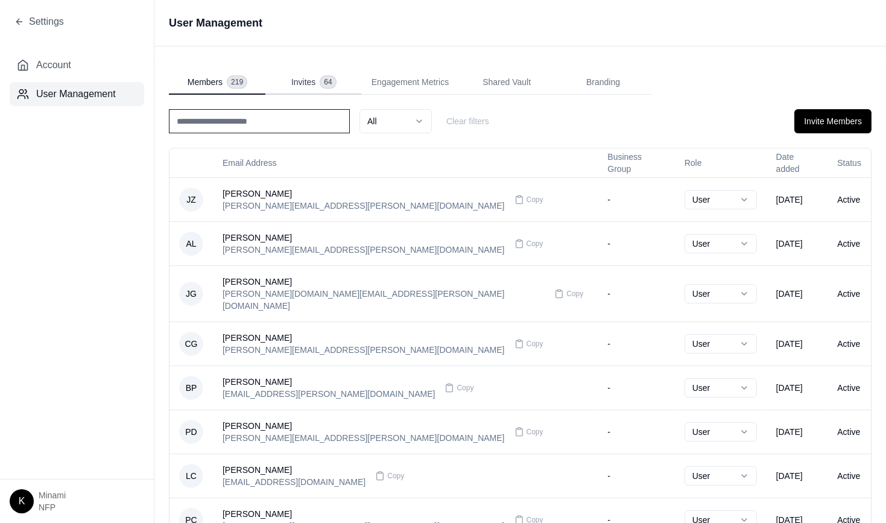
click at [302, 78] on span "Invites" at bounding box center [303, 82] width 24 height 12
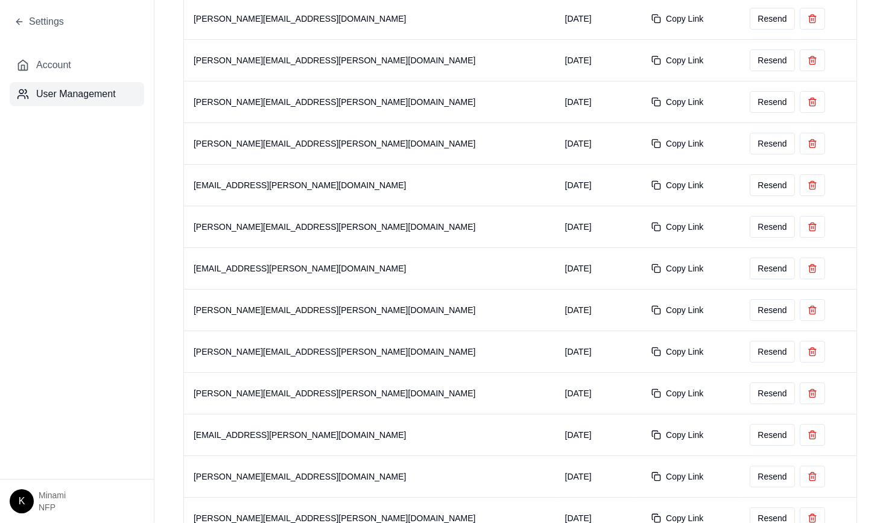
scroll to position [366, 0]
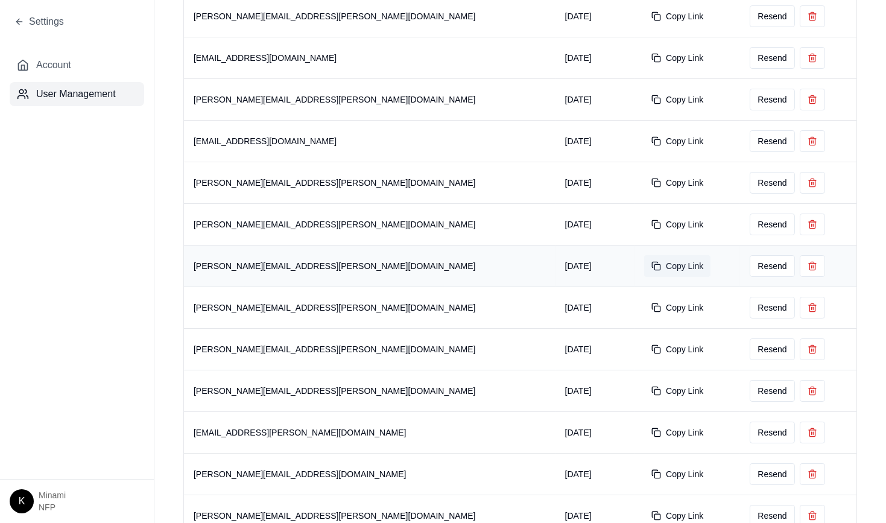
click at [577, 261] on button "Copy Link" at bounding box center [677, 266] width 66 height 22
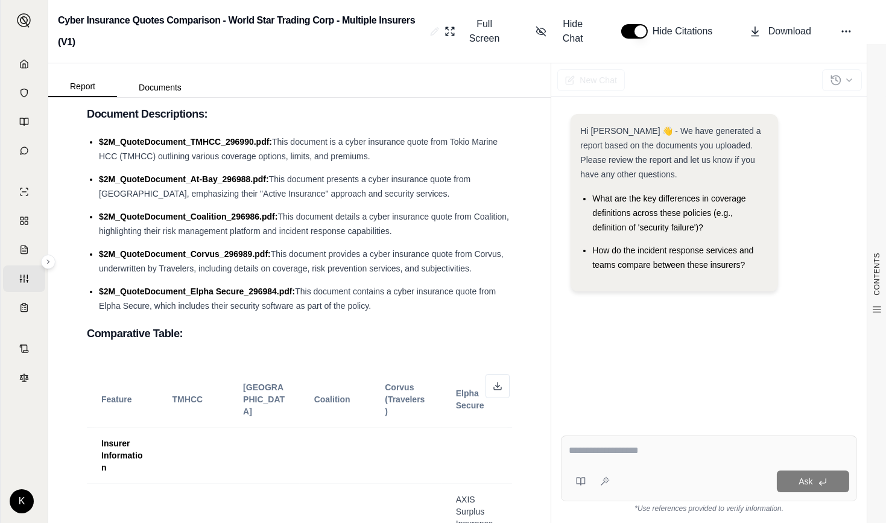
scroll to position [131, 0]
click at [476, 34] on span "Full Screen" at bounding box center [485, 31] width 44 height 29
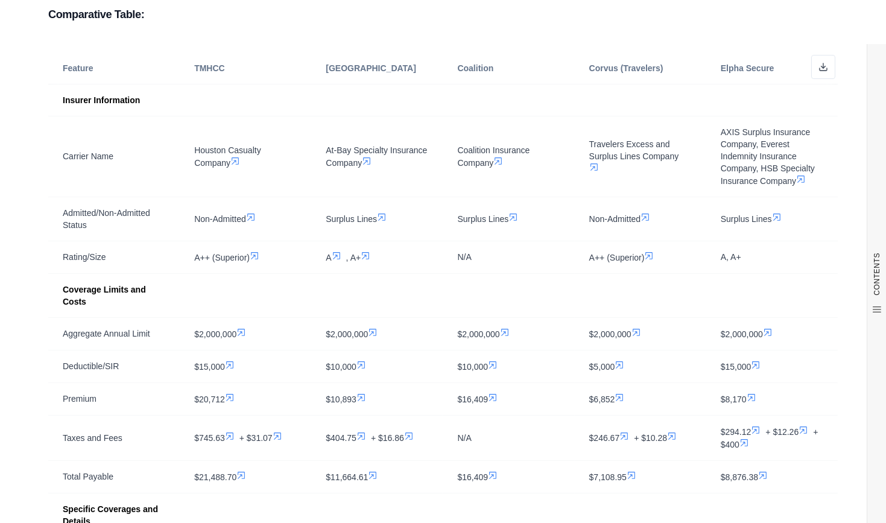
scroll to position [285, 0]
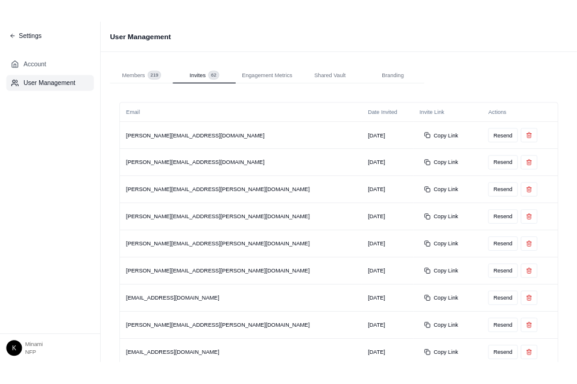
scroll to position [366, 0]
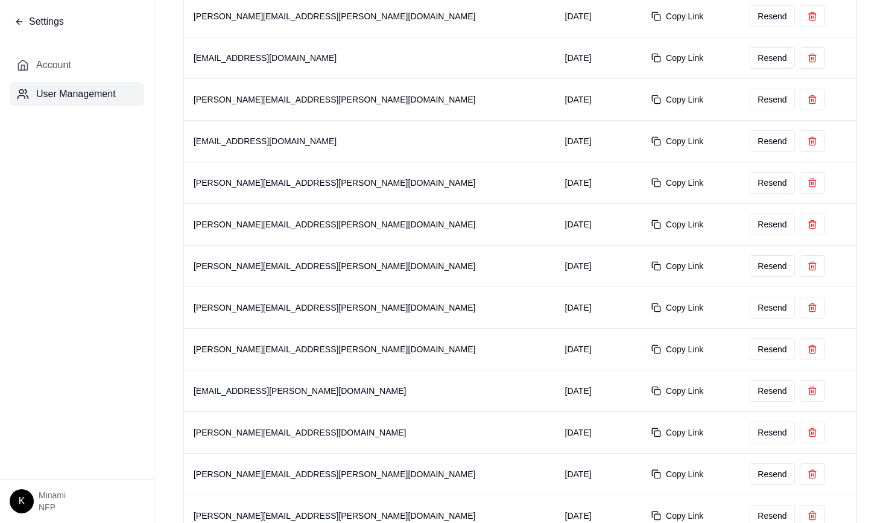
click at [33, 19] on span "Settings" at bounding box center [46, 21] width 35 height 14
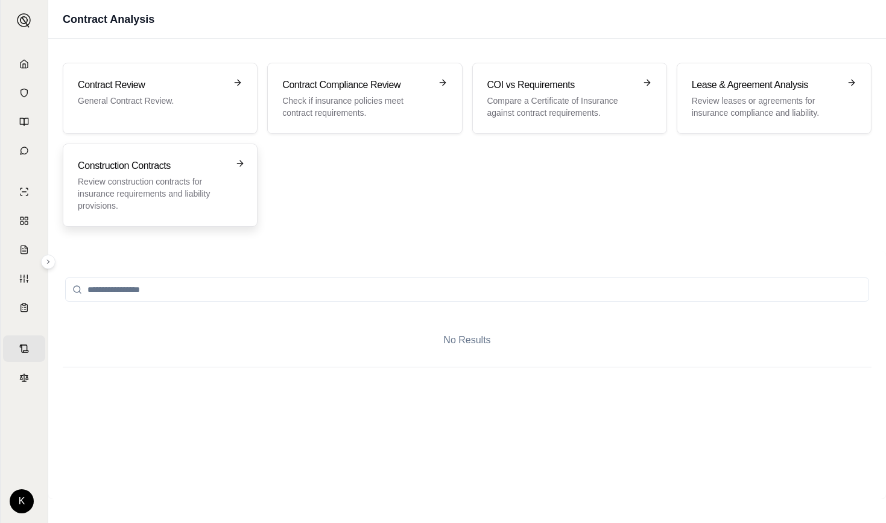
click at [144, 170] on h3 "Construction Contracts" at bounding box center [152, 166] width 148 height 14
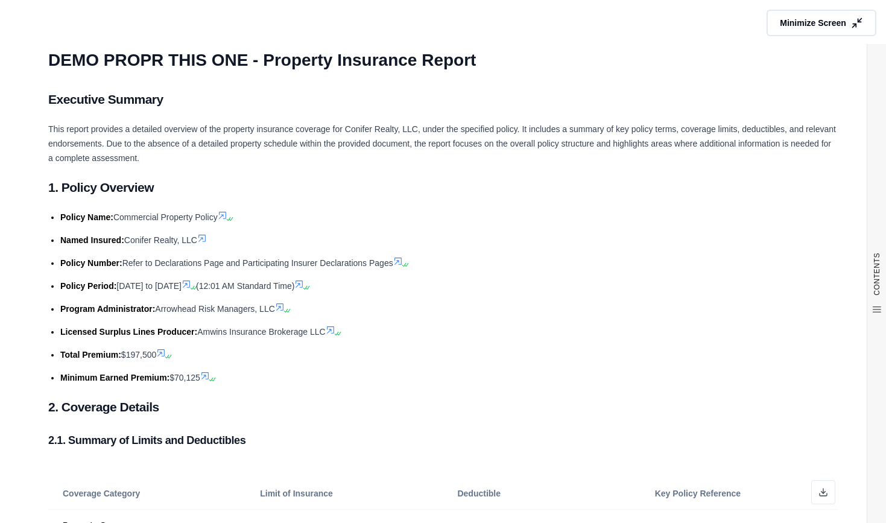
scroll to position [416, 0]
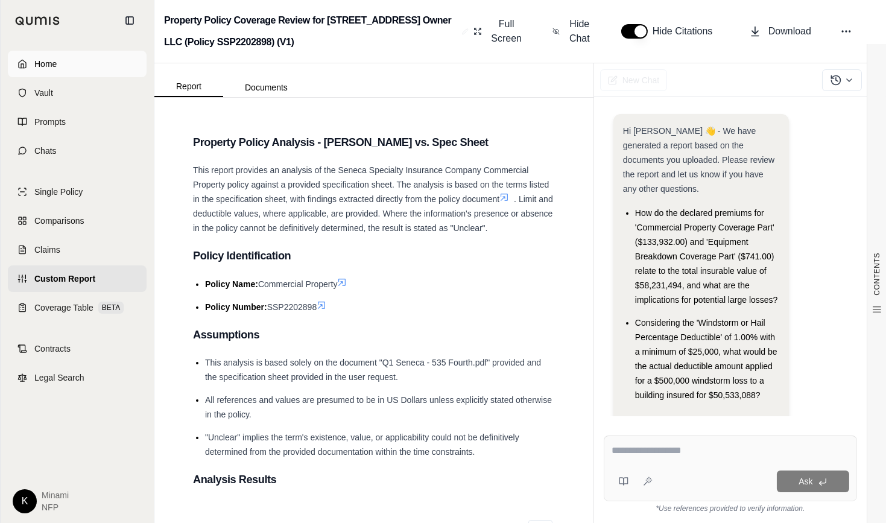
click at [24, 69] on link "Home" at bounding box center [77, 64] width 139 height 27
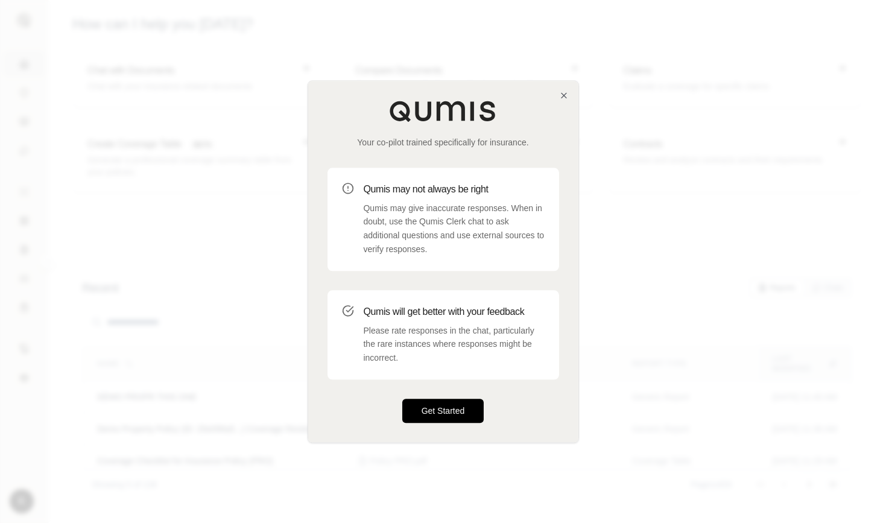
click at [440, 414] on button "Get Started" at bounding box center [443, 411] width 82 height 24
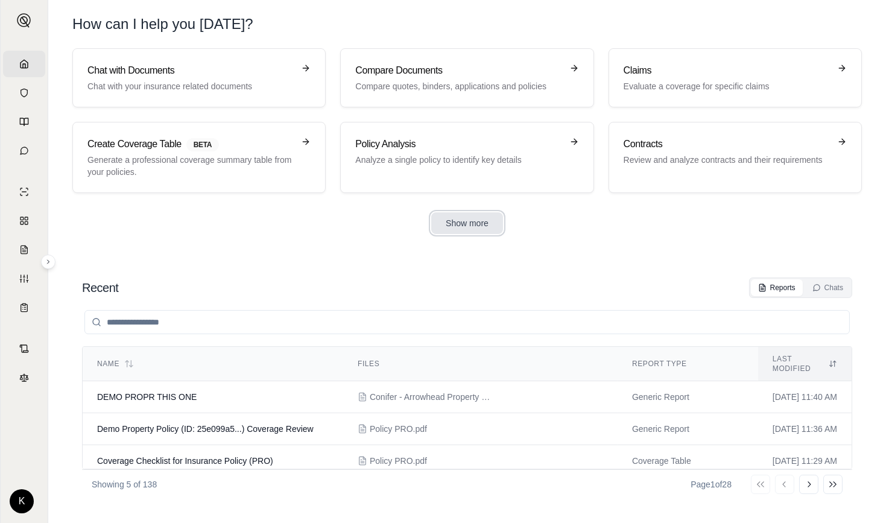
click at [462, 223] on button "Show more" at bounding box center [467, 223] width 72 height 22
